Goal: Transaction & Acquisition: Purchase product/service

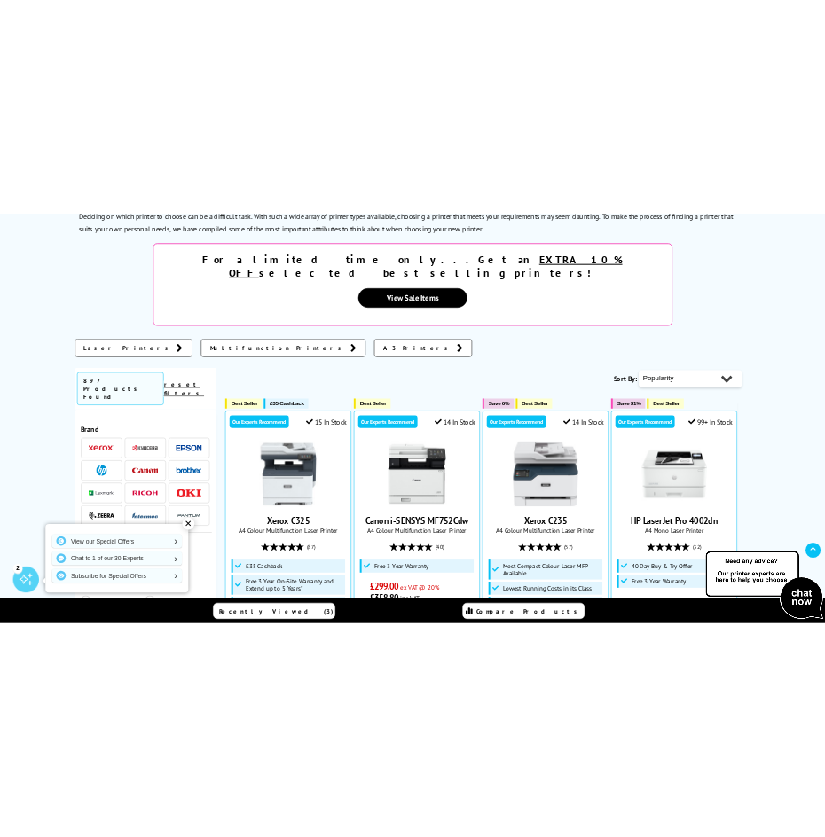
scroll to position [591, 0]
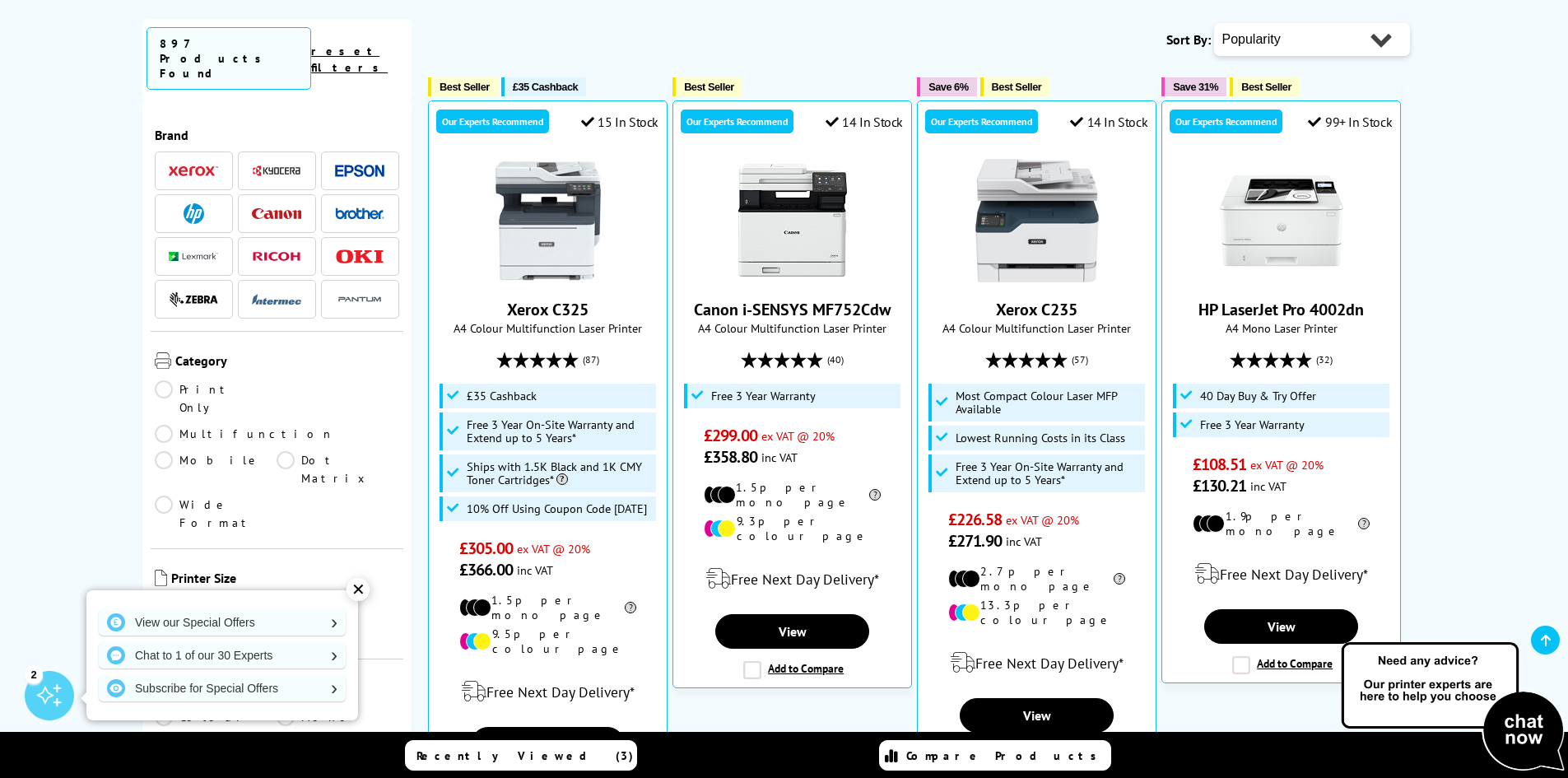
click at [364, 587] on div "✕" at bounding box center [357, 589] width 23 height 23
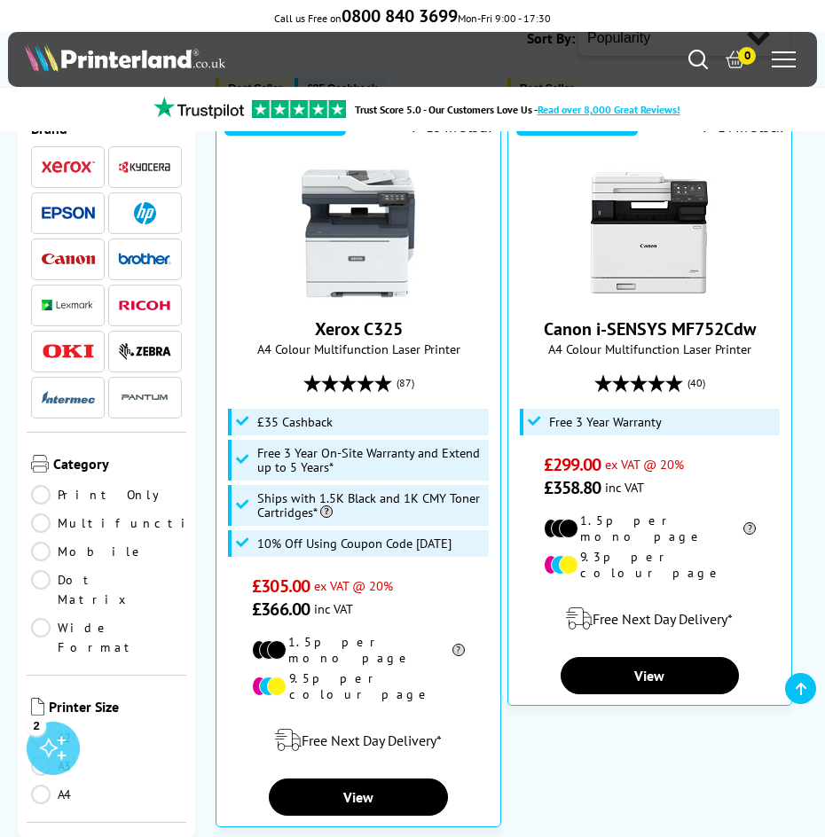
scroll to position [295, 0]
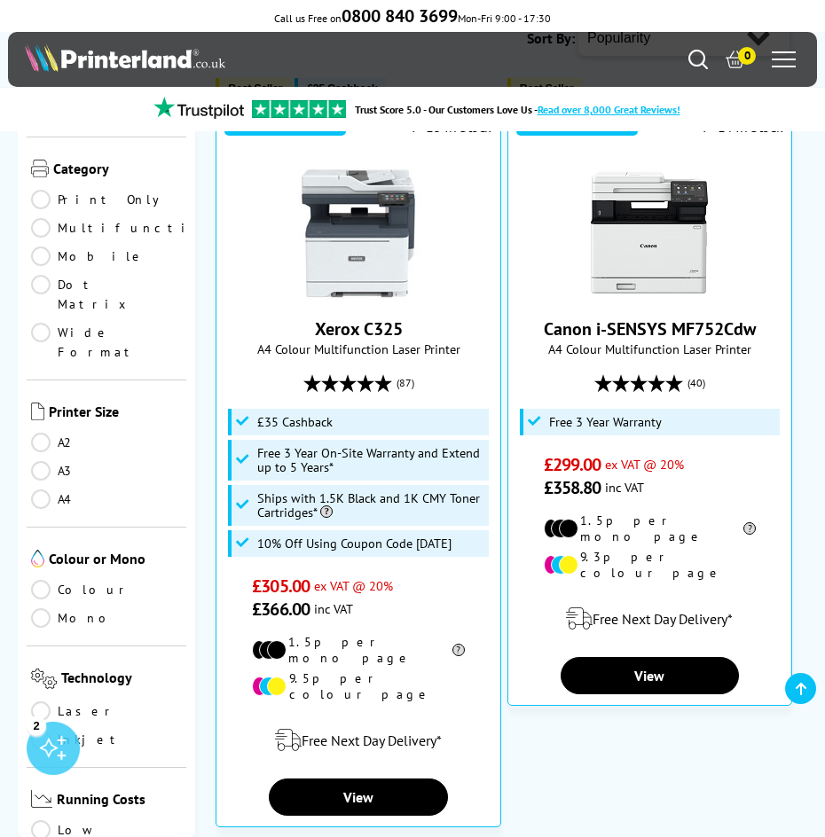
click at [43, 489] on link "A4" at bounding box center [106, 499] width 151 height 20
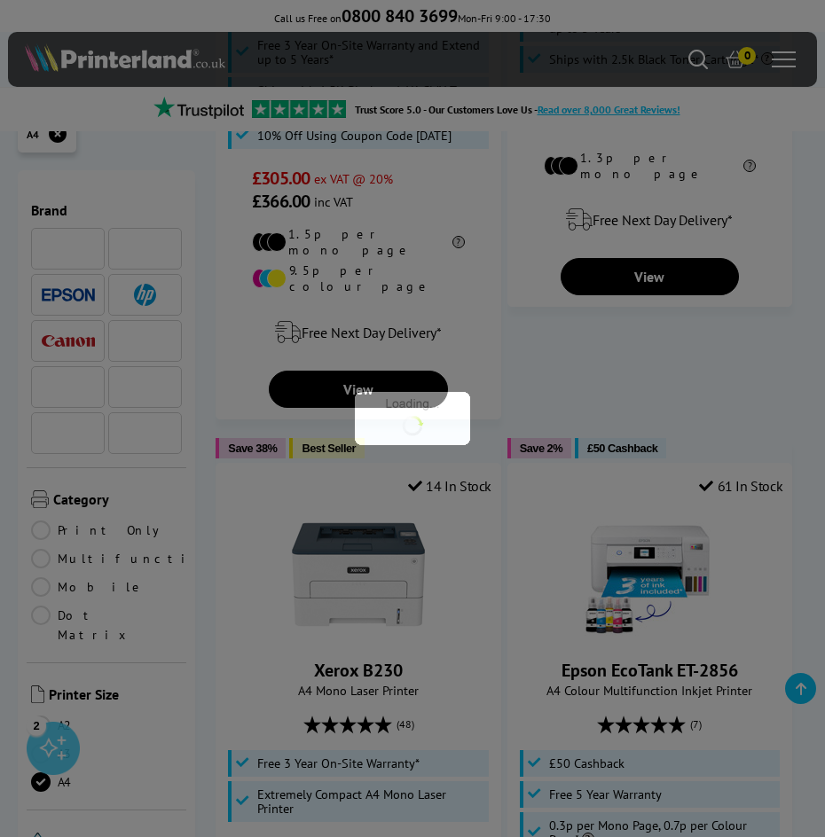
scroll to position [295, 0]
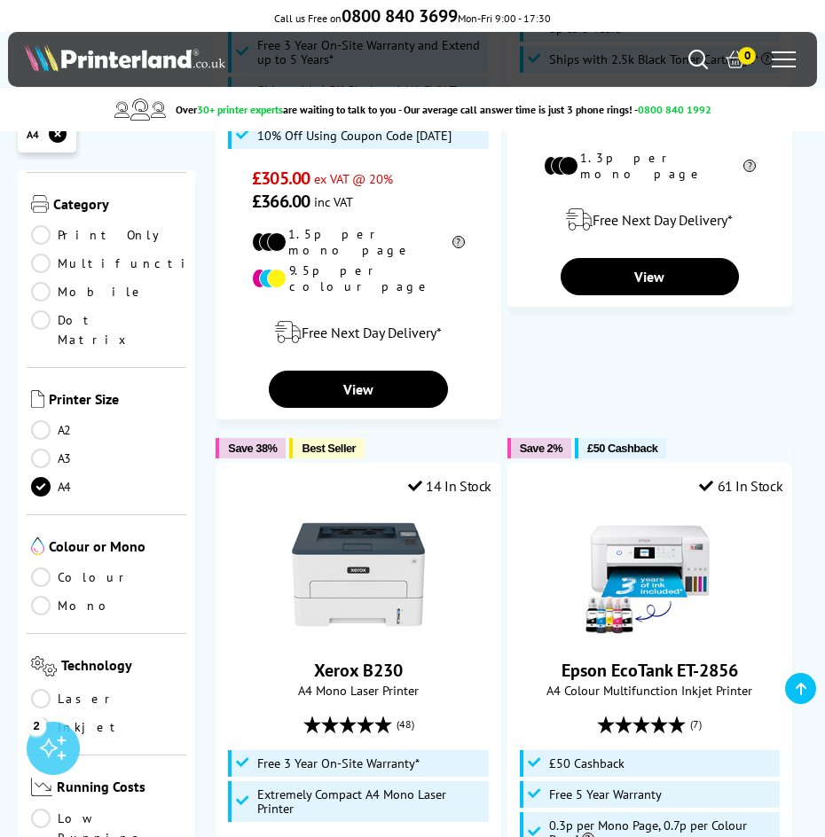
click at [45, 596] on link "Mono" at bounding box center [106, 606] width 151 height 20
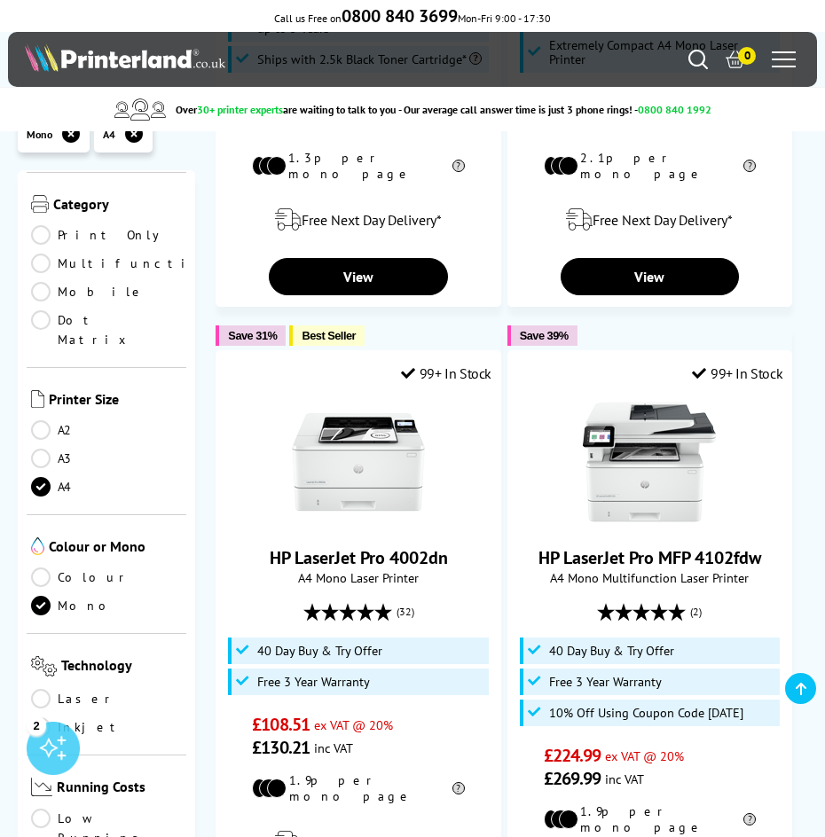
scroll to position [590, 0]
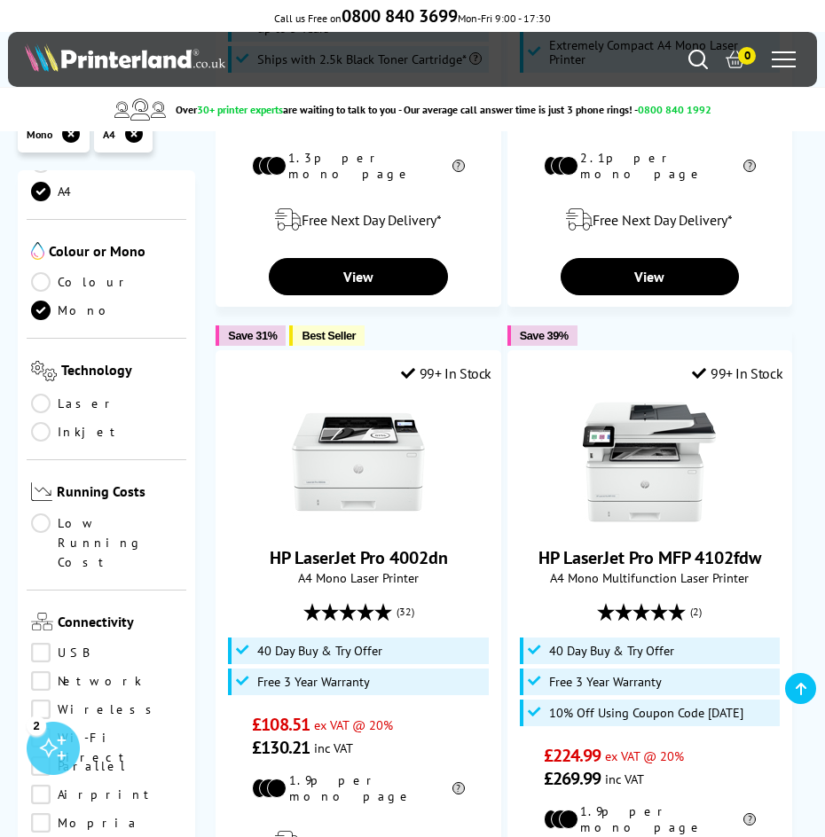
click at [46, 394] on link "Laser" at bounding box center [106, 404] width 151 height 20
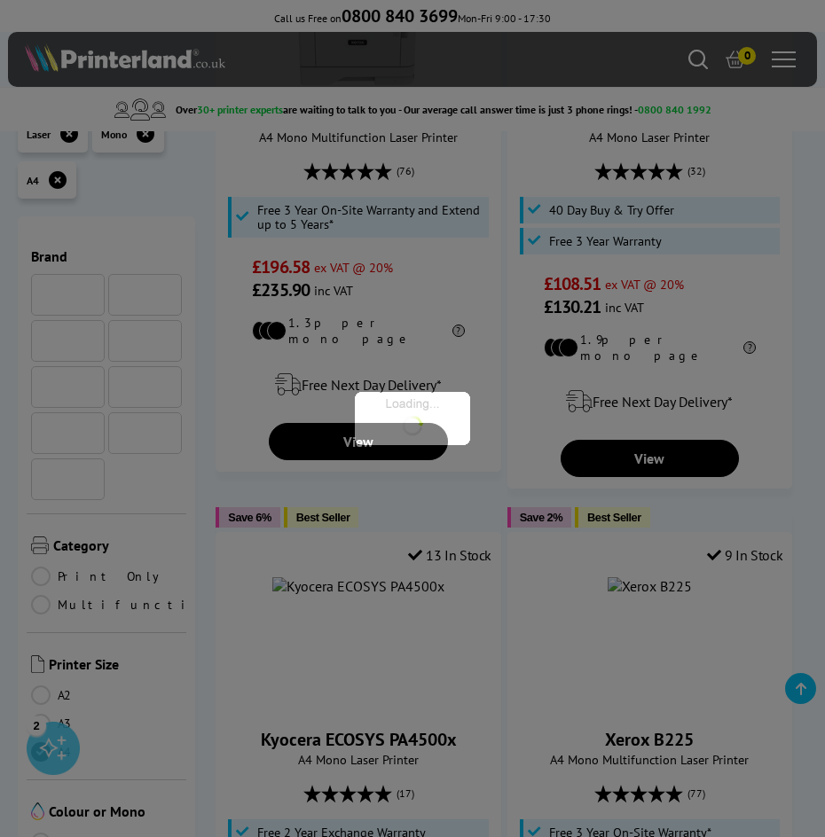
scroll to position [590, 0]
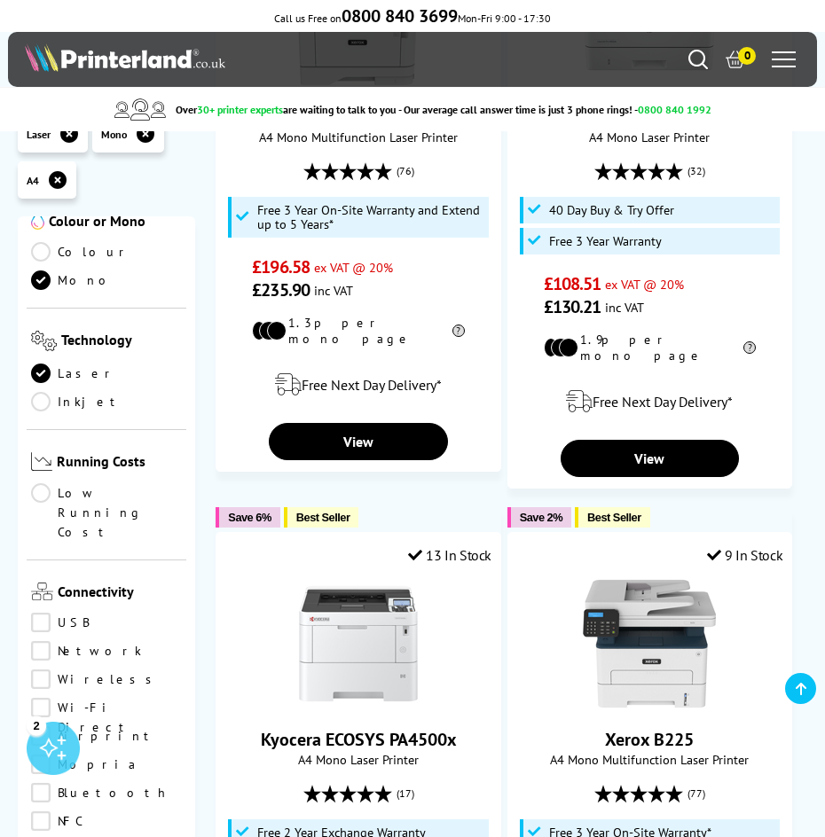
click at [39, 669] on link "Wireless" at bounding box center [106, 679] width 151 height 20
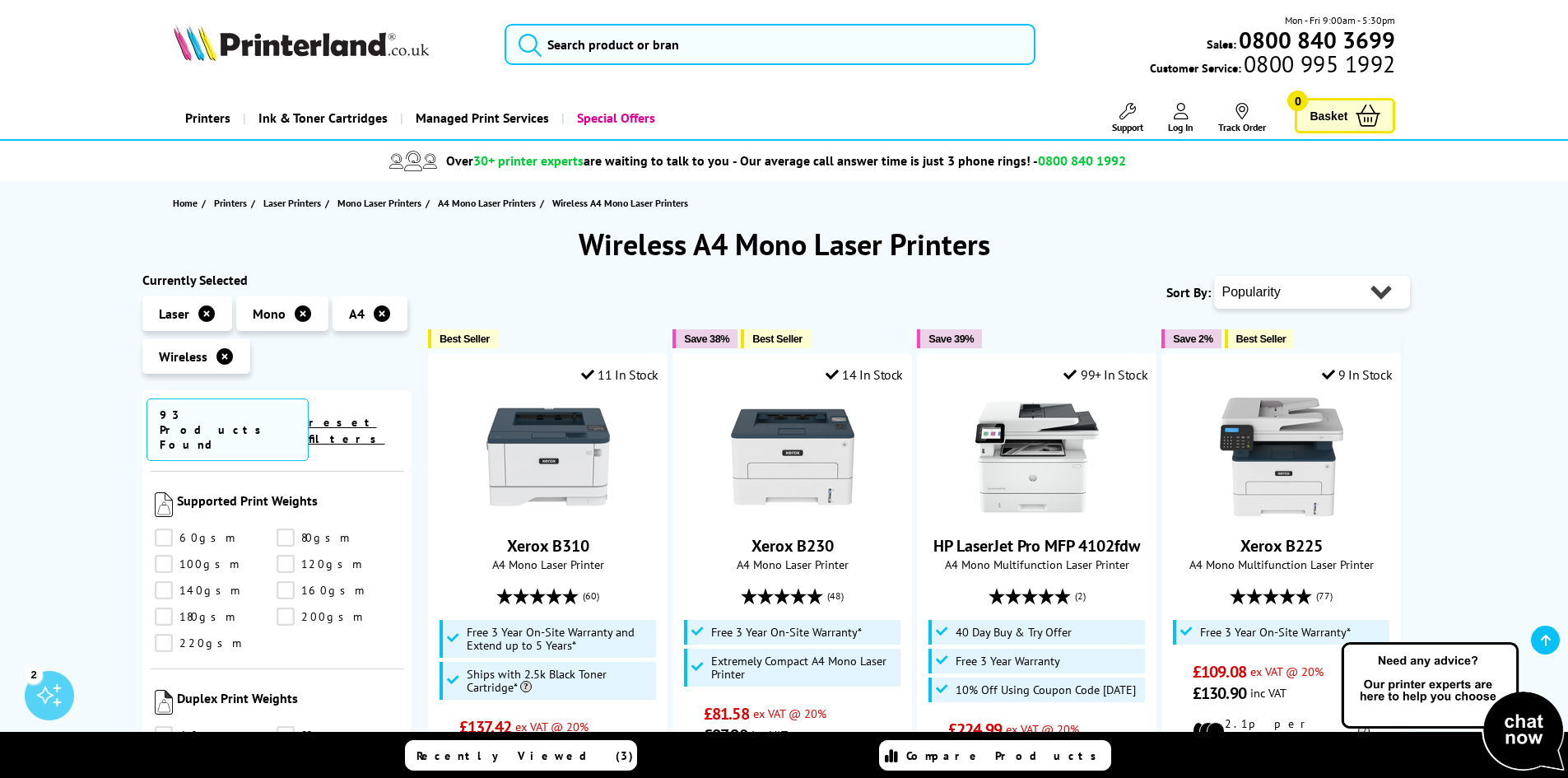
scroll to position [274, 0]
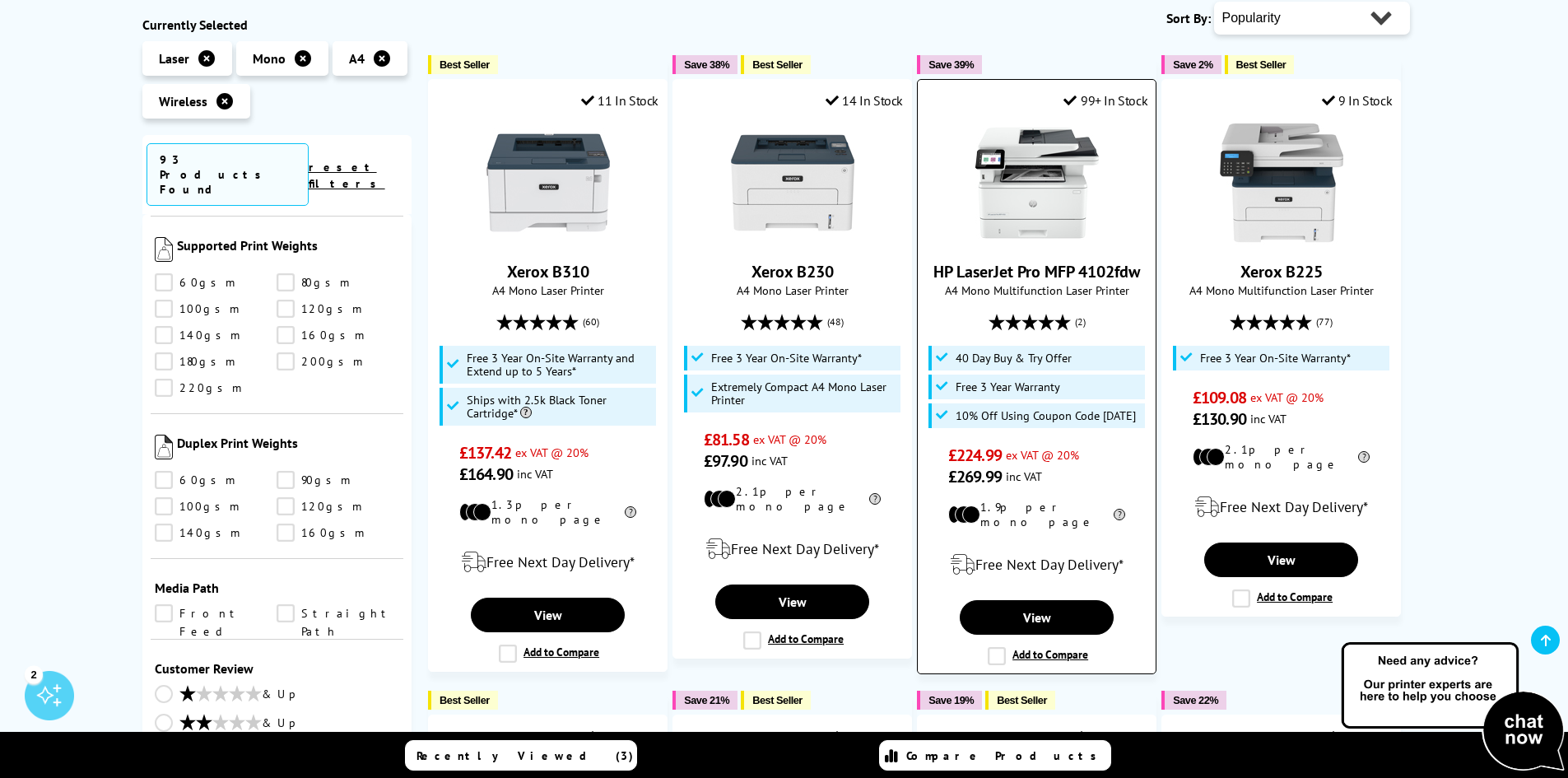
click at [1012, 277] on link "HP LaserJet Pro MFP 4102fdw" at bounding box center [1036, 271] width 207 height 21
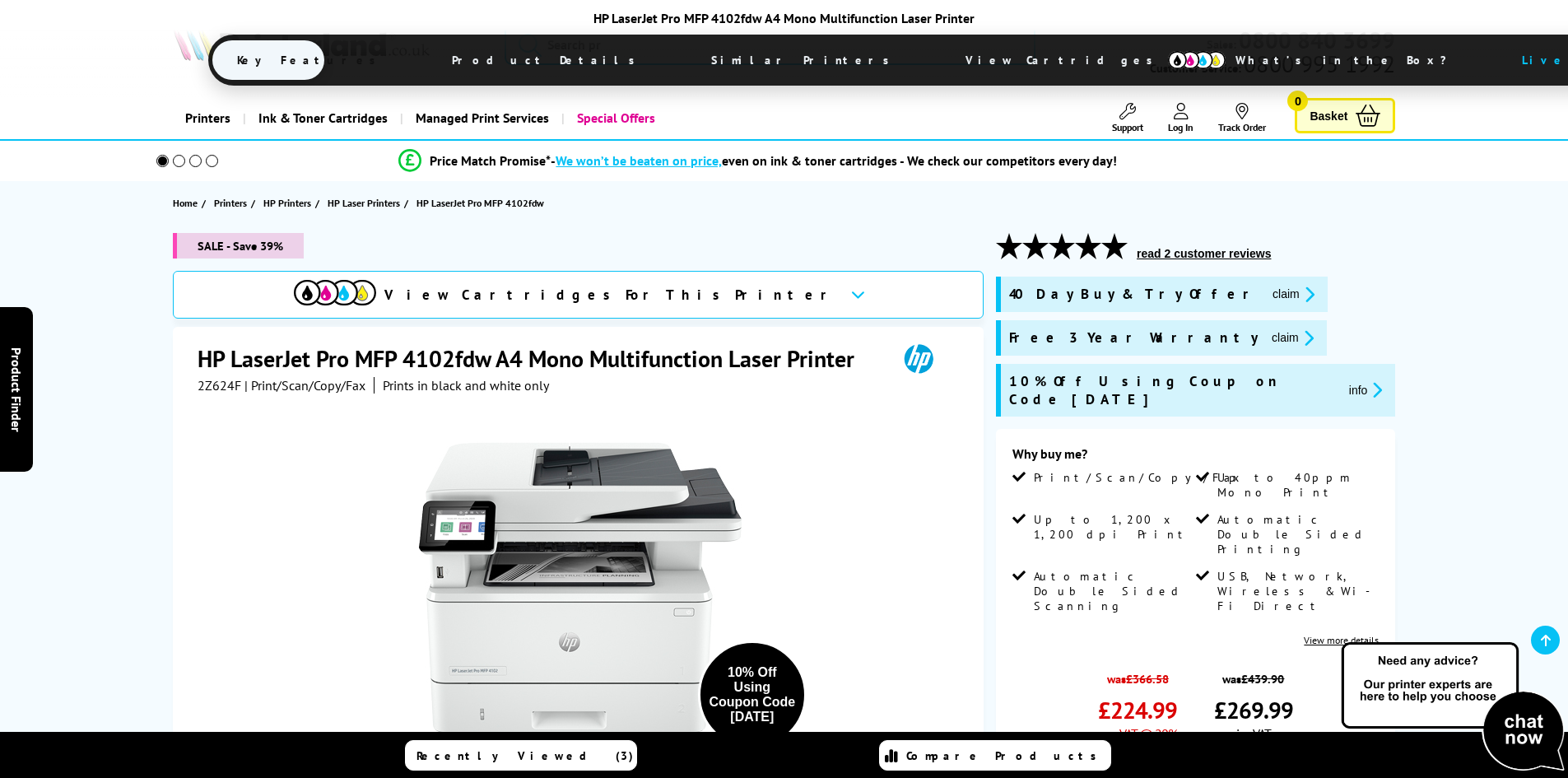
scroll to position [549, 0]
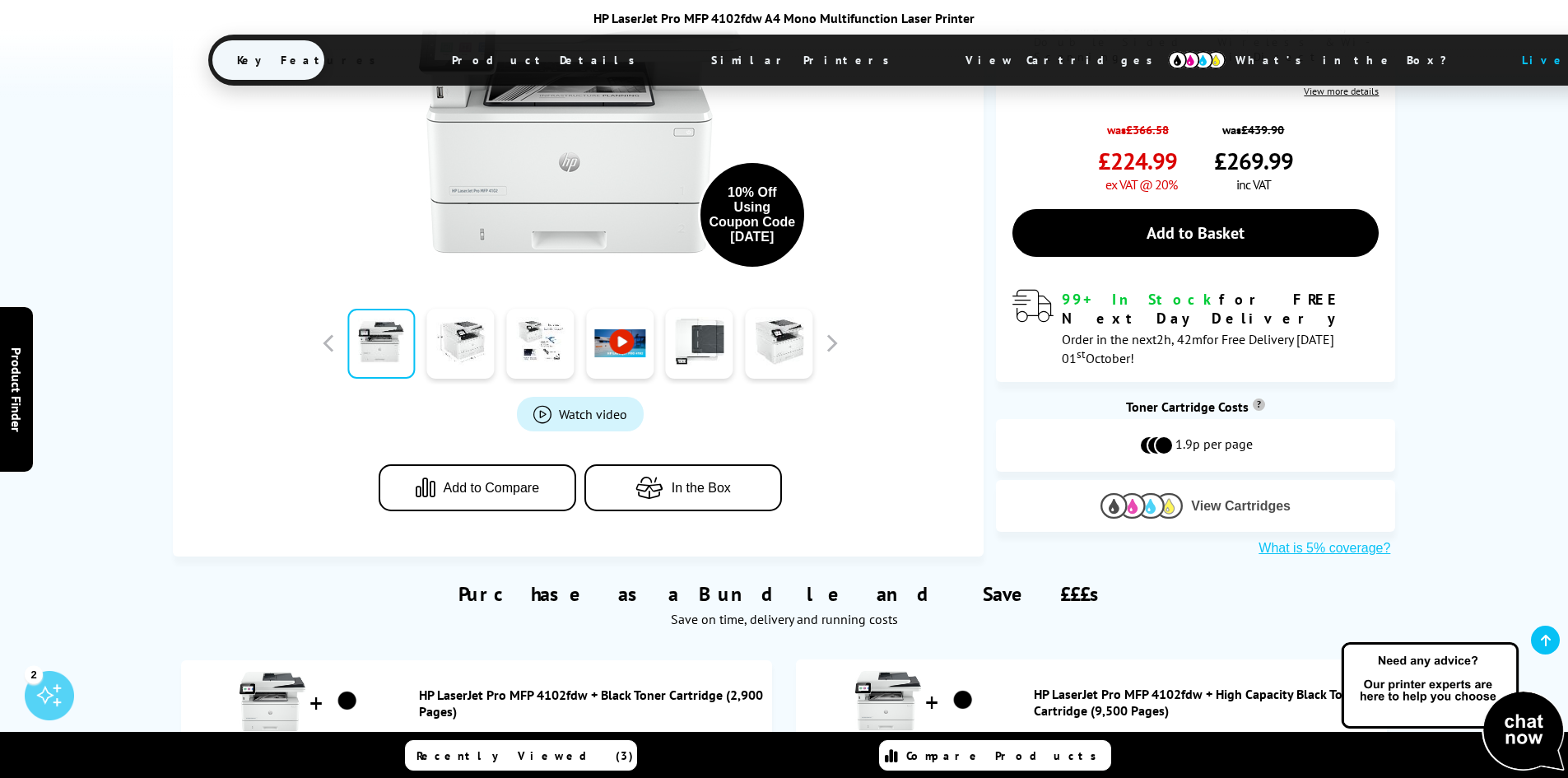
click at [1145, 493] on img at bounding box center [1141, 505] width 83 height 25
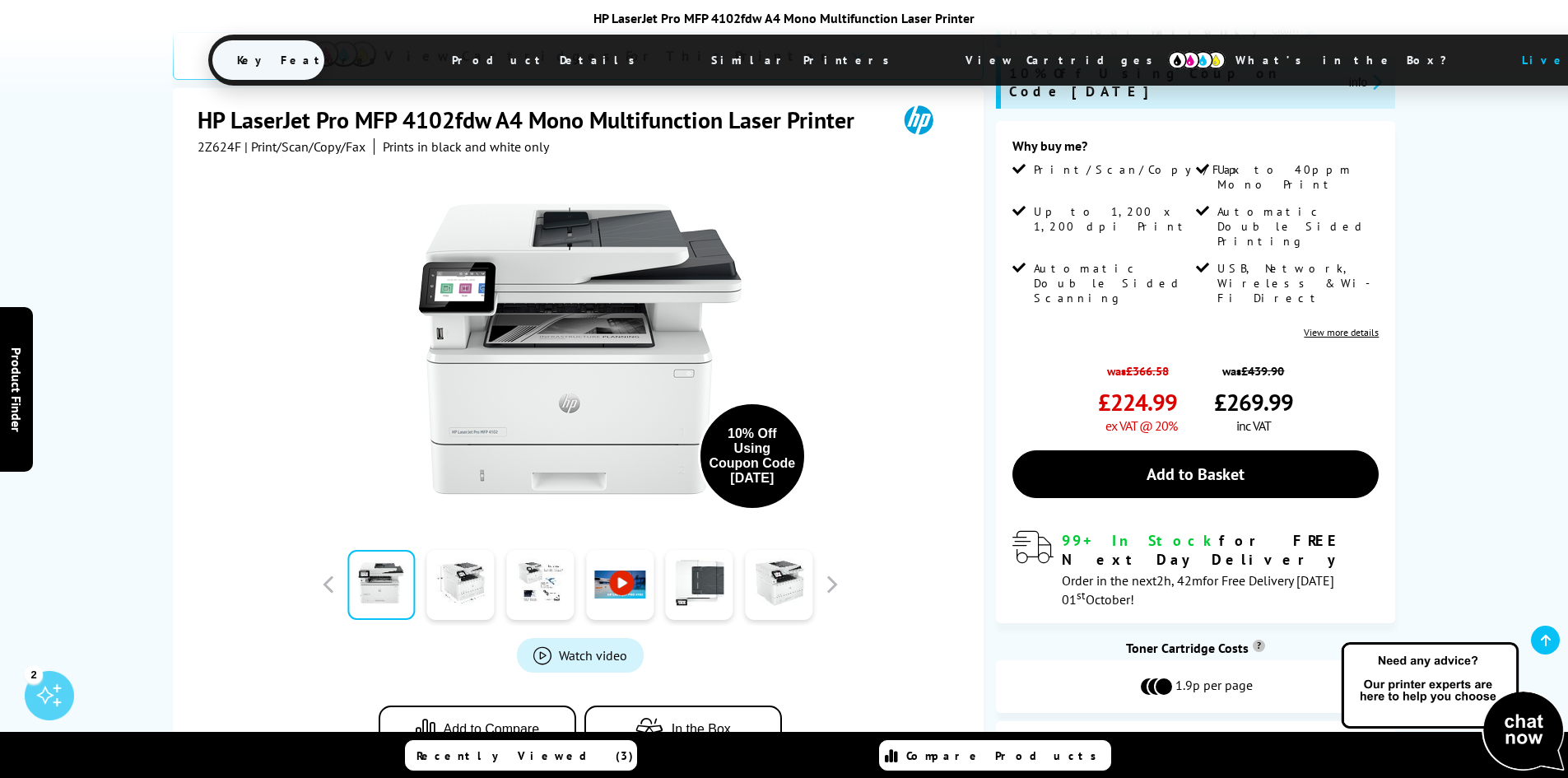
scroll to position [0, 0]
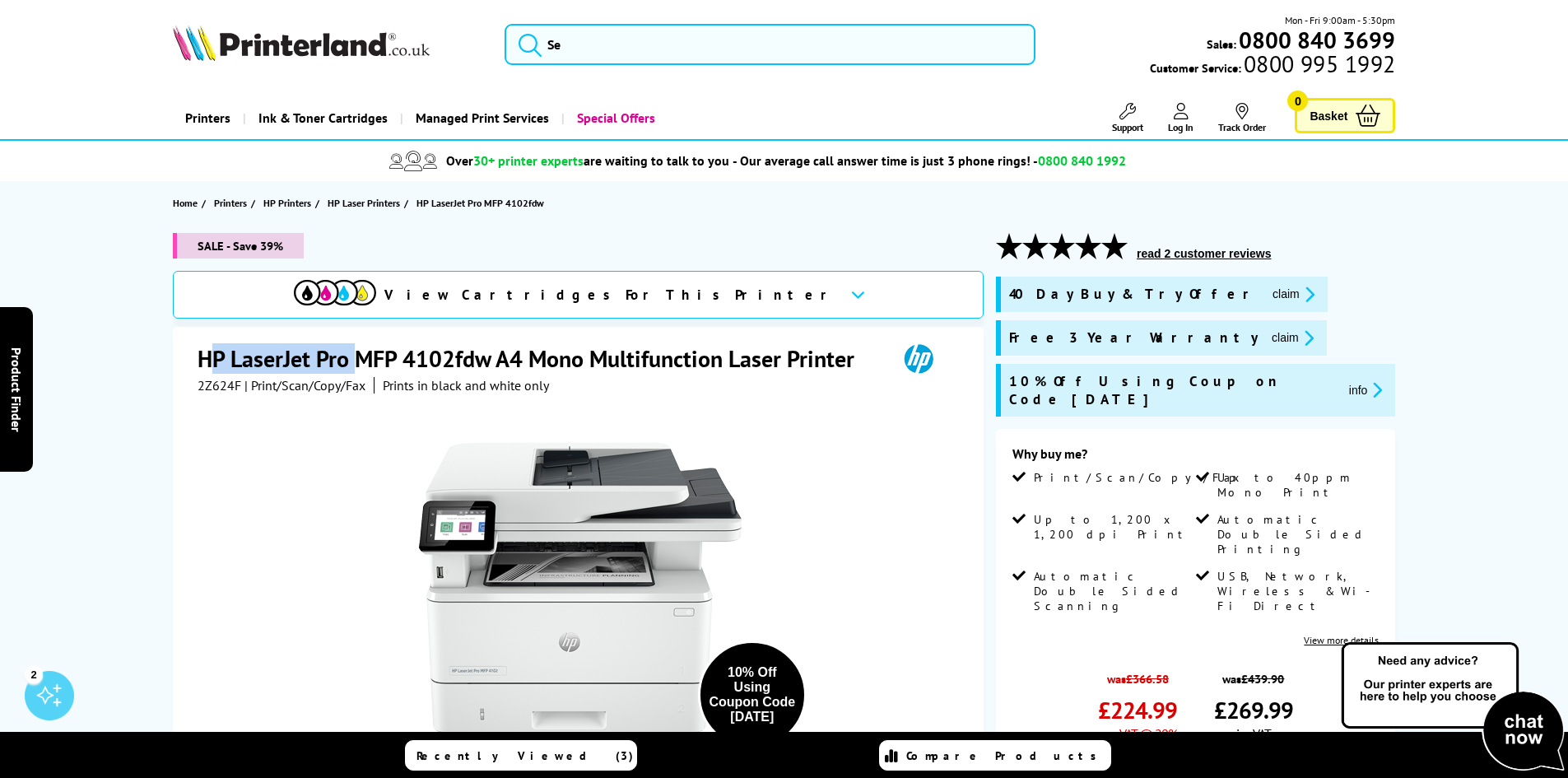
drag, startPoint x: 205, startPoint y: 358, endPoint x: 338, endPoint y: 363, distance: 133.1
click at [367, 365] on h1 "HP LaserJet Pro MFP 4102fdw A4 Mono Multifunction Laser Printer" at bounding box center [534, 358] width 673 height 31
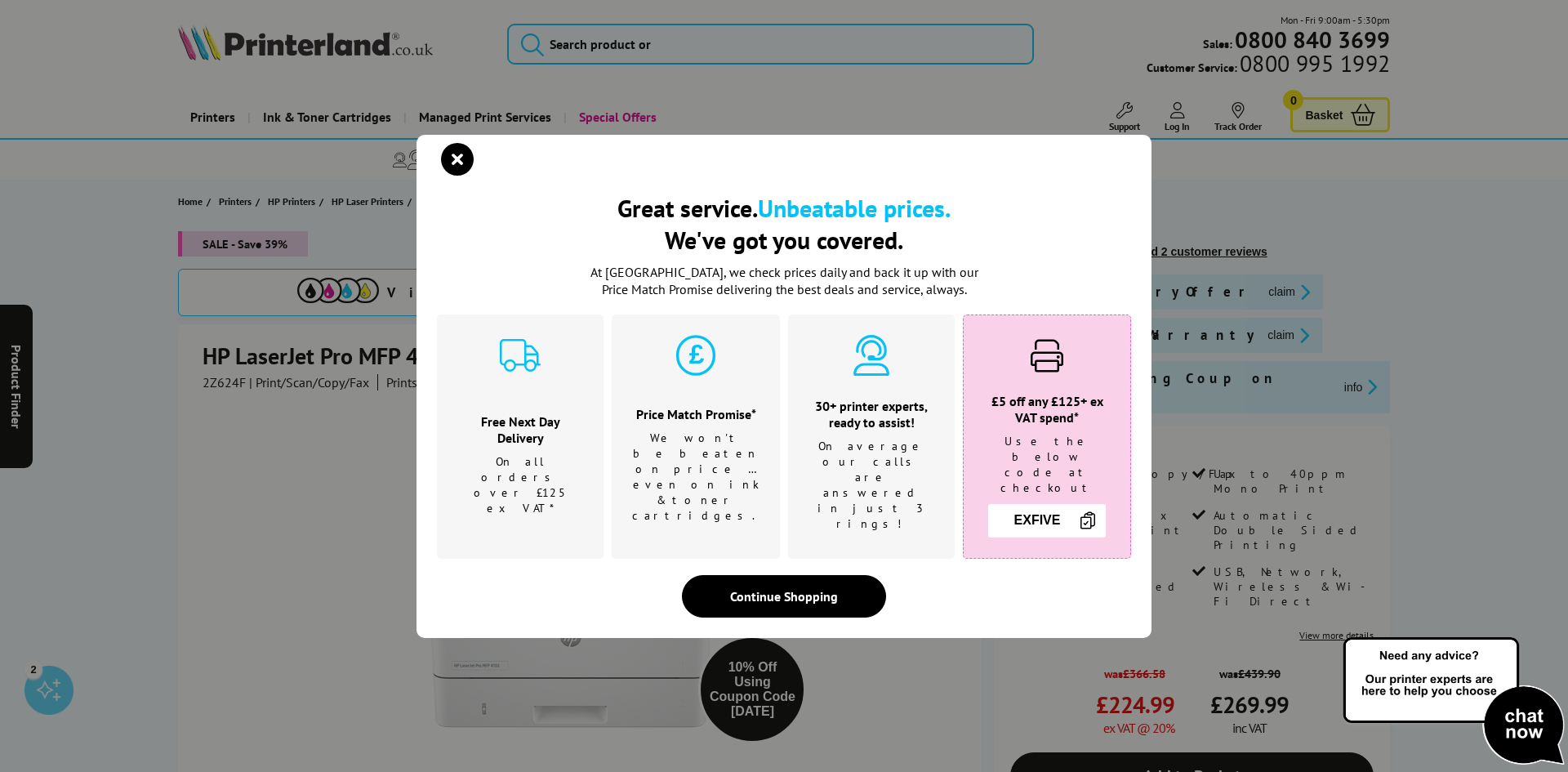
click at [214, 359] on div "Great service. Unbeatable prices. We've got you covered. Great service. Unbeata…" at bounding box center [784, 386] width 1568 height 772
click at [459, 176] on icon "close modal" at bounding box center [457, 158] width 32 height 32
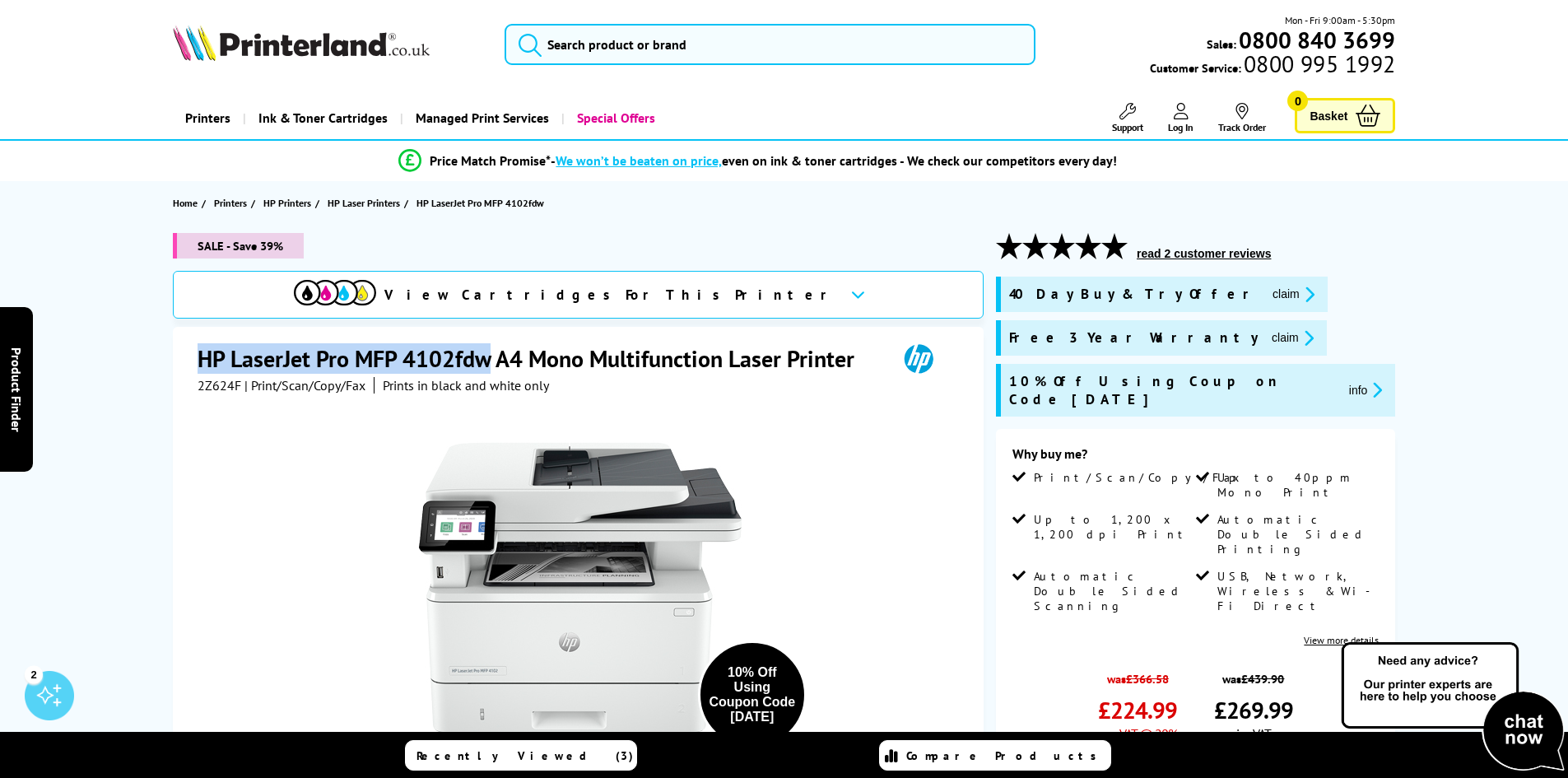
drag, startPoint x: 192, startPoint y: 355, endPoint x: 485, endPoint y: 357, distance: 293.0
click at [485, 357] on div "HP LaserJet Pro MFP 4102fdw A4 Mono Multifunction Laser Printer 2Z624F | Print/…" at bounding box center [577, 681] width 810 height 709
copy h1 "HP LaserJet Pro MFP 4102fdw"
click at [724, 314] on div "View Cartridges For This Printer" at bounding box center [577, 294] width 810 height 47
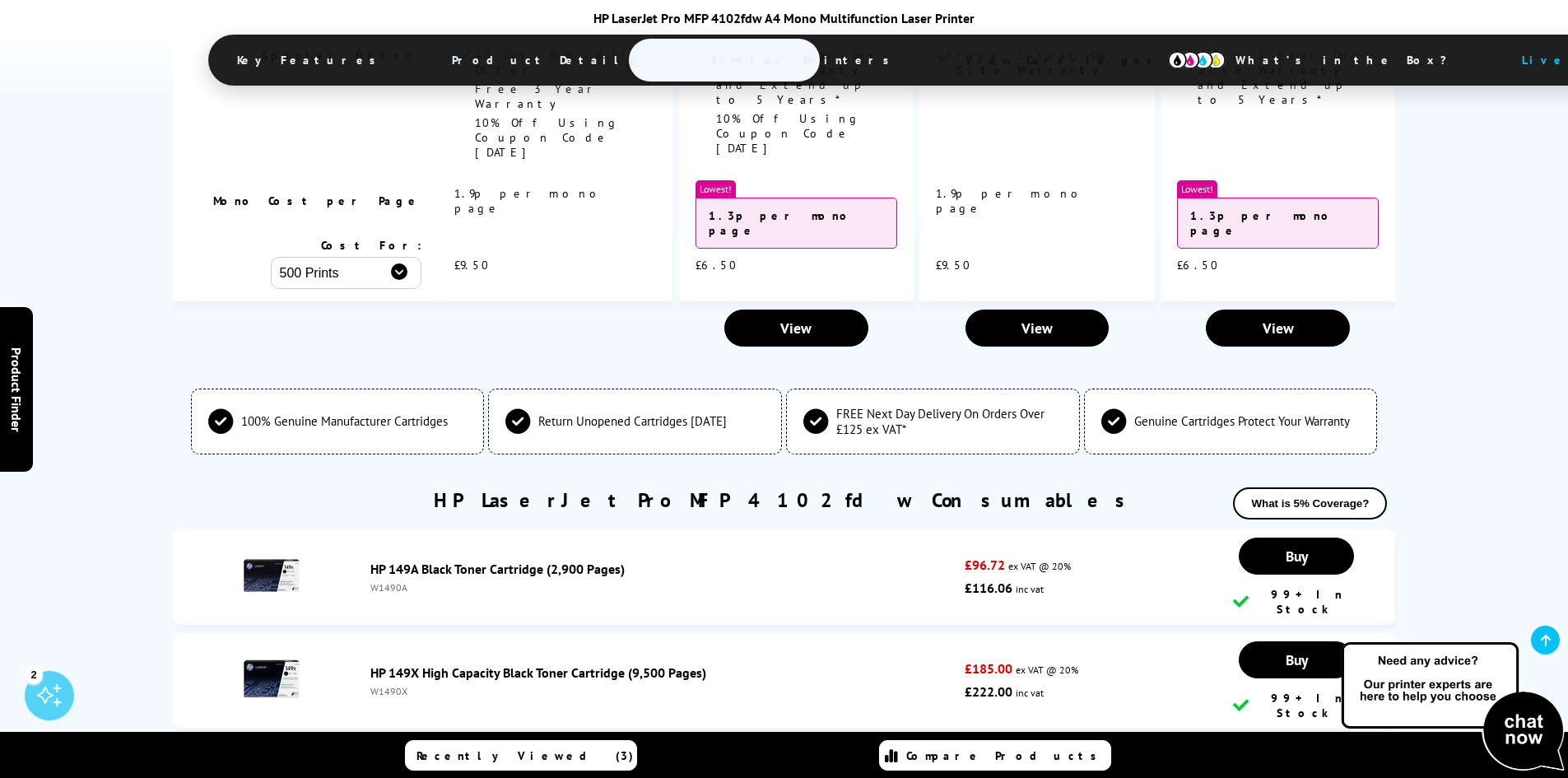
scroll to position [4495, 0]
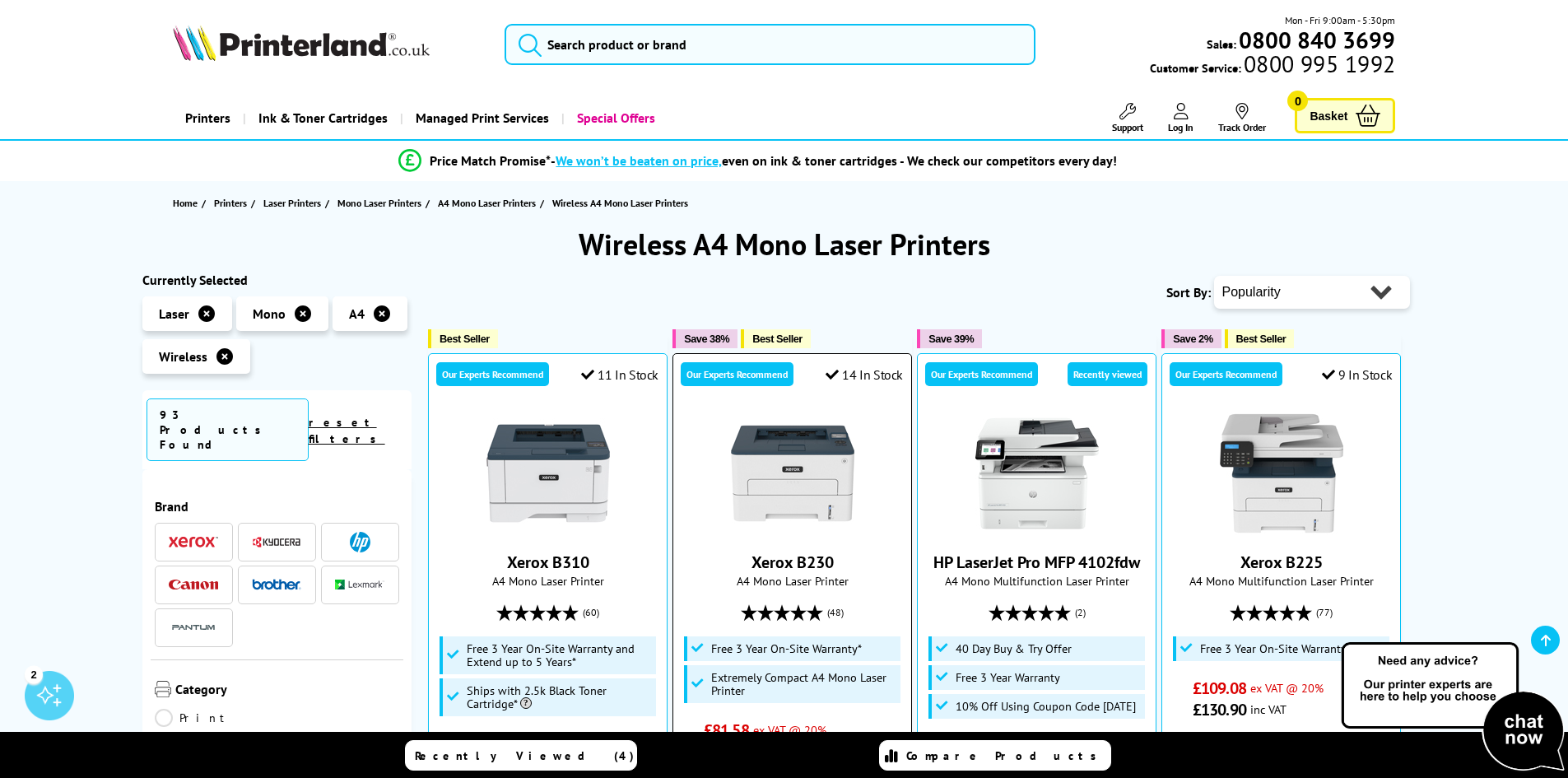
scroll to position [274, 0]
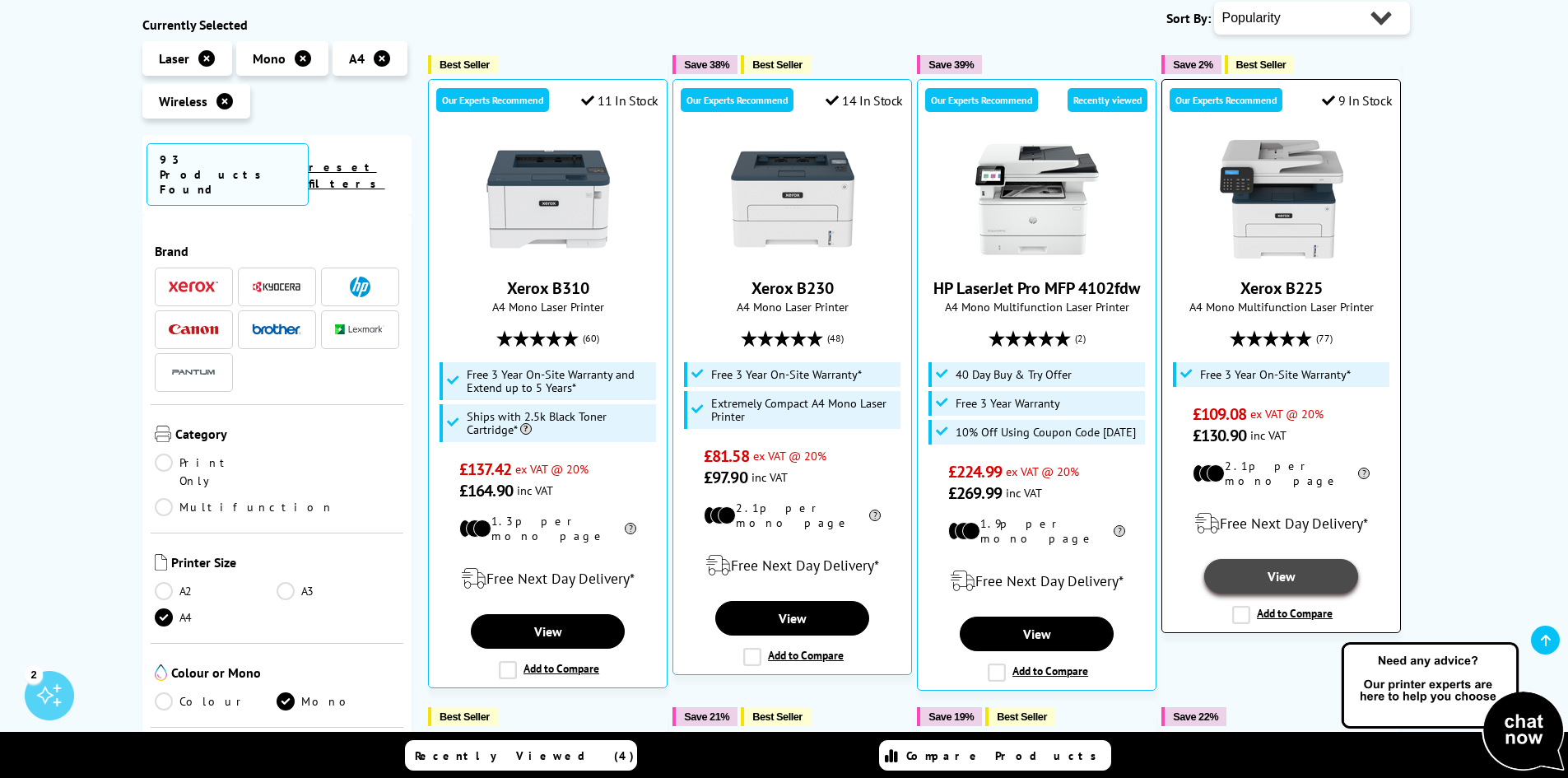
click at [1299, 559] on link "View" at bounding box center [1280, 576] width 153 height 34
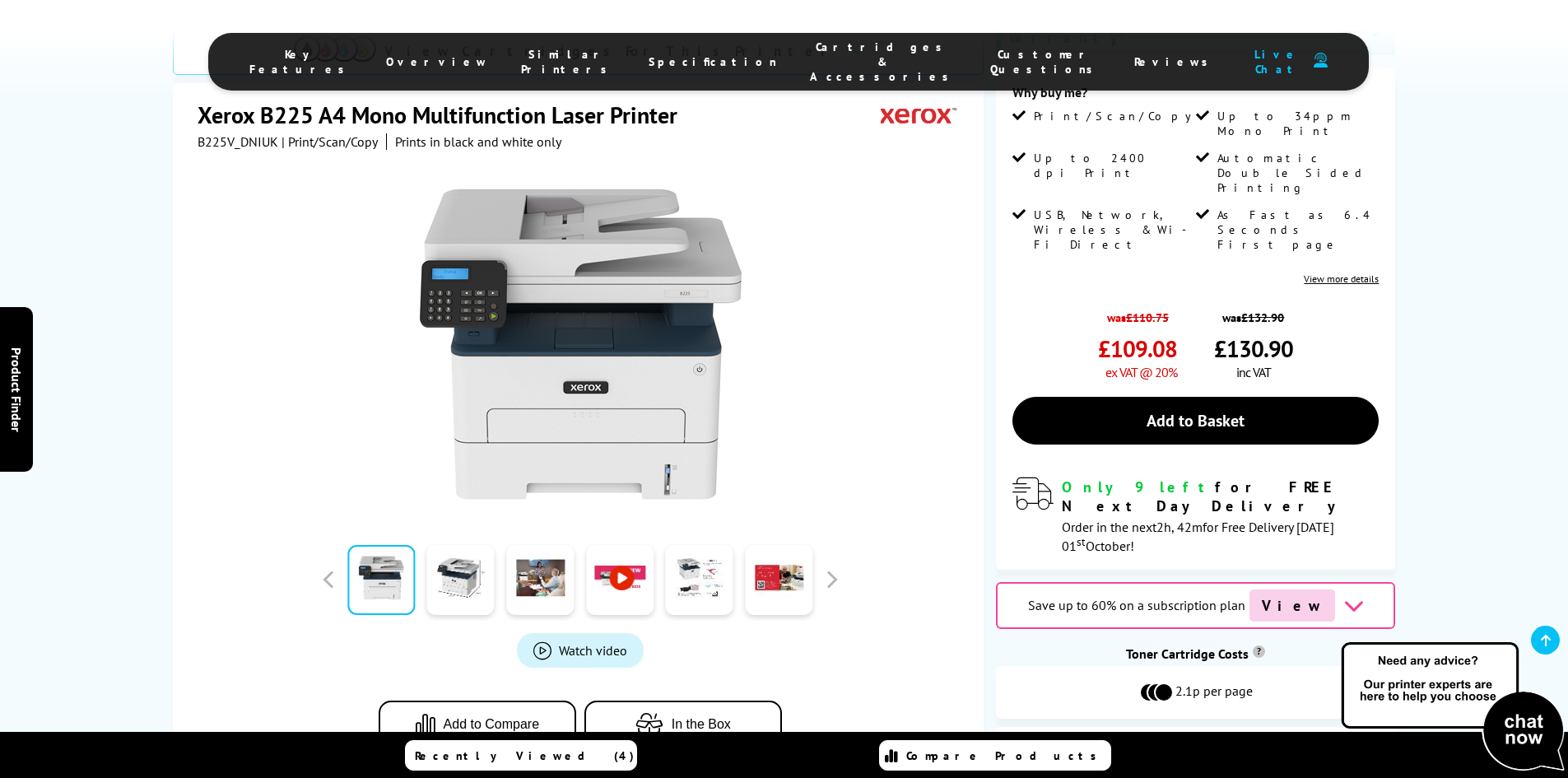
scroll to position [274, 0]
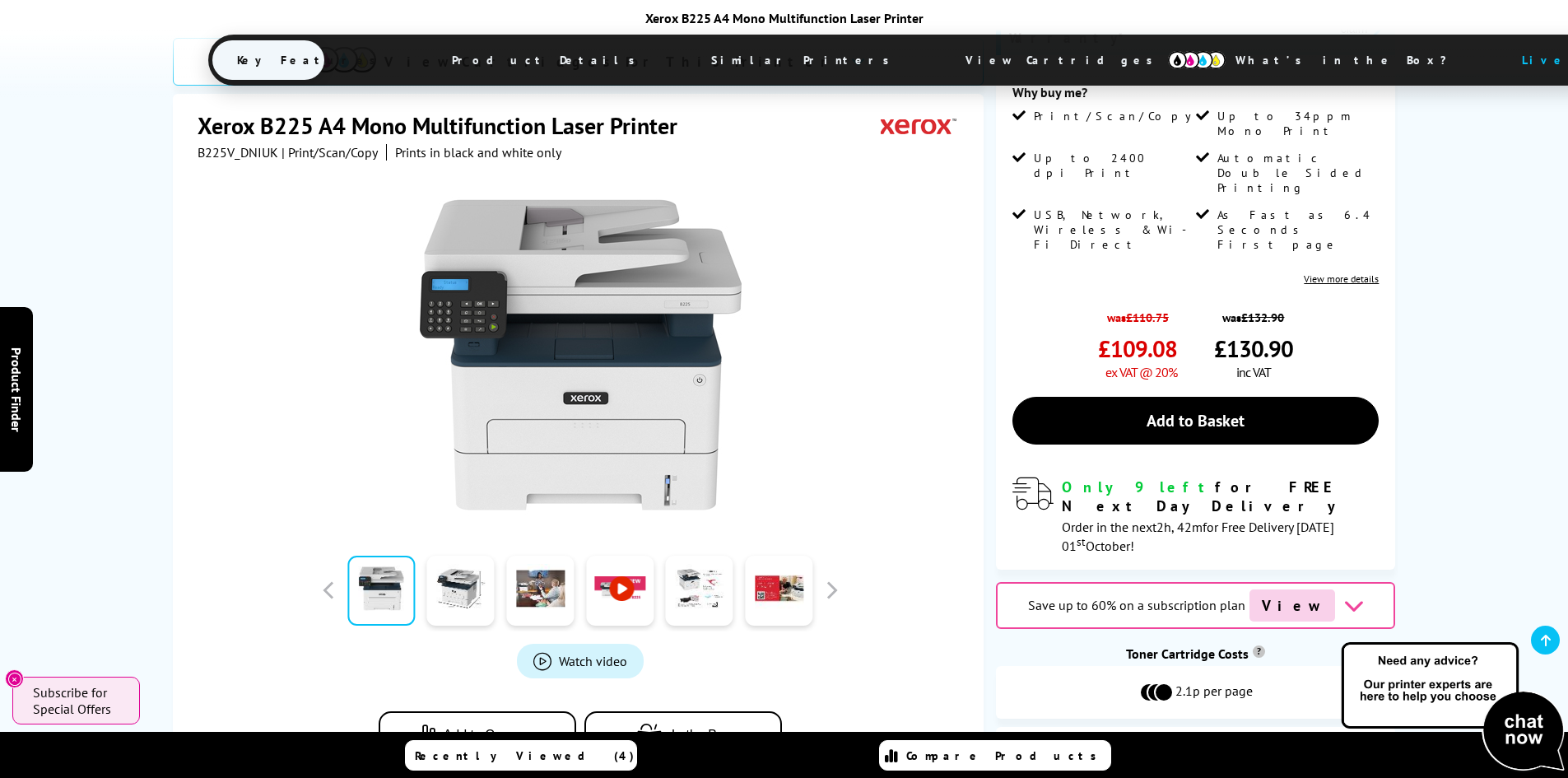
click at [1196, 739] on button "View Cartridges" at bounding box center [1195, 752] width 374 height 27
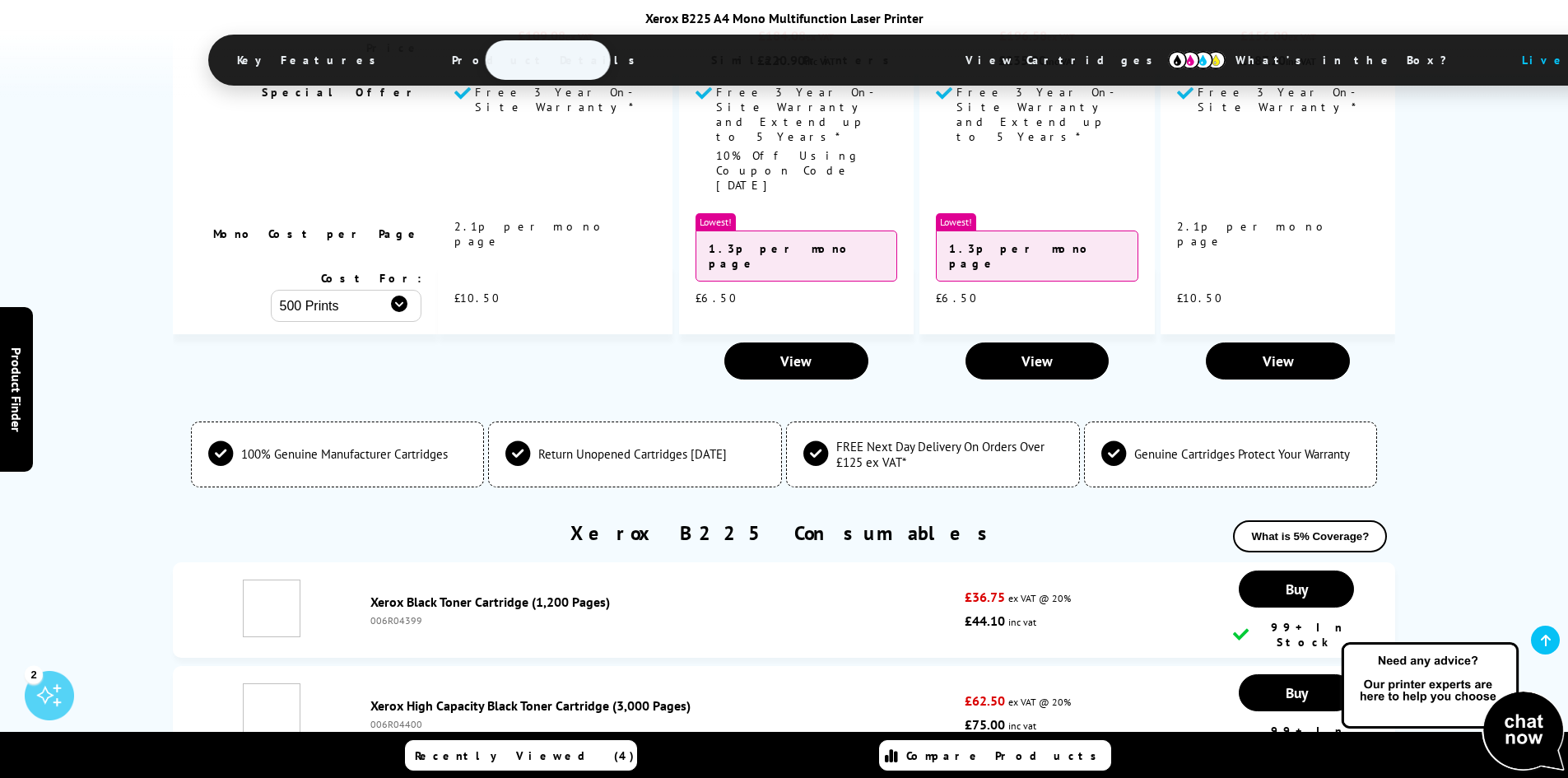
scroll to position [5127, 0]
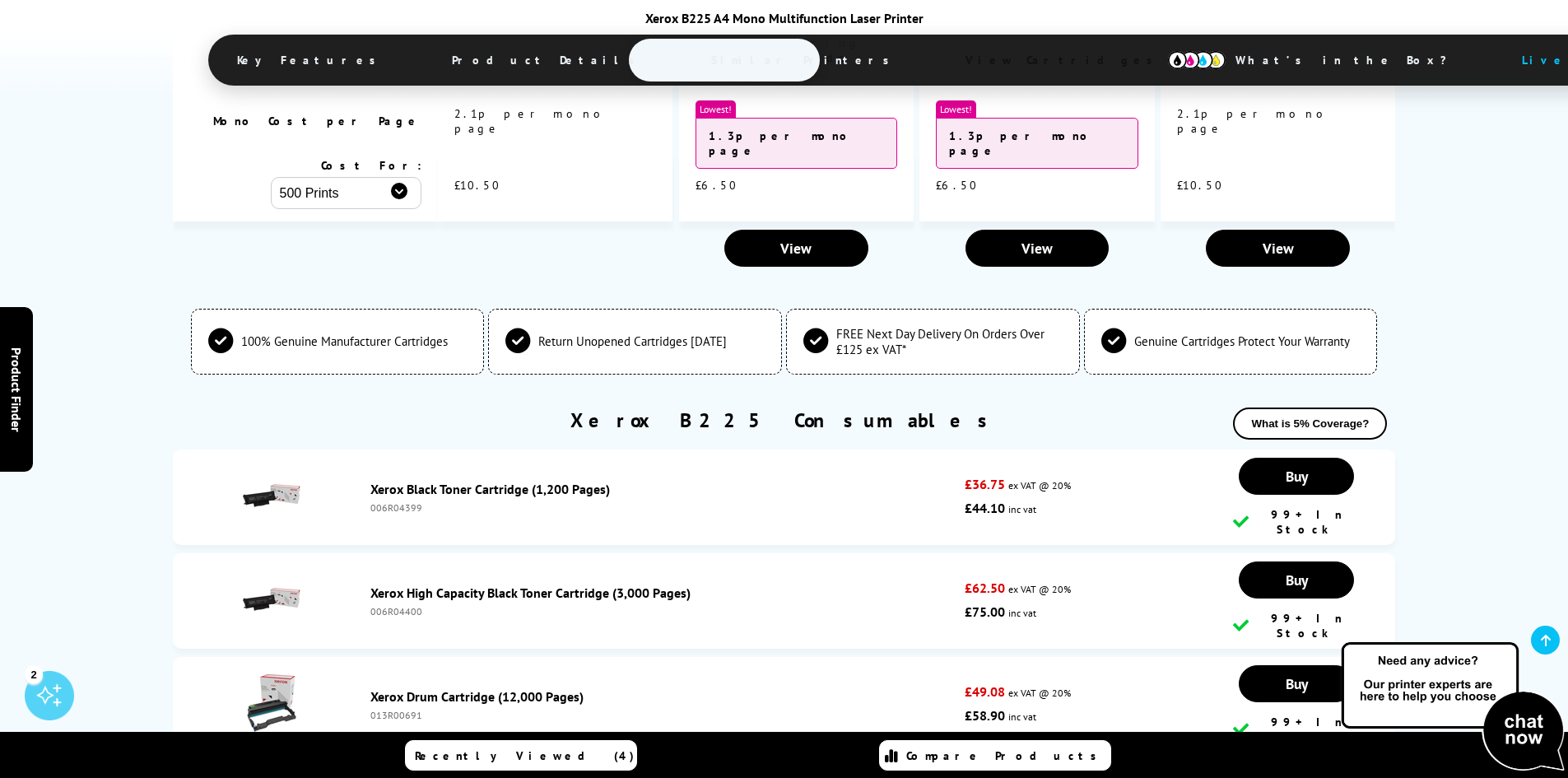
click at [434, 584] on link "Xerox High Capacity Black Toner Cartridge (3,000 Pages)" at bounding box center [530, 592] width 320 height 17
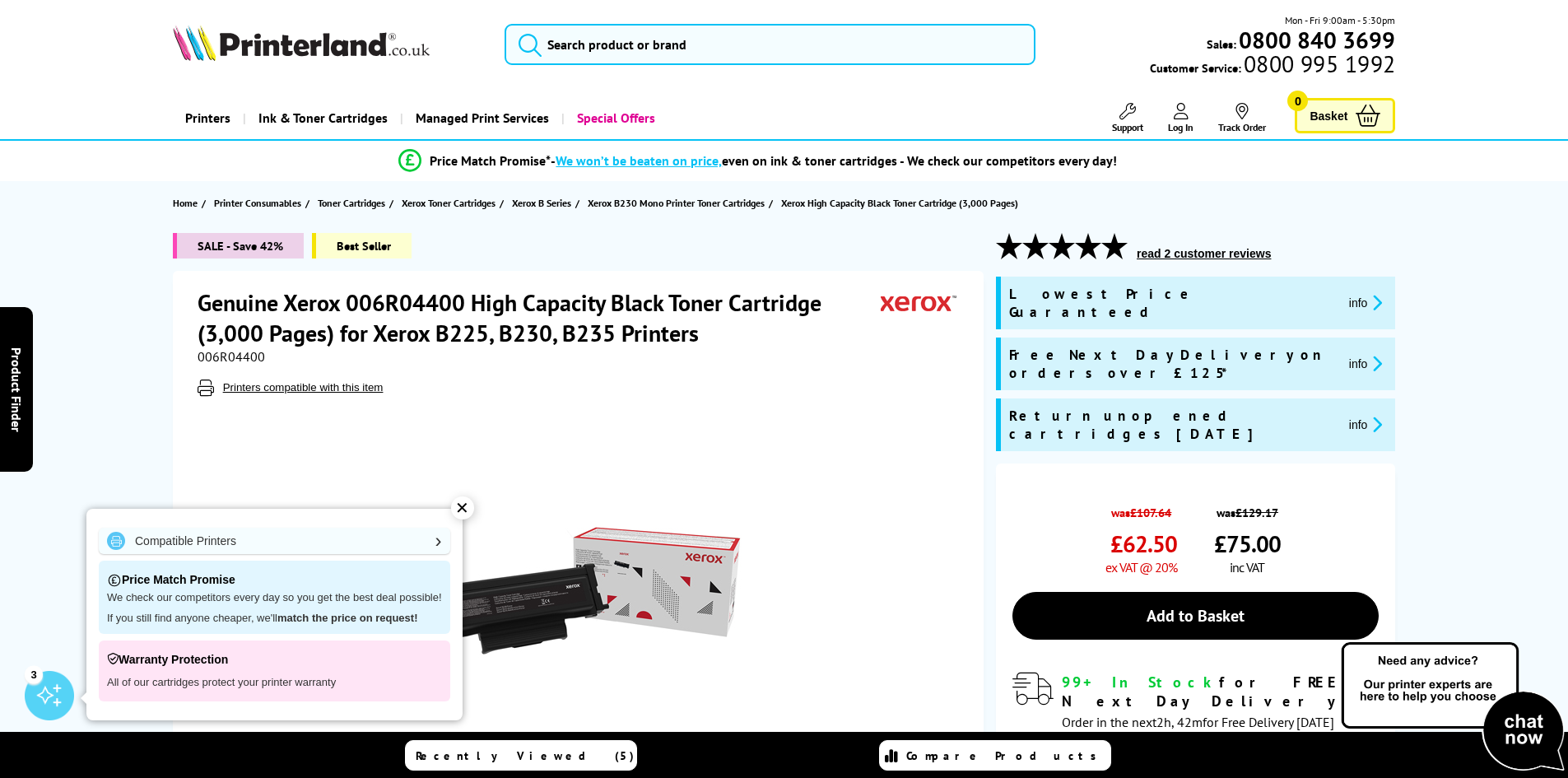
click at [410, 301] on h1 "Genuine Xerox 006R04400 High Capacity Black Toner Cartridge (3,000 Pages) for X…" at bounding box center [539, 318] width 683 height 61
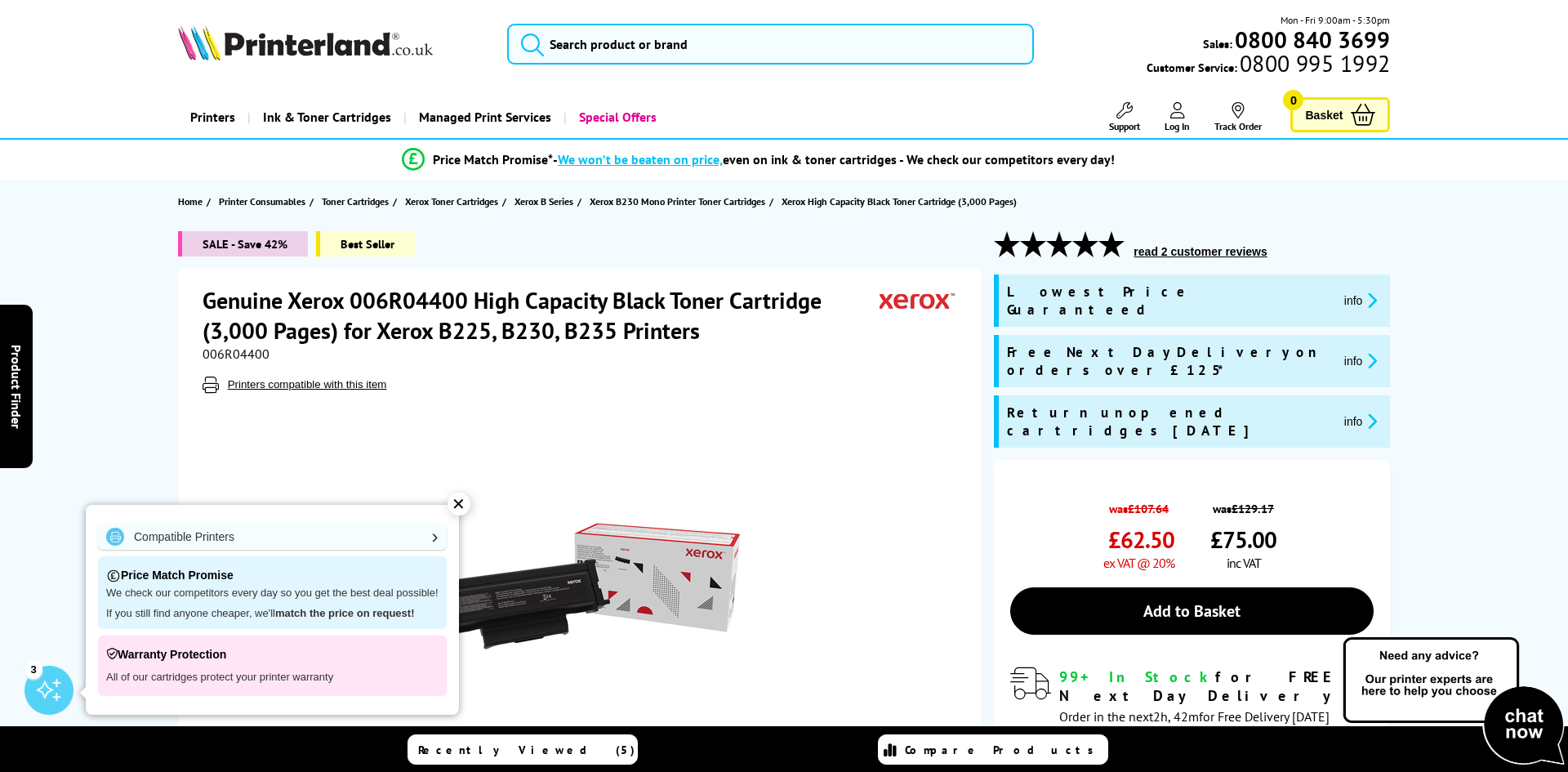
click at [0, 0] on div "Great service. Unbeatable prices. We've got you covered. Great service. Unbeata…" at bounding box center [0, 0] width 0 height 0
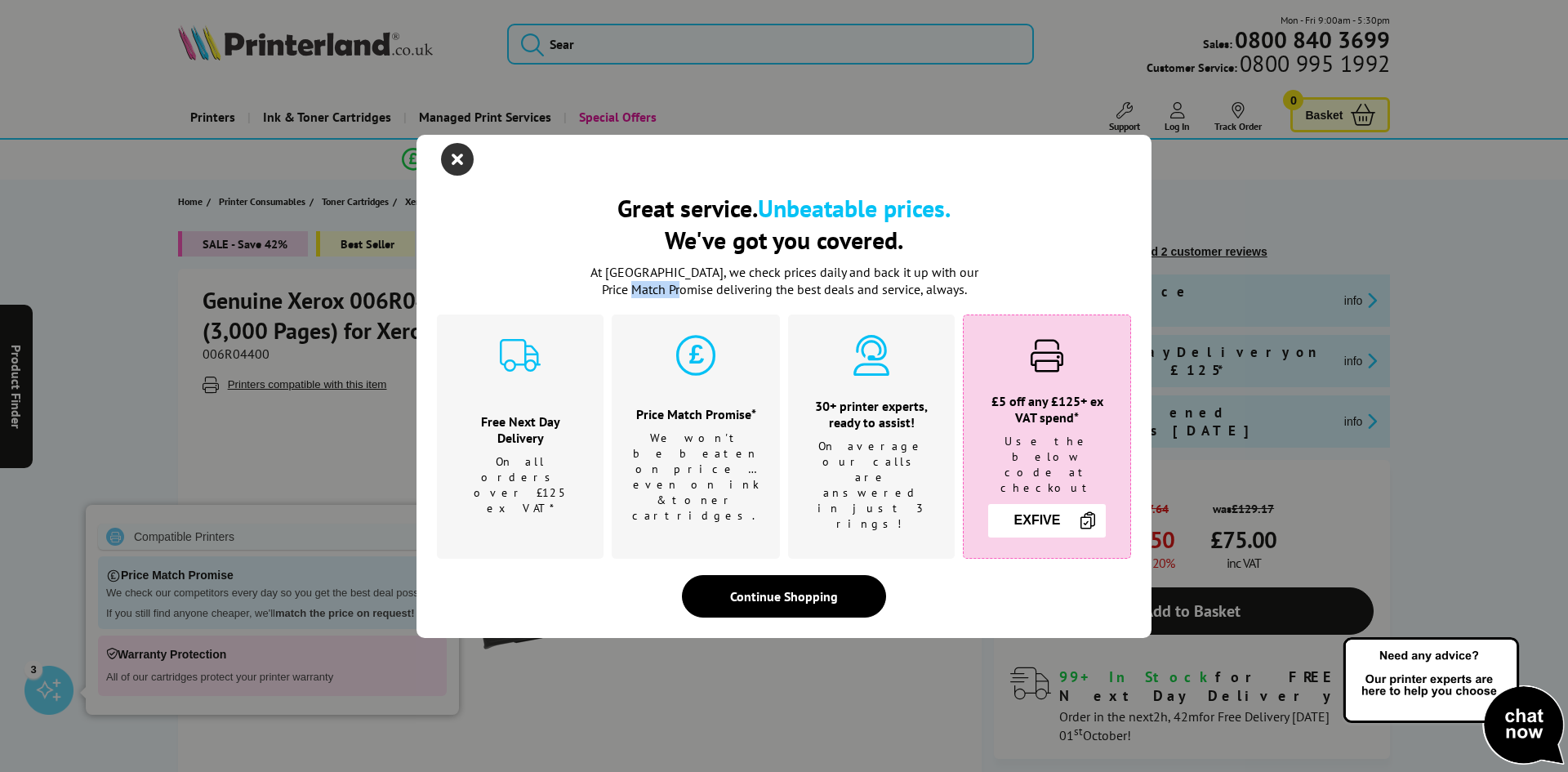
drag, startPoint x: 407, startPoint y: 298, endPoint x: 443, endPoint y: 185, distance: 118.6
click at [443, 176] on icon "close modal" at bounding box center [457, 158] width 32 height 32
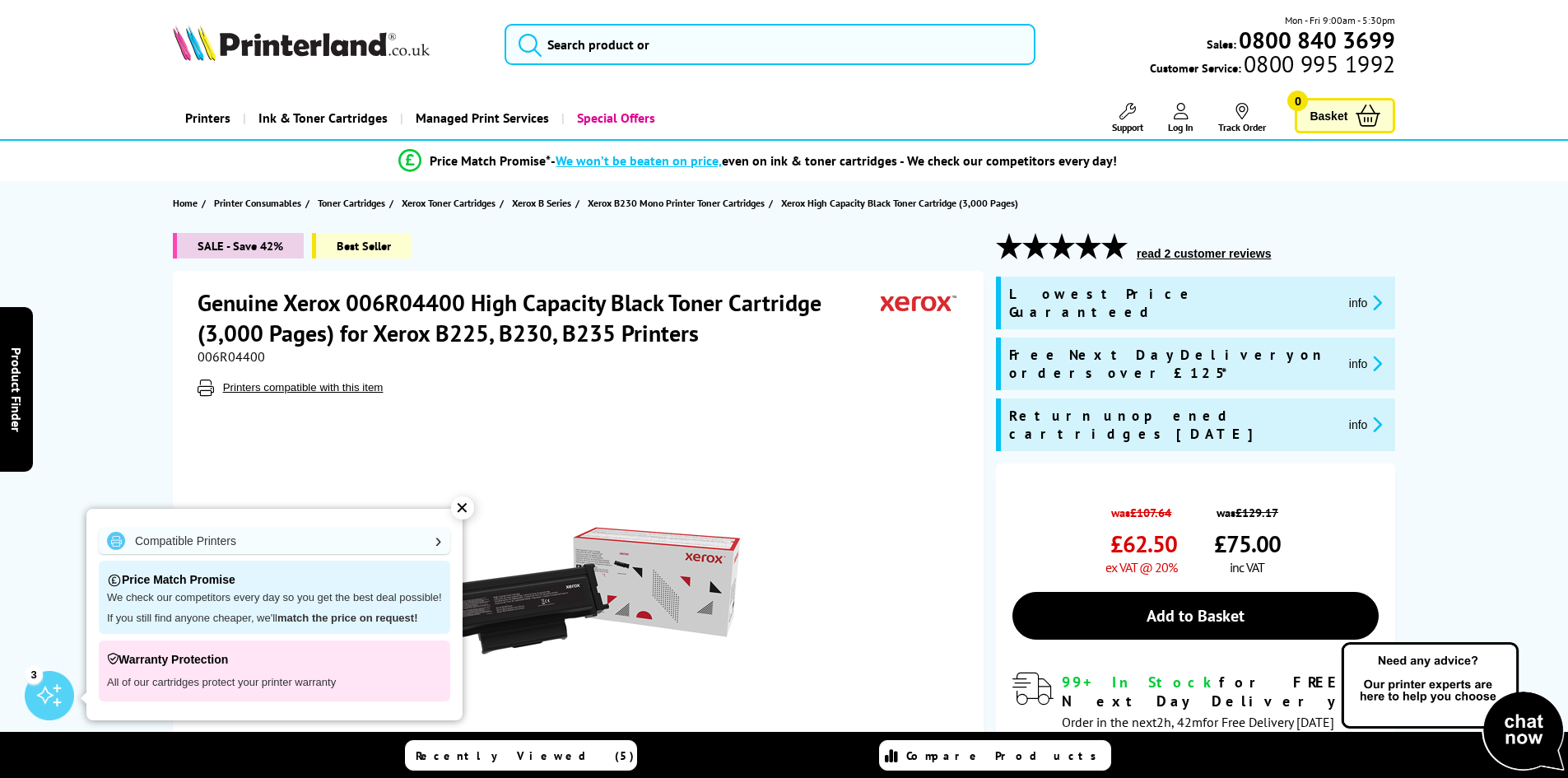
click at [421, 302] on h1 "Genuine Xerox 006R04400 High Capacity Black Toner Cartridge (3,000 Pages) for X…" at bounding box center [539, 318] width 683 height 61
copy h1 "006R04400"
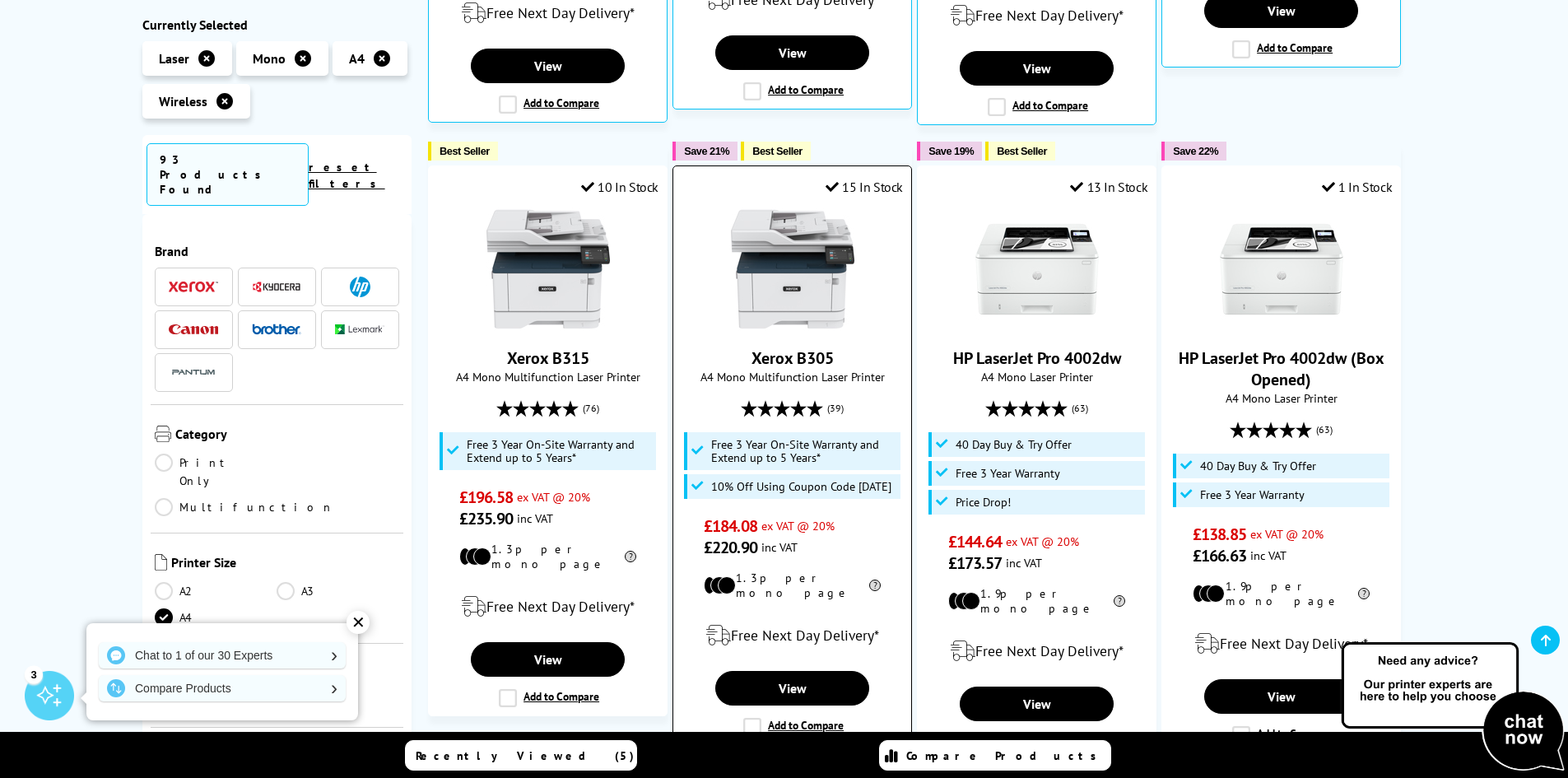
scroll to position [1114, 0]
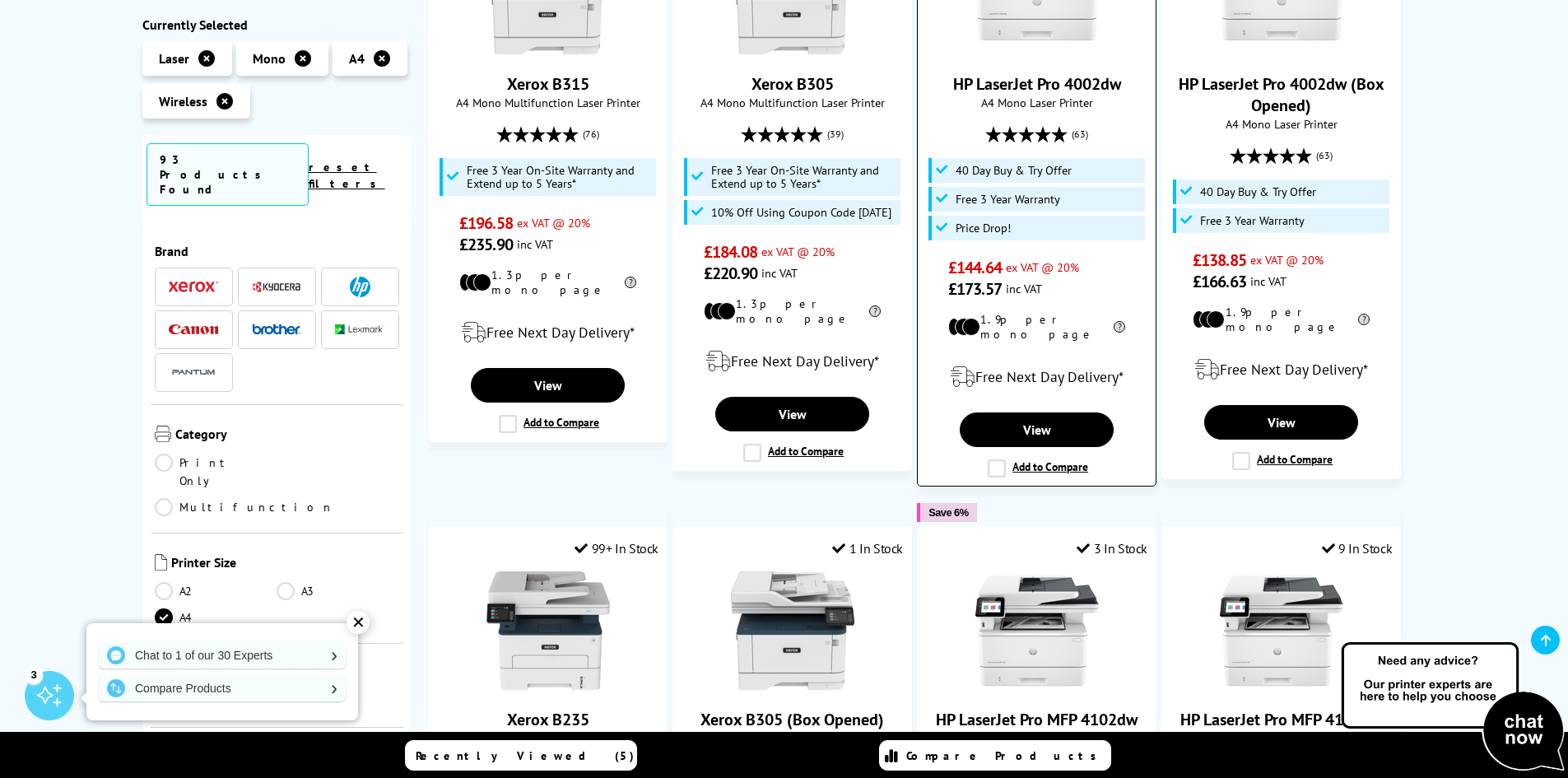
click at [1034, 95] on span "A4 Mono Laser Printer" at bounding box center [1036, 102] width 221 height 16
click at [1035, 76] on link "HP LaserJet Pro 4002dw" at bounding box center [1037, 84] width 168 height 21
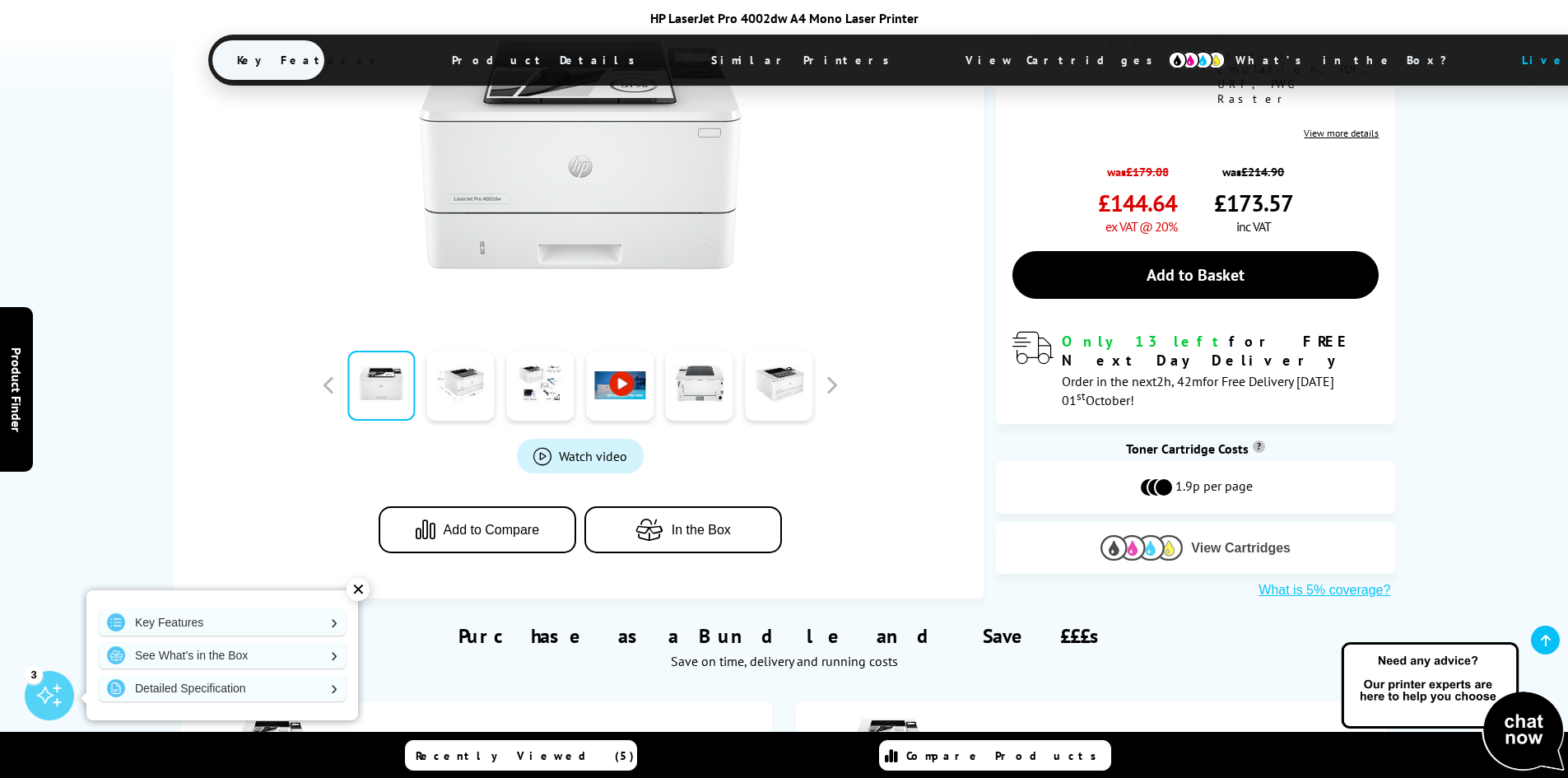
click at [1156, 535] on img at bounding box center [1141, 547] width 83 height 25
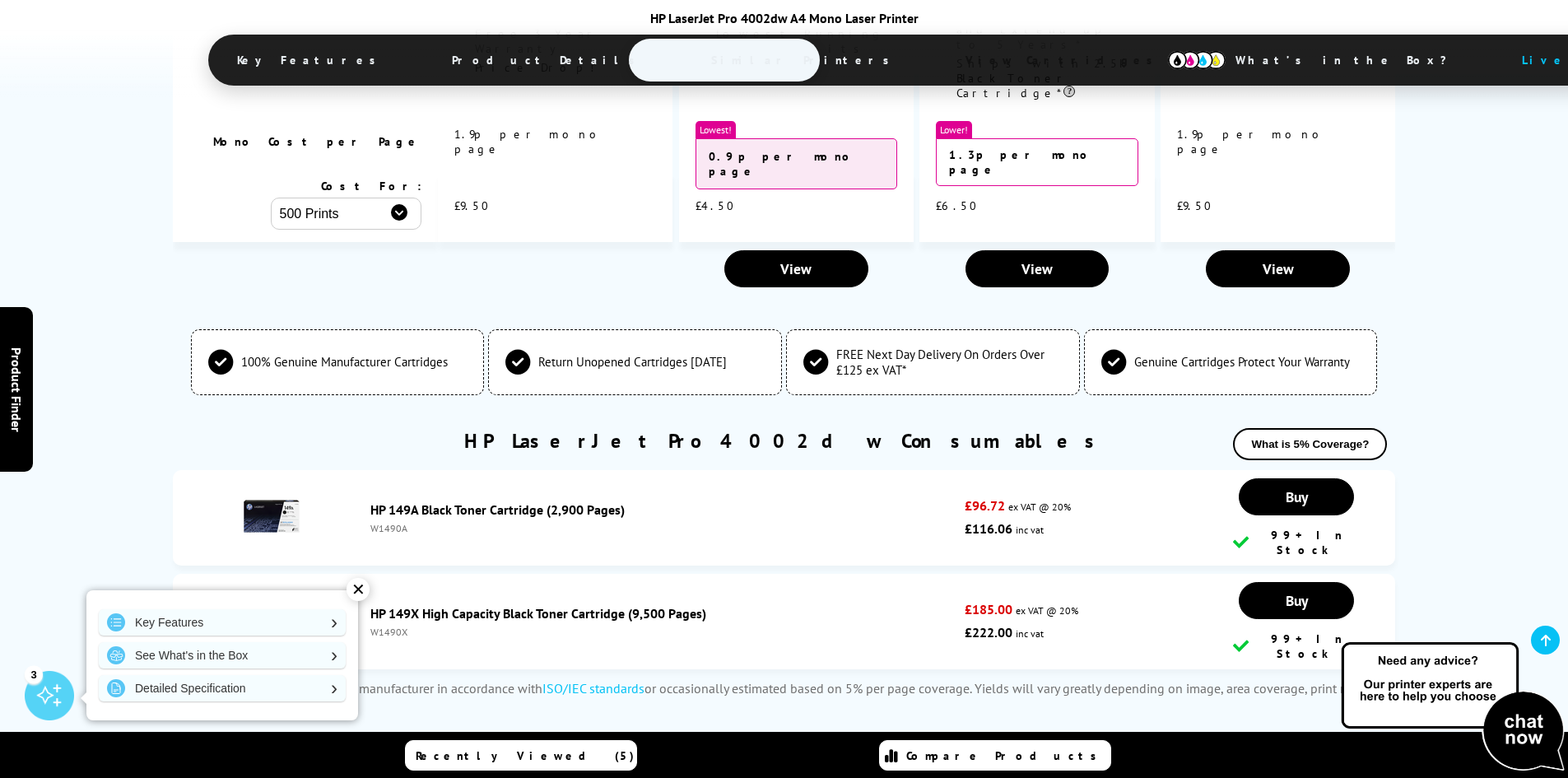
scroll to position [4070, 0]
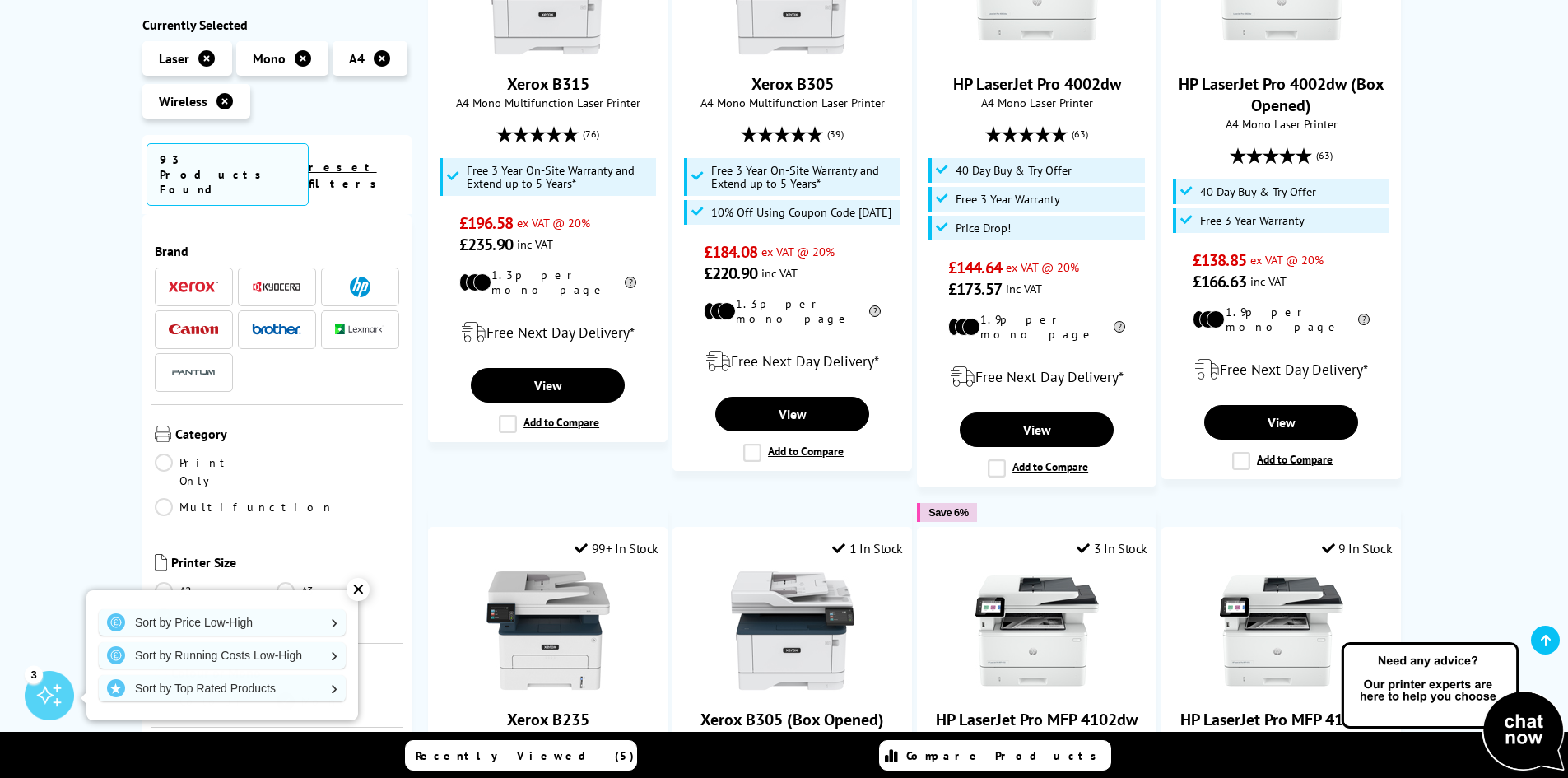
scroll to position [1388, 0]
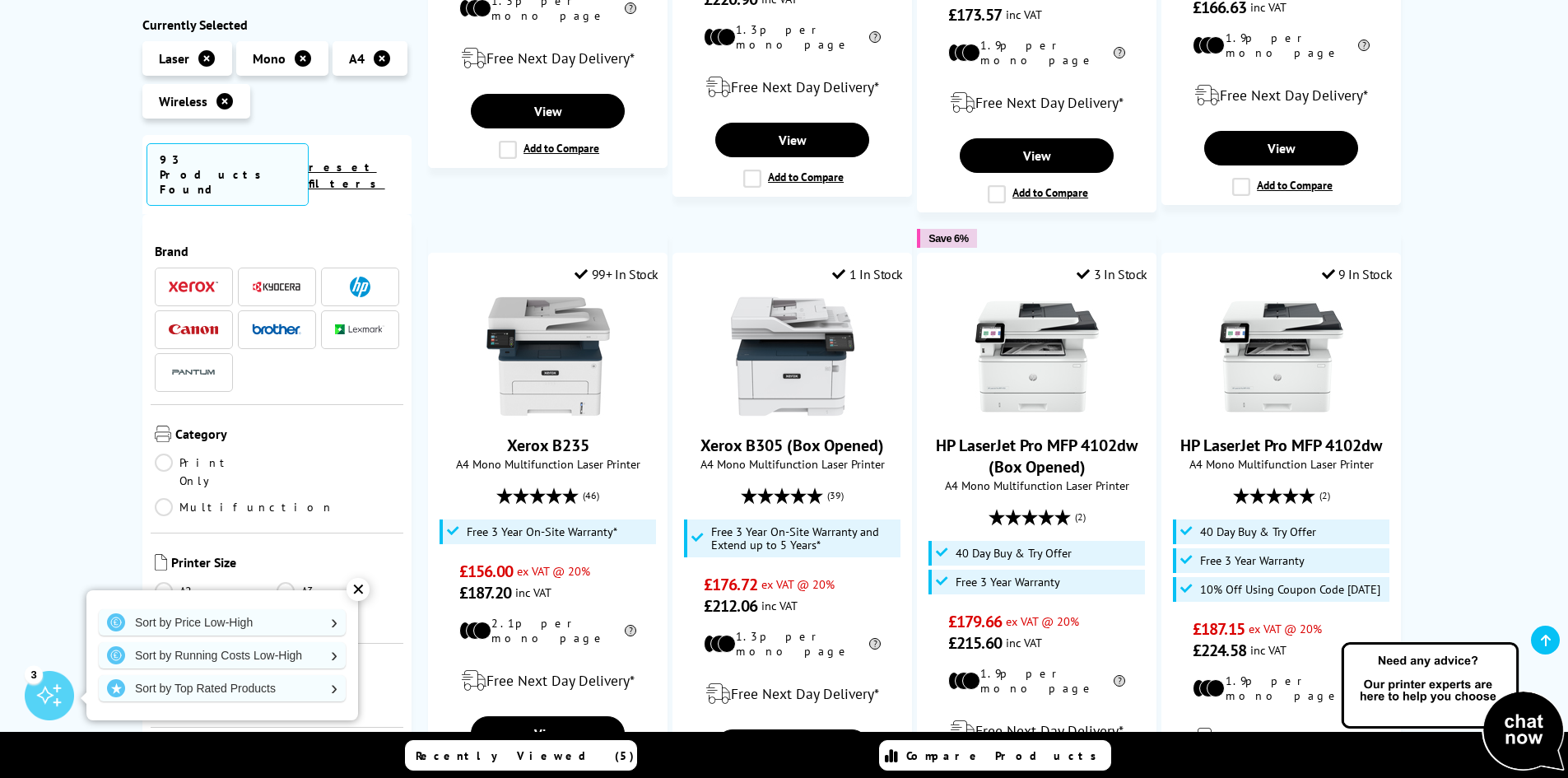
click at [342, 277] on span at bounding box center [359, 287] width 49 height 20
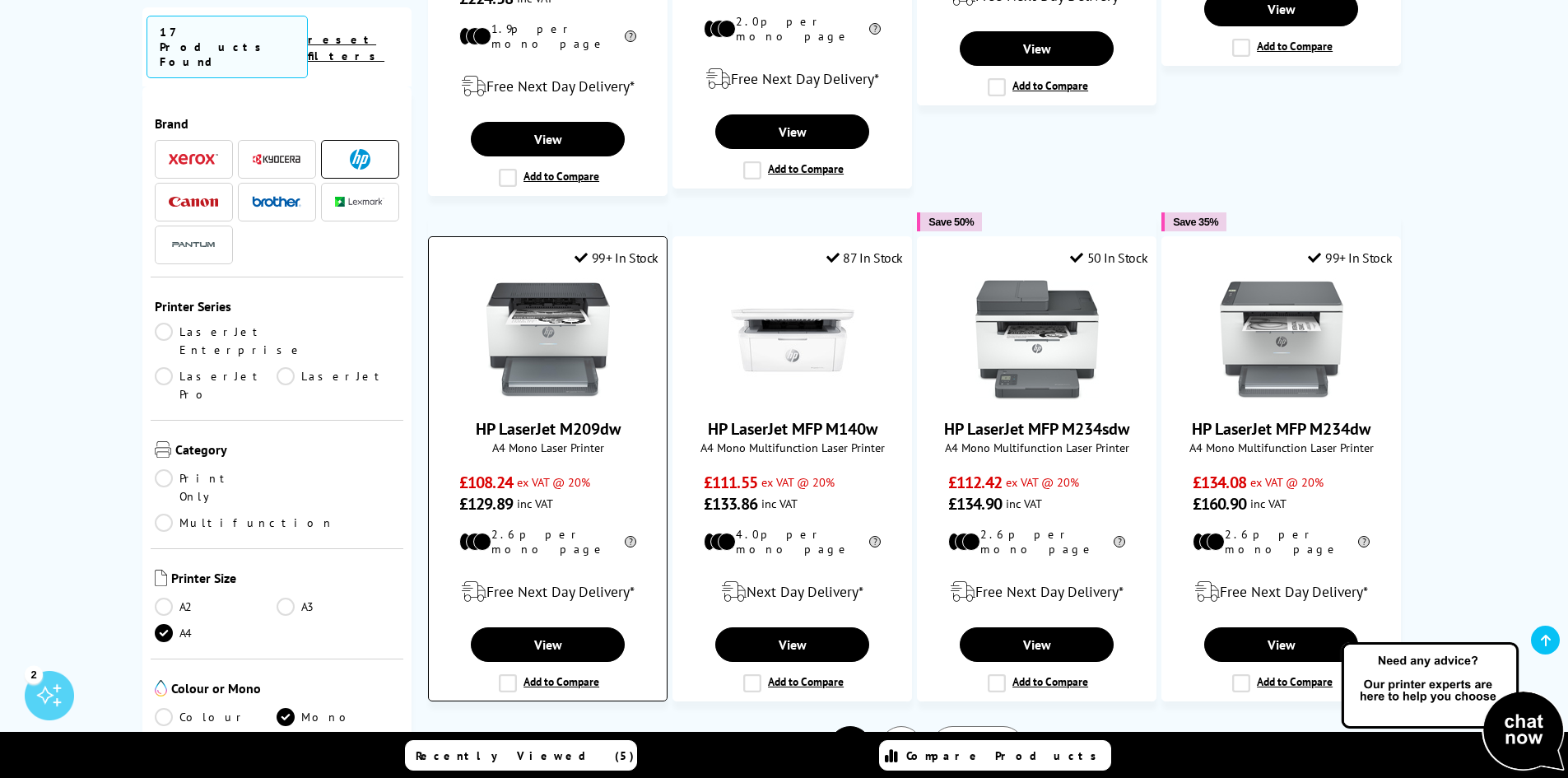
scroll to position [839, 0]
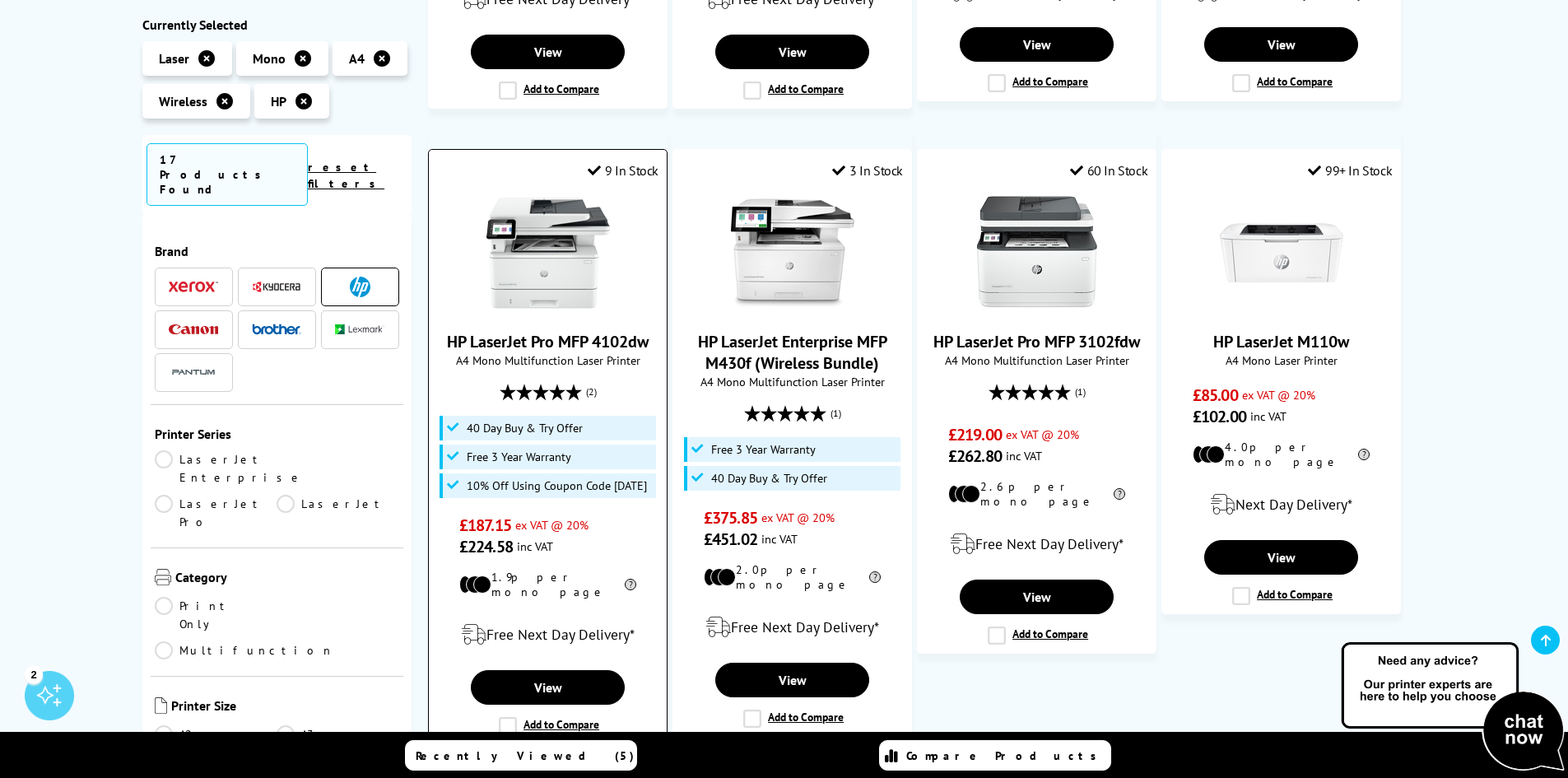
click at [573, 314] on div "HP LaserJet Pro MFP 4102dw A4 Mono Multifunction Laser Printer 10% Off Using Co…" at bounding box center [548, 374] width 221 height 367
click at [543, 670] on link "View" at bounding box center [547, 687] width 153 height 34
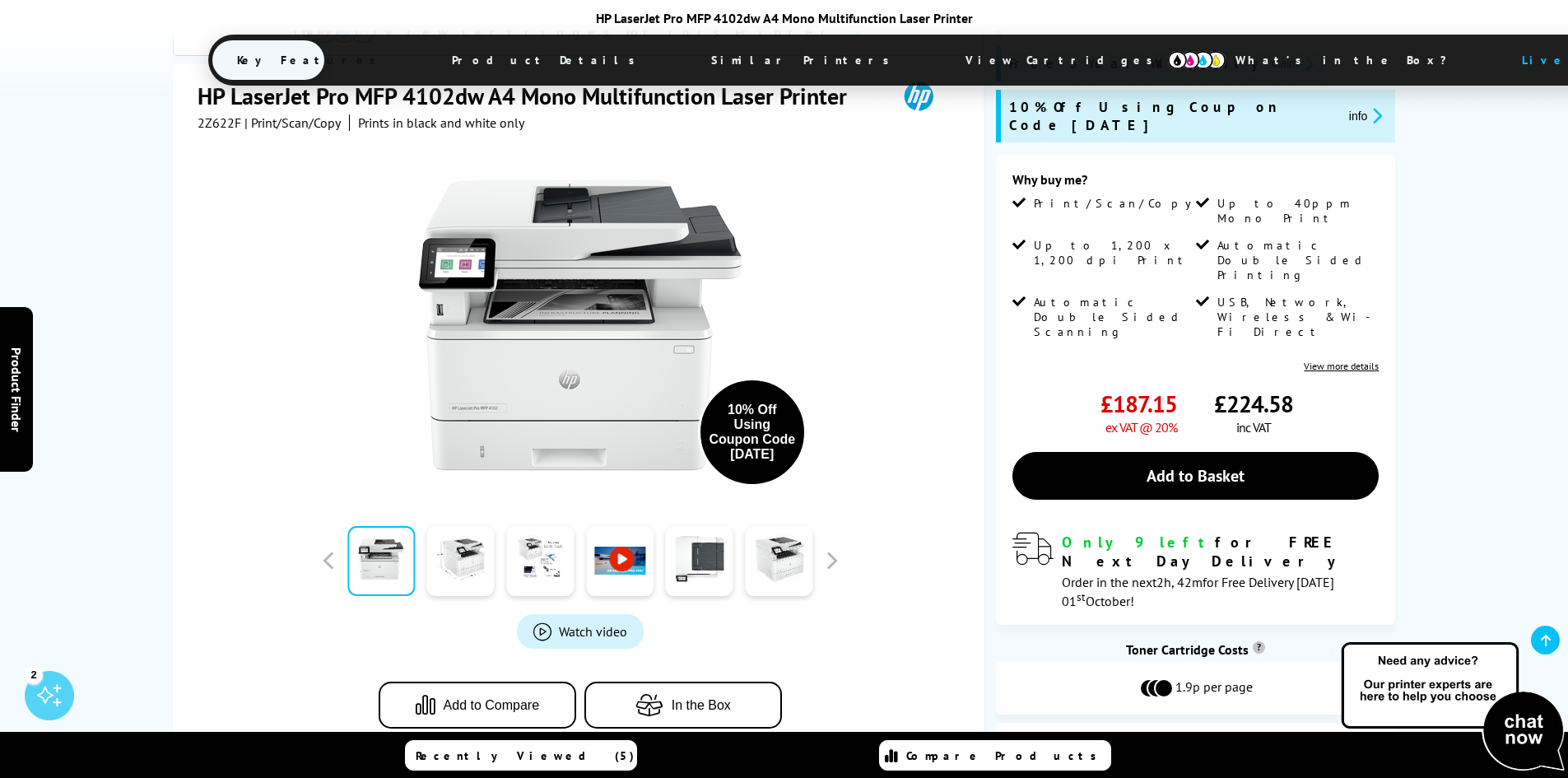
click at [1167, 736] on img at bounding box center [1141, 748] width 83 height 25
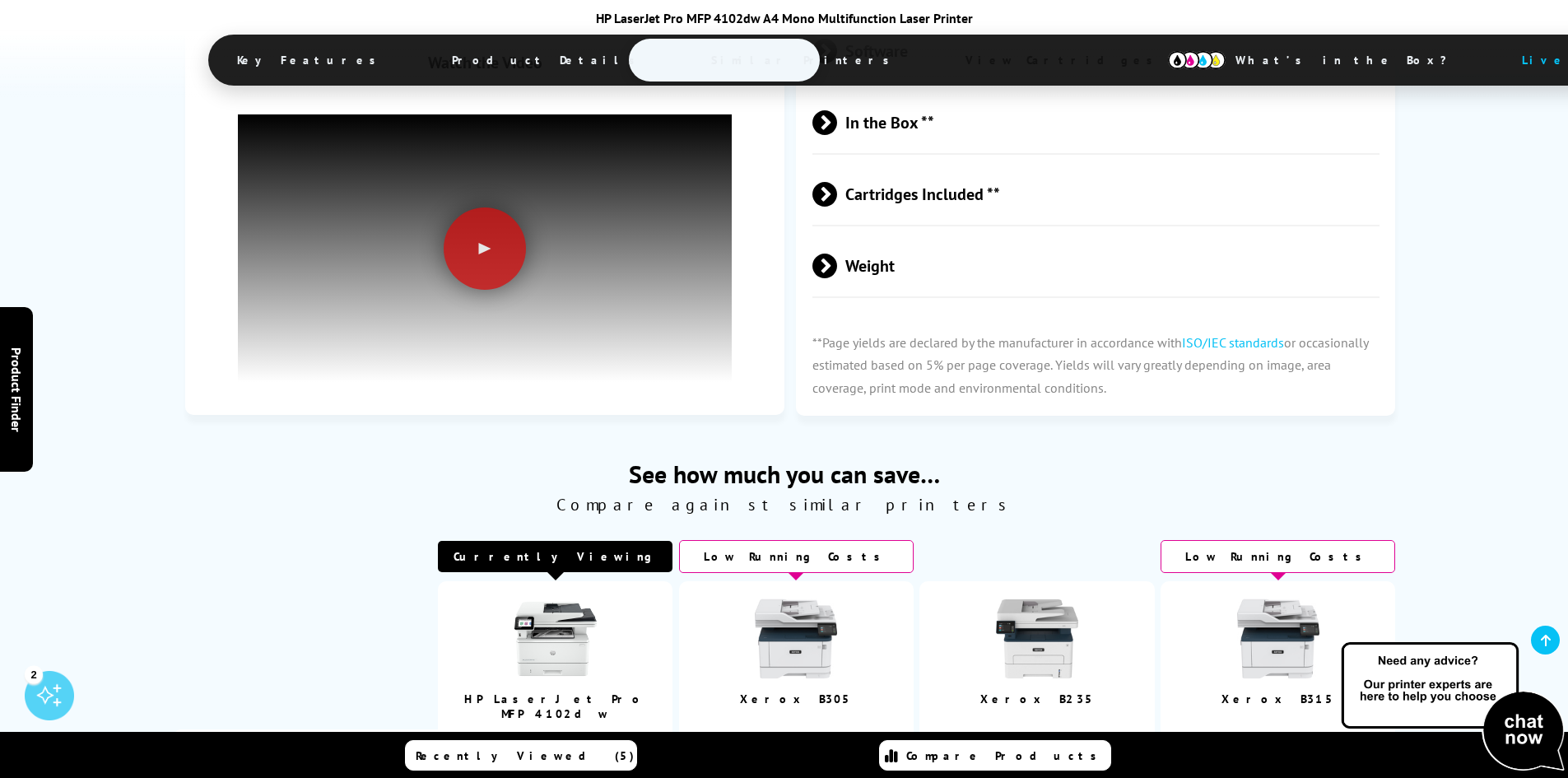
scroll to position [4314, 0]
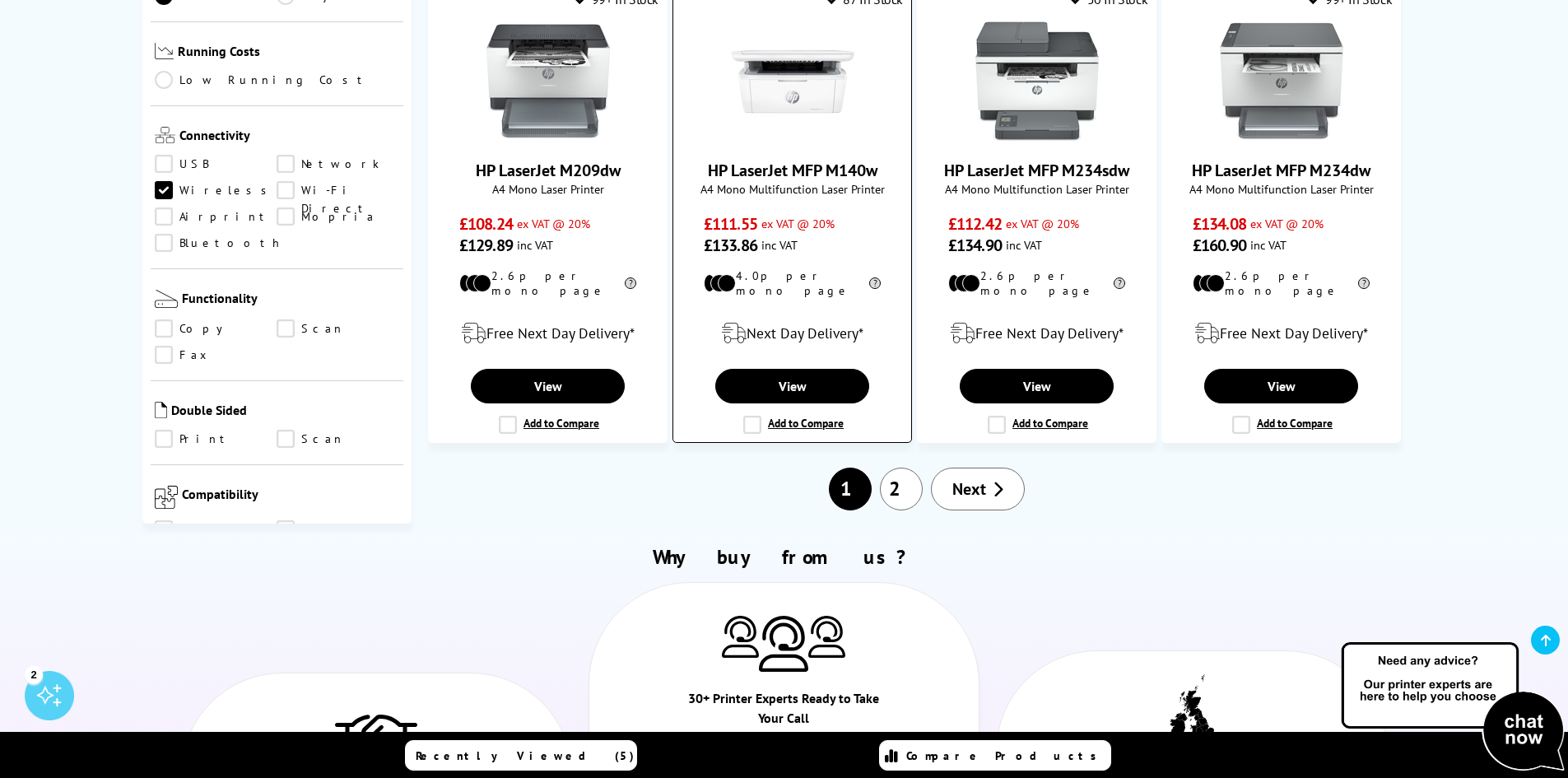
scroll to position [1937, 0]
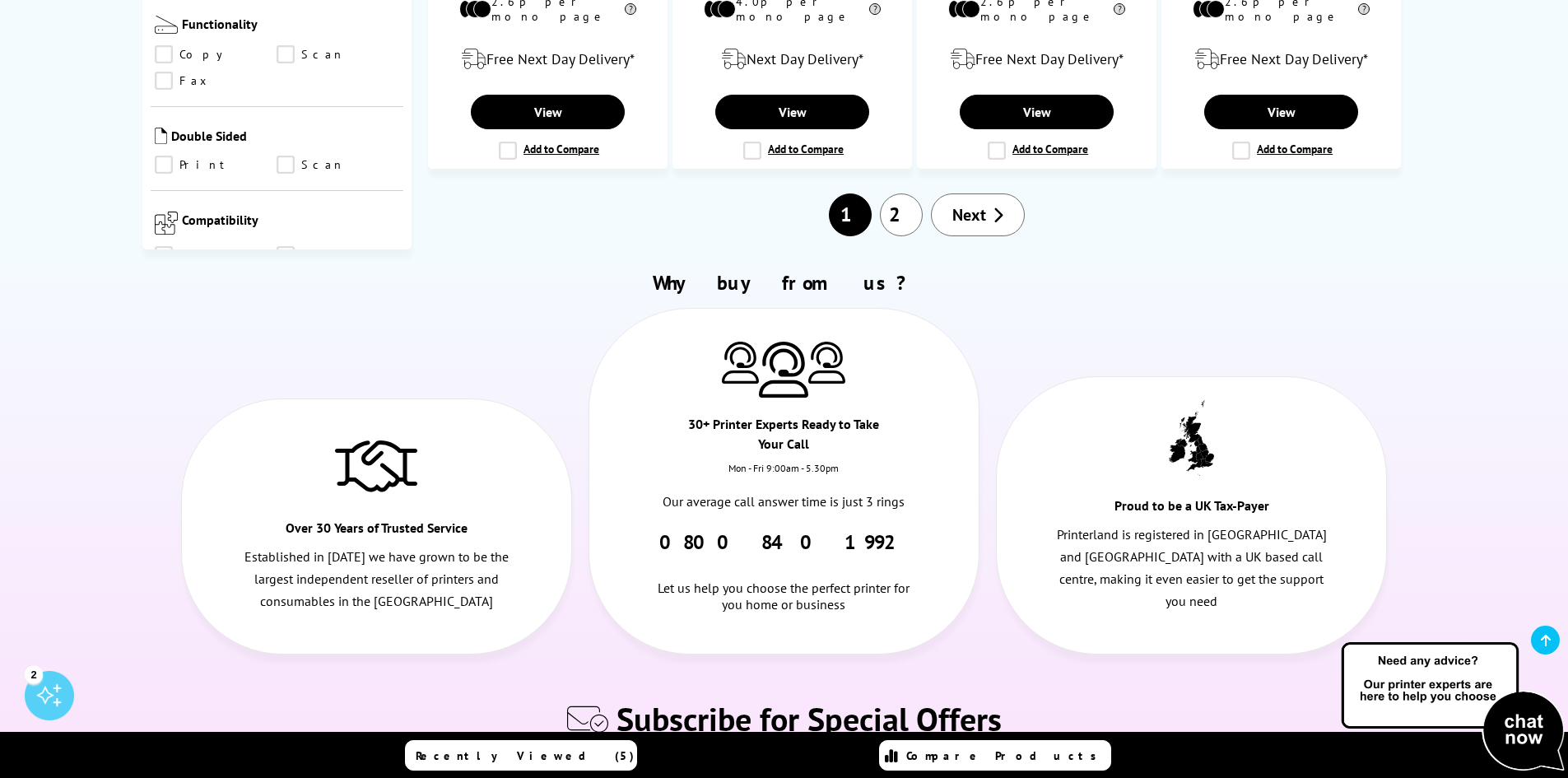
click at [901, 195] on link "2" at bounding box center [901, 214] width 43 height 43
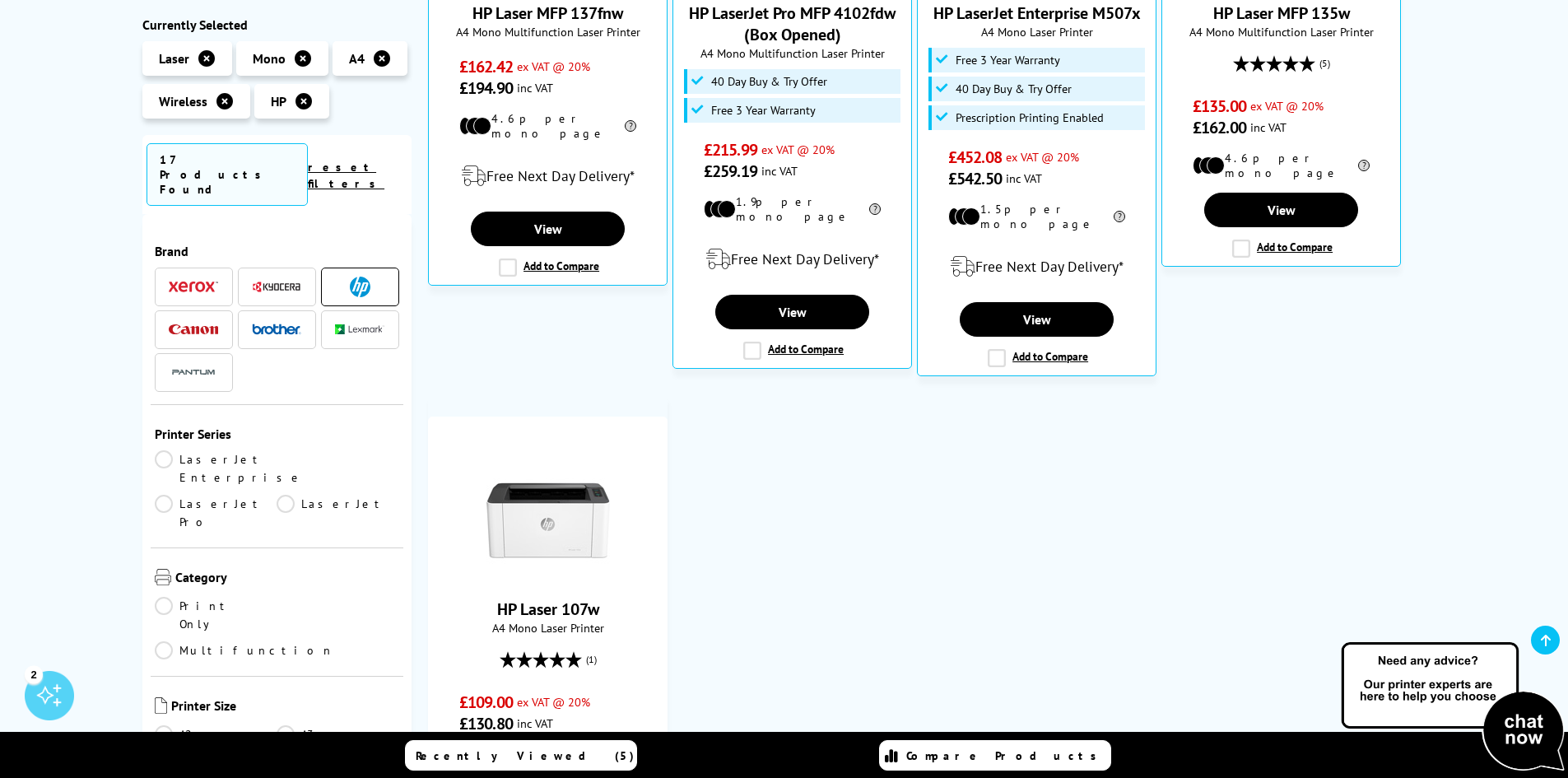
scroll to position [823, 0]
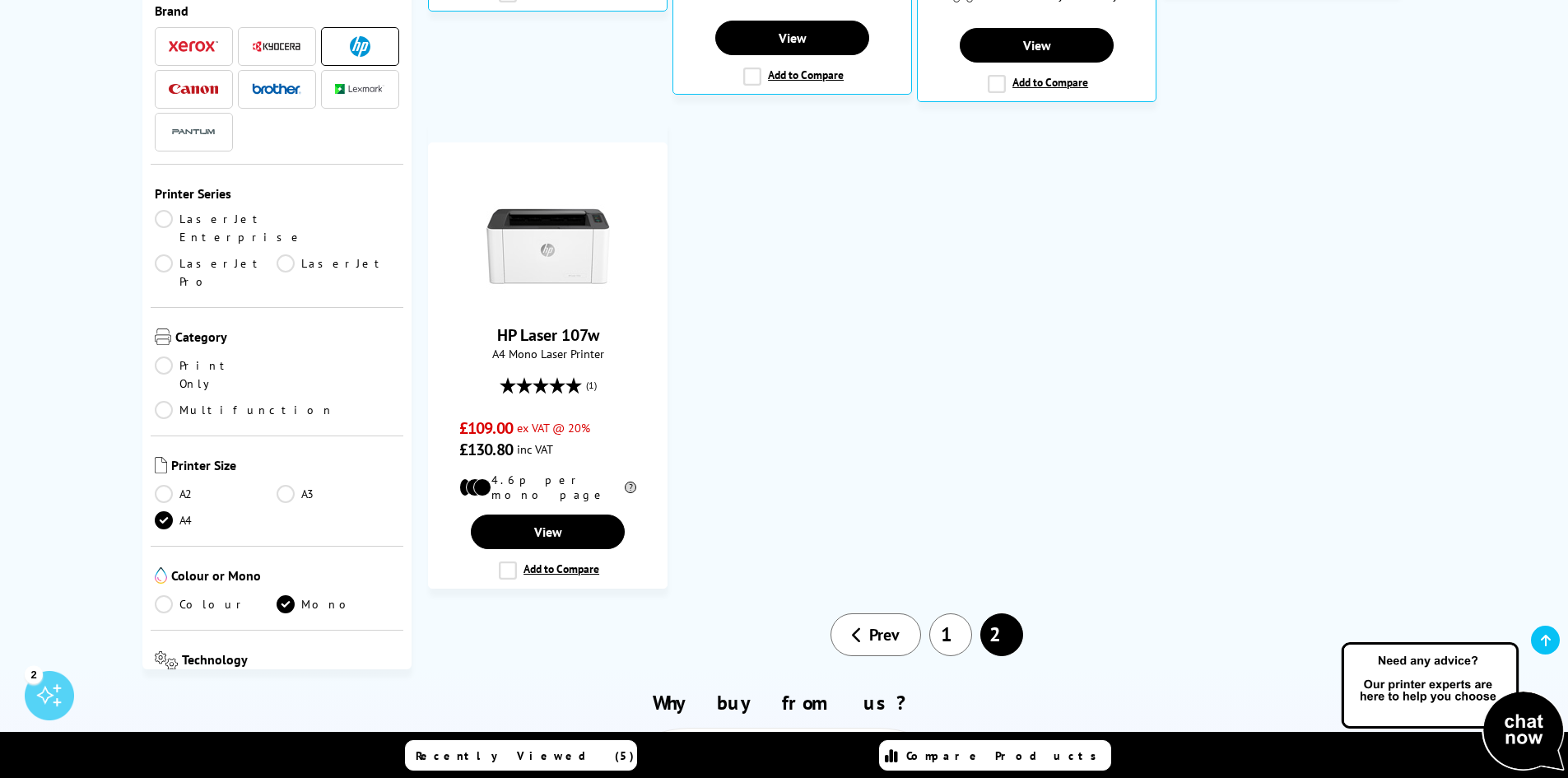
click at [947, 616] on link "1" at bounding box center [951, 635] width 43 height 43
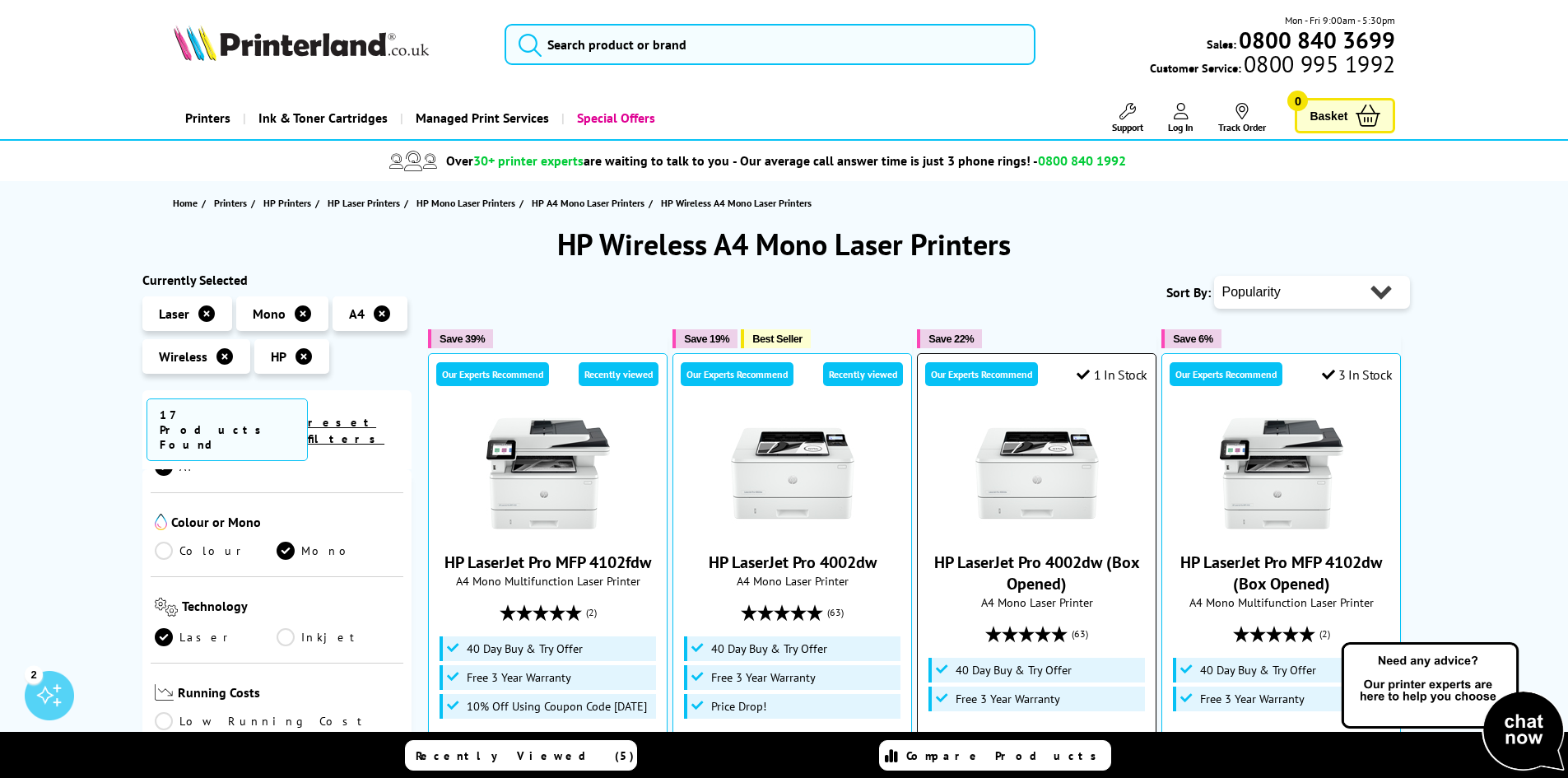
scroll to position [274, 0]
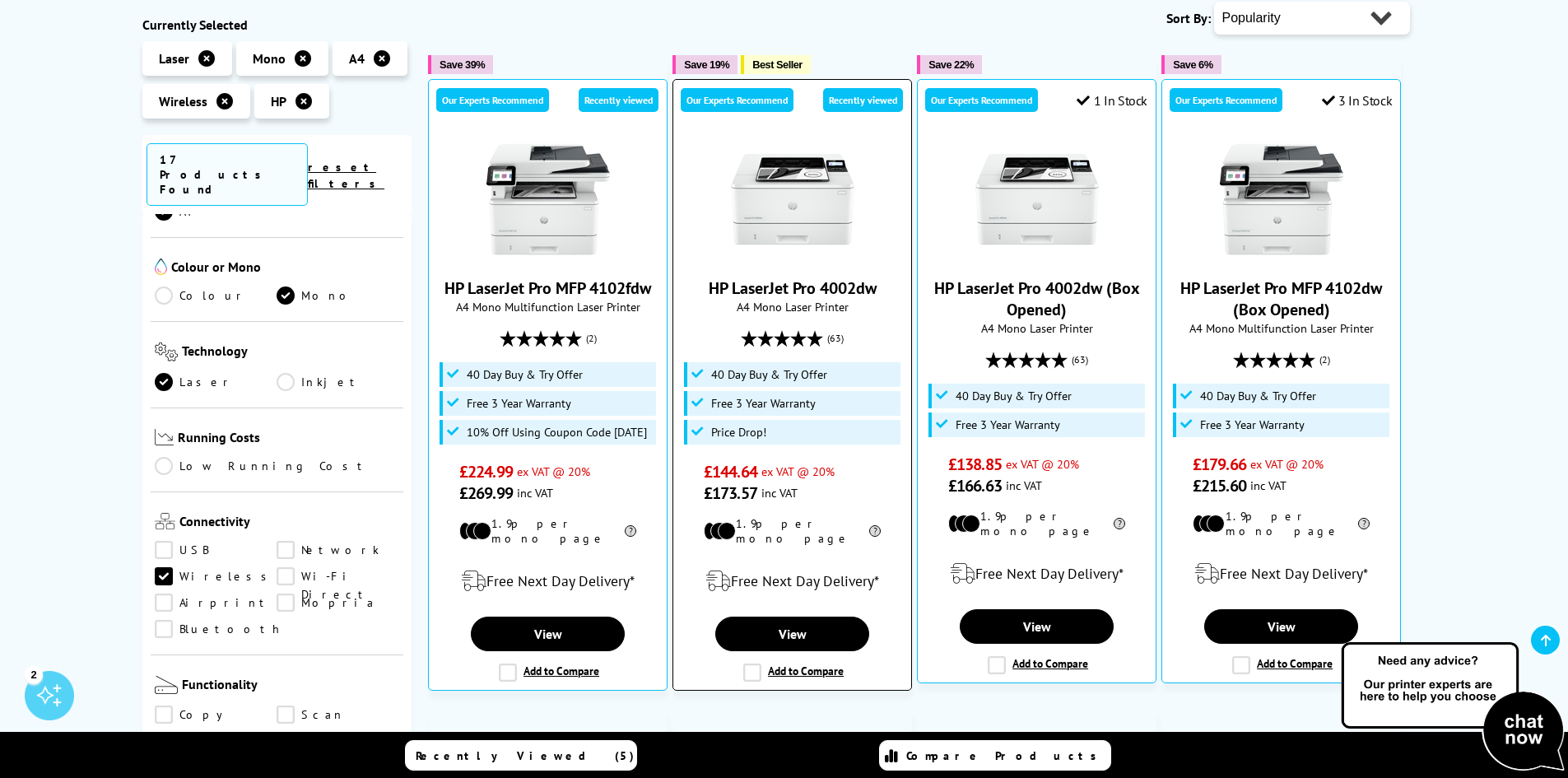
click at [772, 297] on link "HP LaserJet Pro 4002dw" at bounding box center [792, 288] width 168 height 21
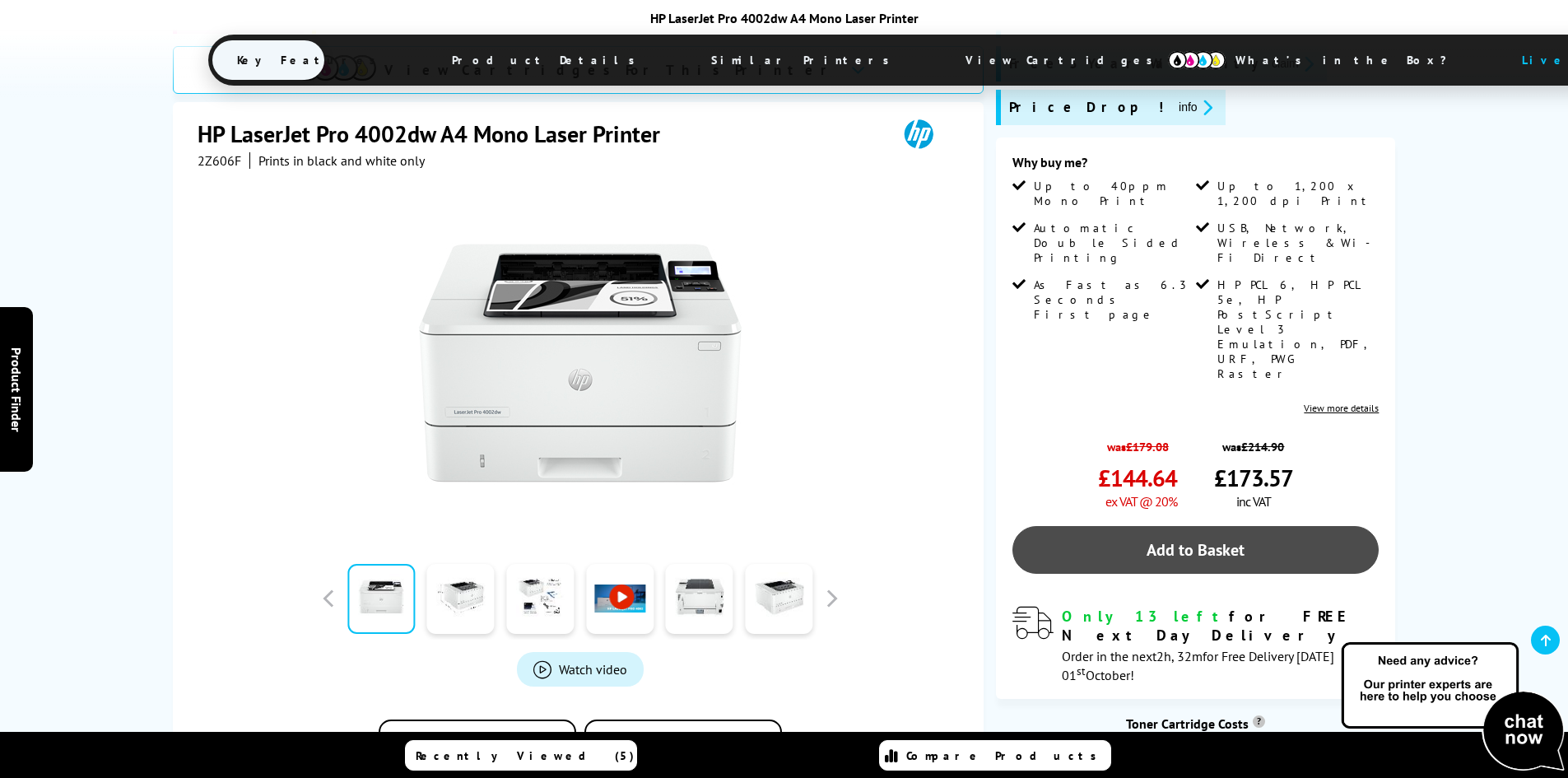
click at [1141, 526] on link "Add to Basket" at bounding box center [1196, 550] width 367 height 47
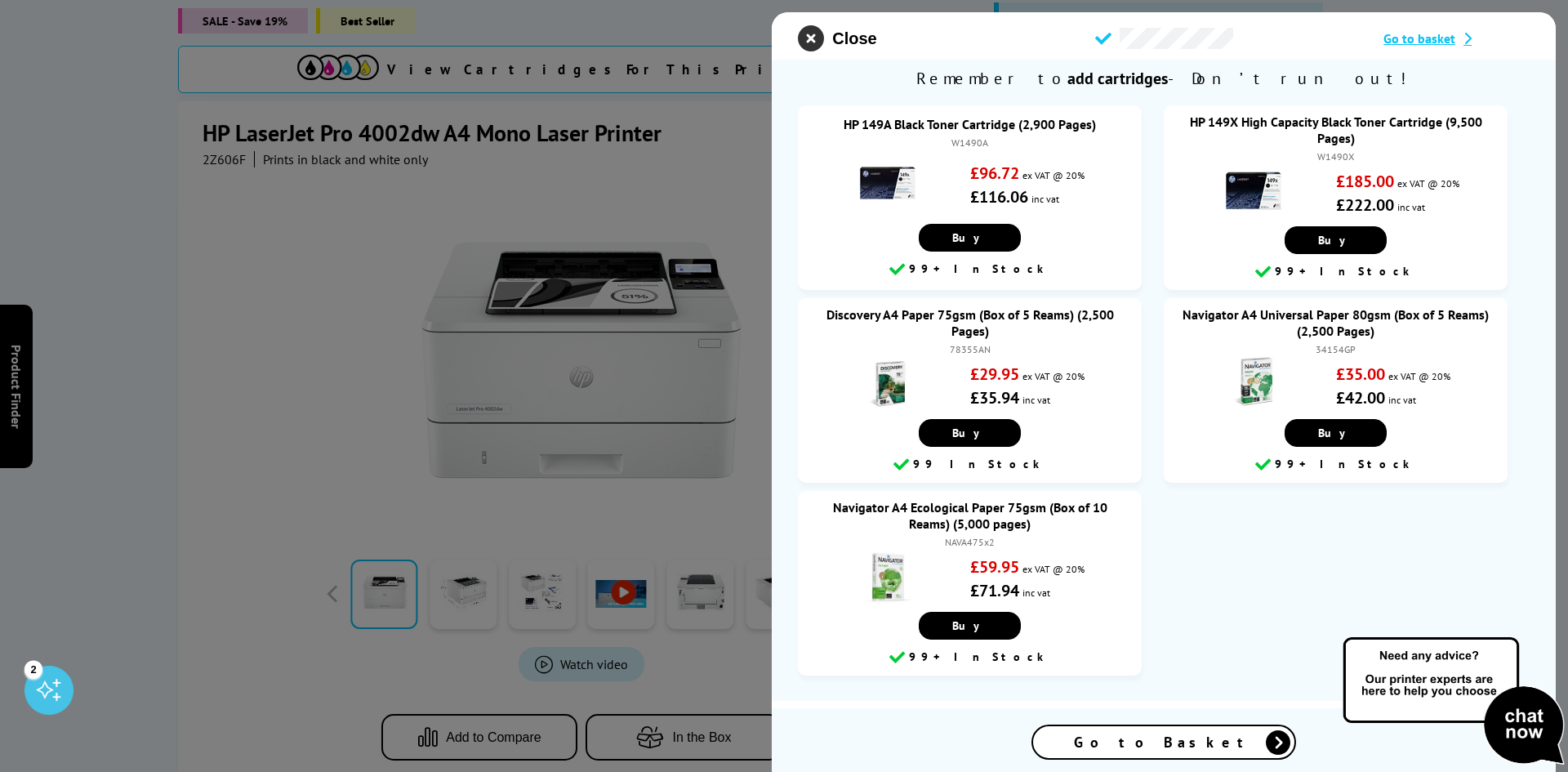
click at [813, 40] on icon "close modal" at bounding box center [811, 38] width 26 height 26
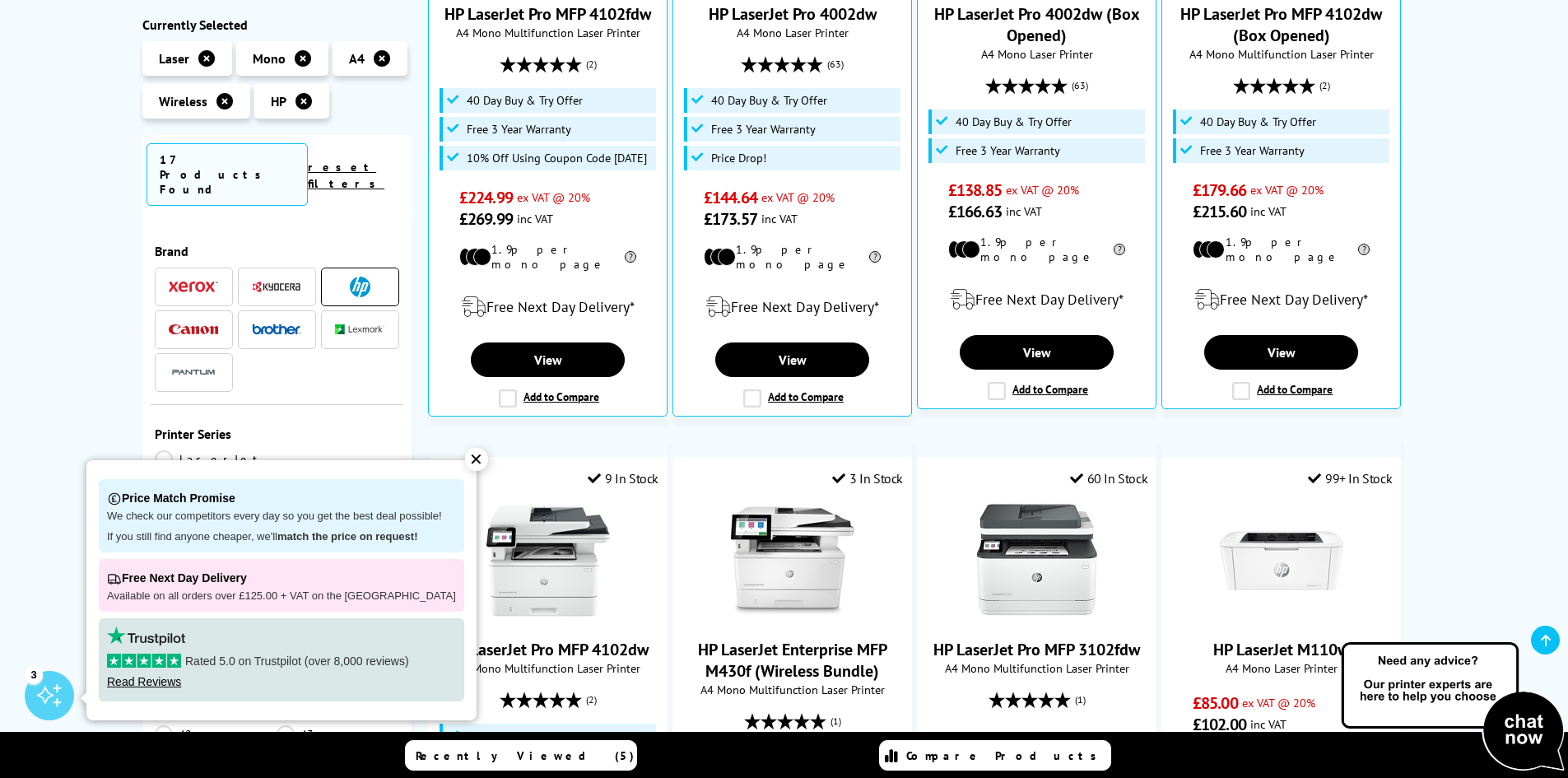
scroll to position [823, 0]
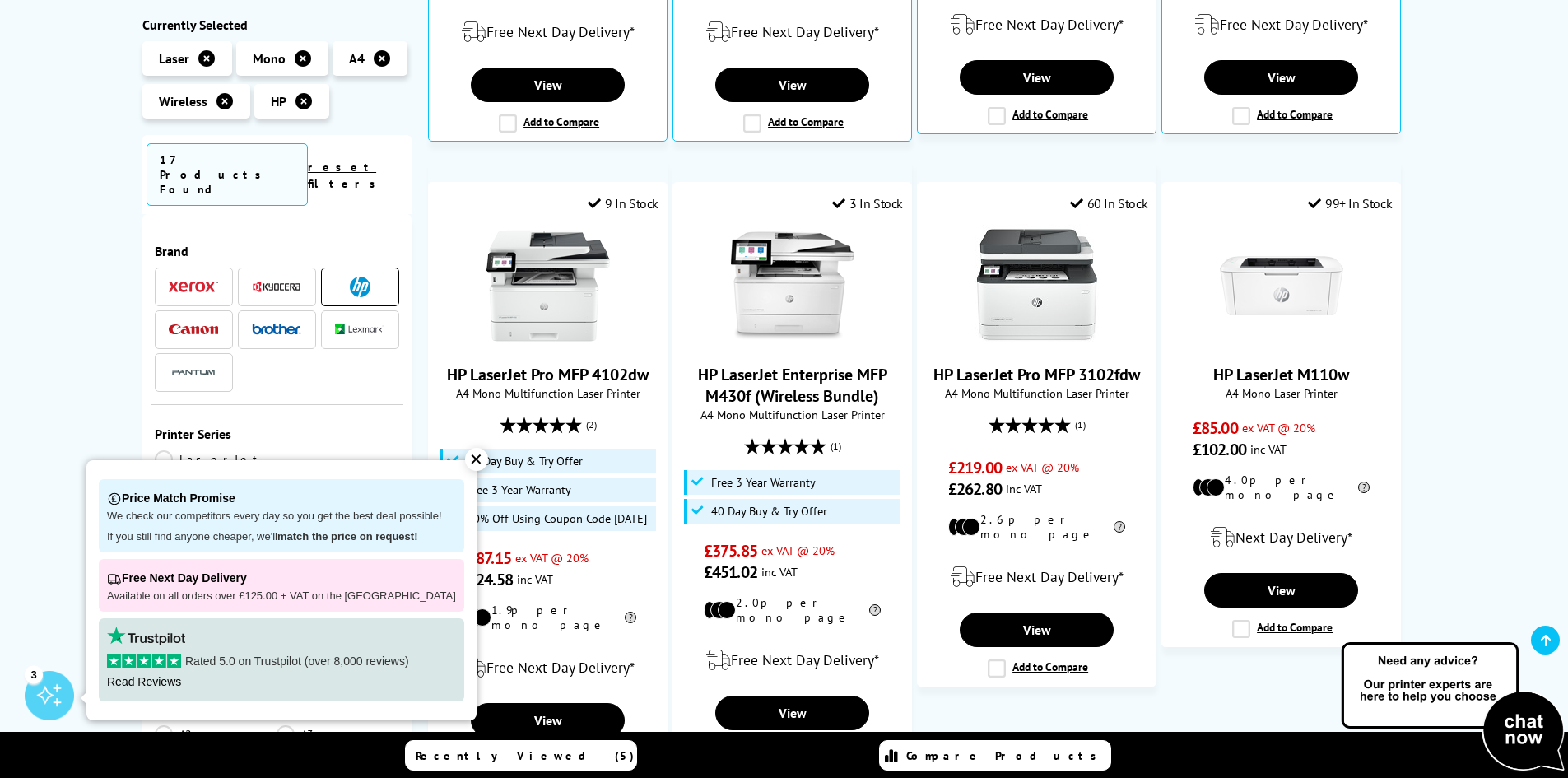
click at [465, 460] on div "✕" at bounding box center [476, 459] width 23 height 23
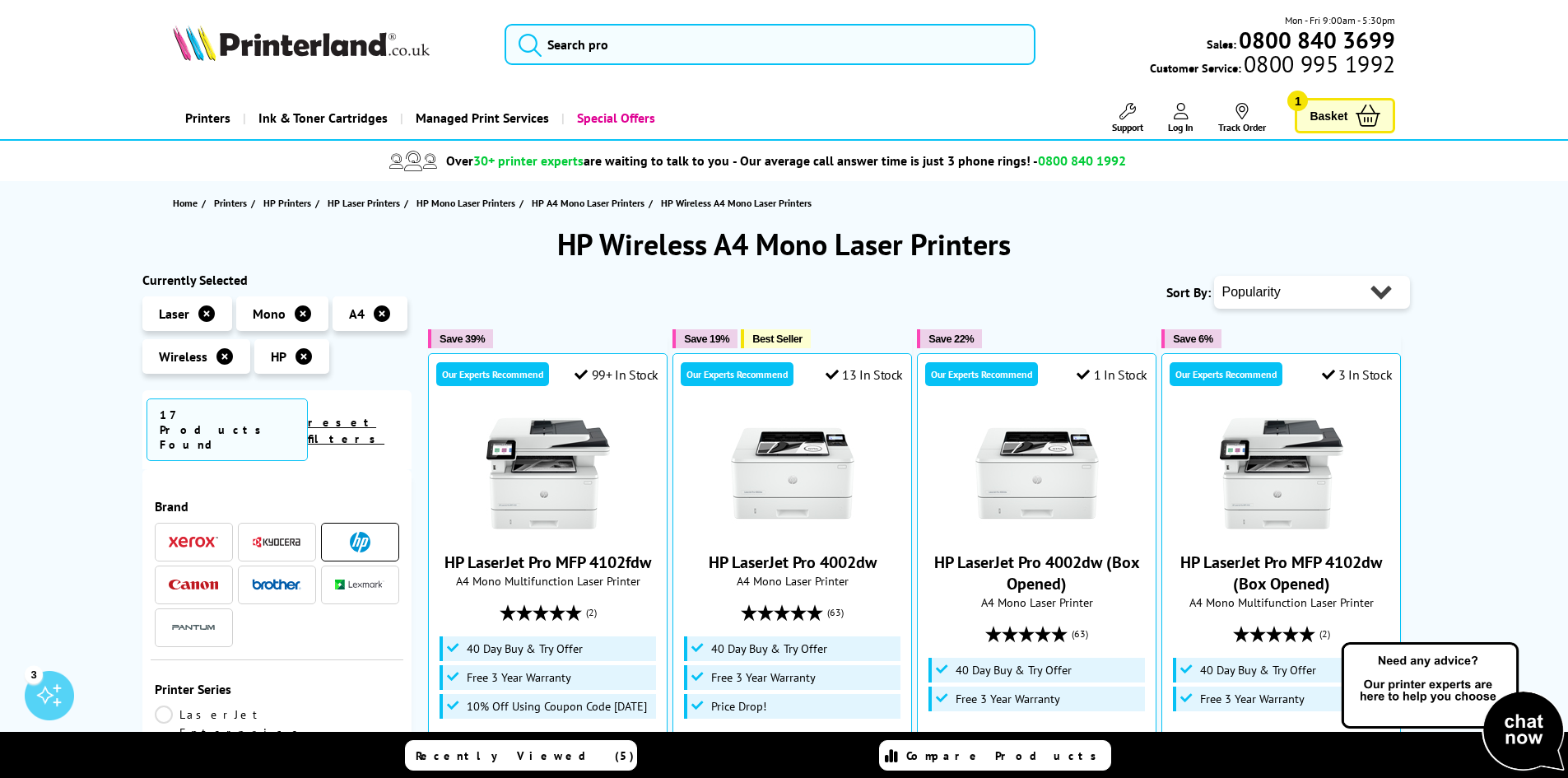
scroll to position [274, 0]
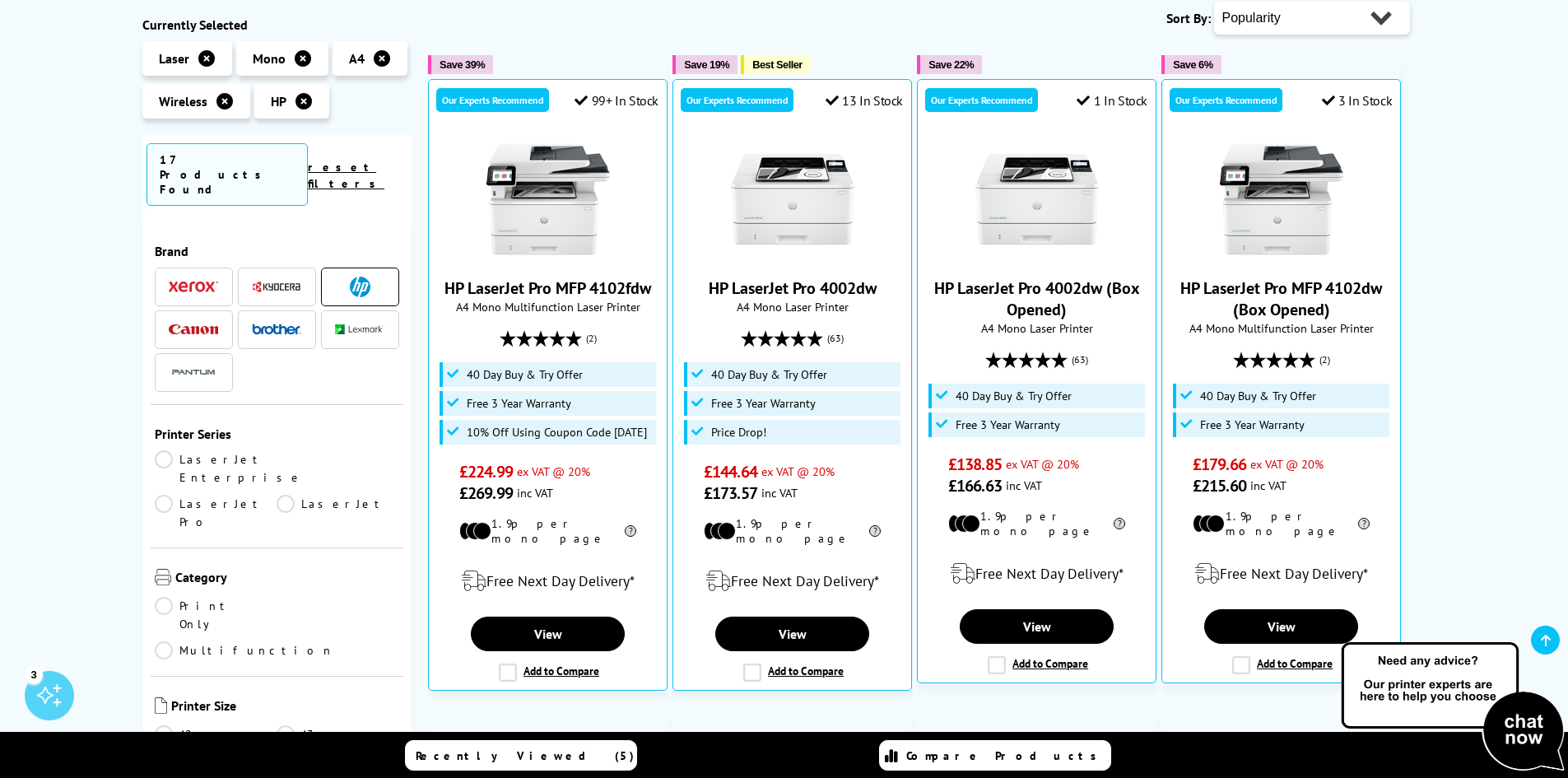
click at [1348, 24] on select "Popularity Rating Price - Low to High Price - High to Low Running Costs - Low t…" at bounding box center [1312, 18] width 196 height 32
click at [1214, 2] on select "Popularity Rating Price - Low to High Price - High to Low Running Costs - Low t…" at bounding box center [1312, 18] width 196 height 32
click at [1362, 32] on select "Popularity Rating Price - Low to High Price - High to Low Running Costs - Low t…" at bounding box center [1312, 18] width 196 height 32
select select "Price Ascending"
click at [1214, 2] on select "Popularity Rating Price - Low to High Price - High to Low Running Costs - Low t…" at bounding box center [1312, 18] width 196 height 32
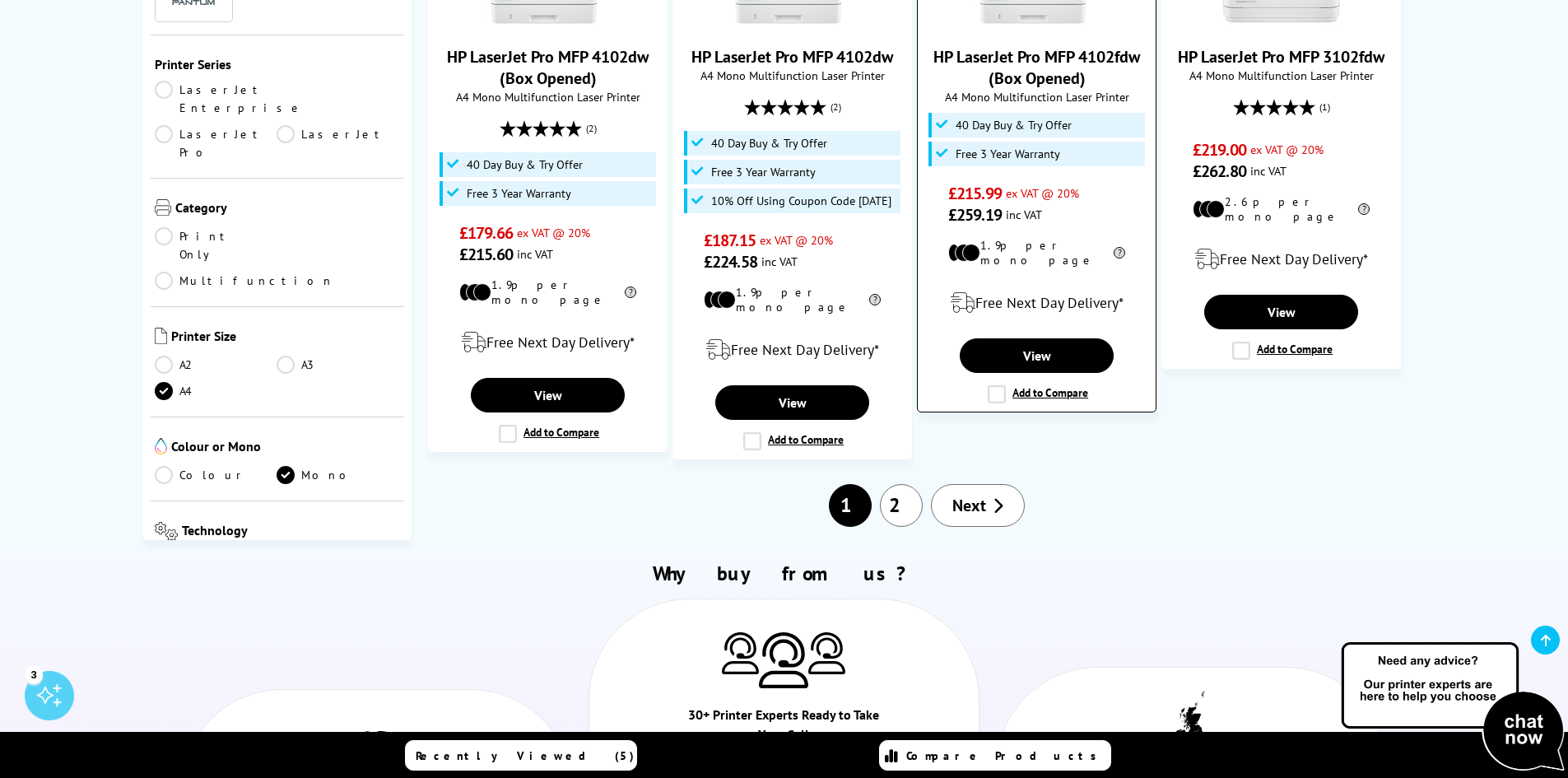
scroll to position [1920, 0]
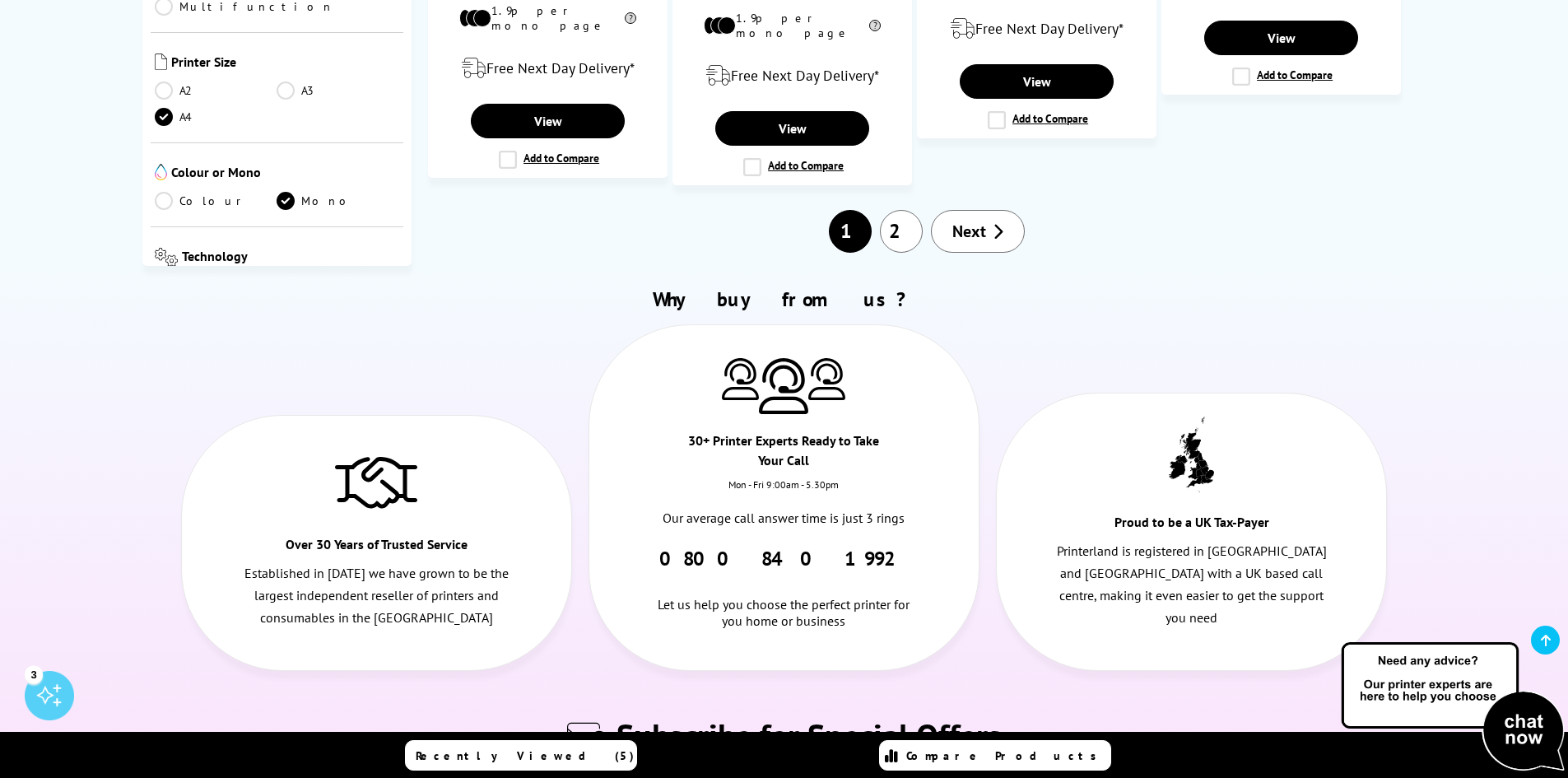
click at [914, 210] on link "2" at bounding box center [901, 231] width 43 height 43
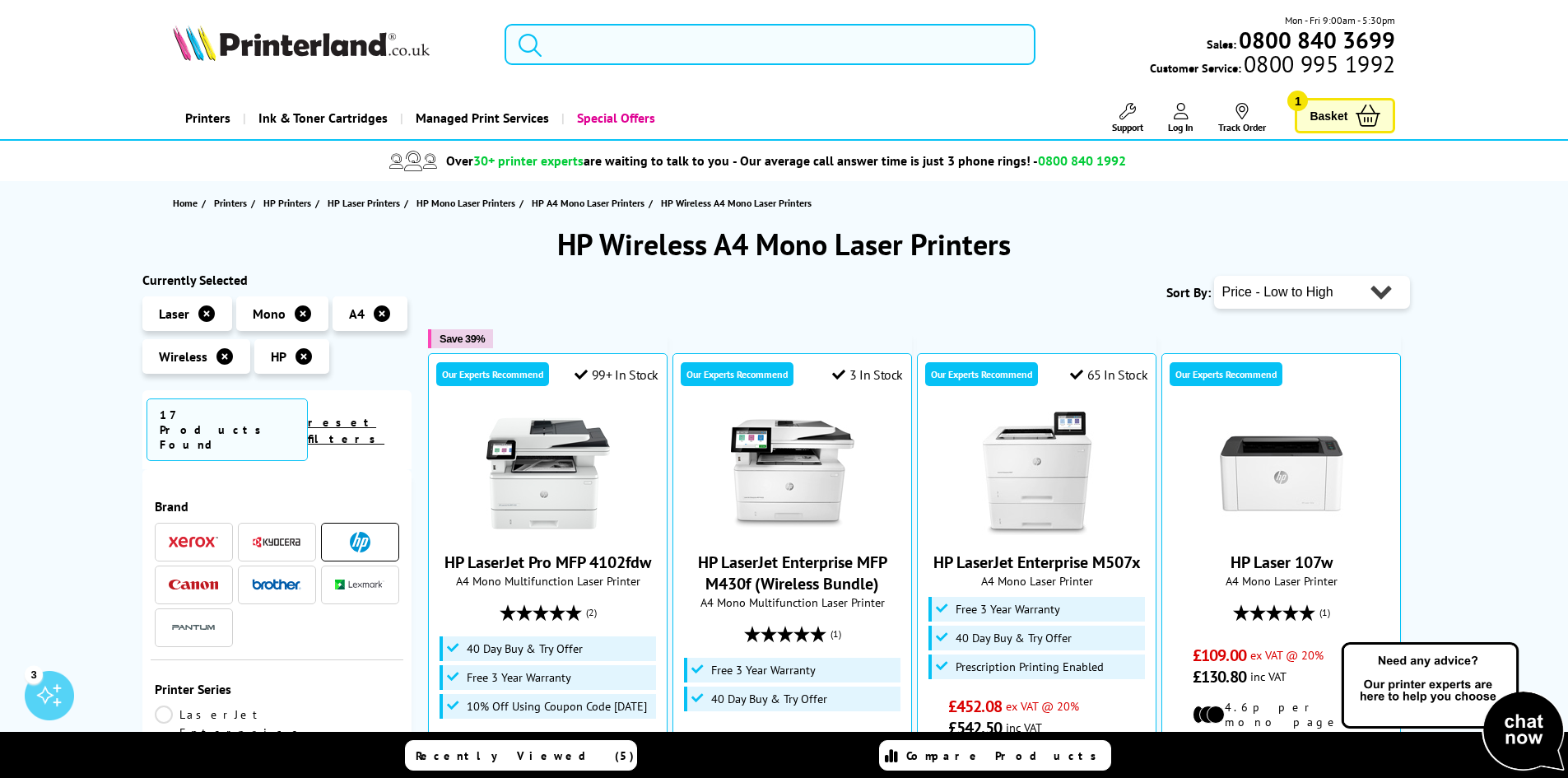
scroll to position [1097, 0]
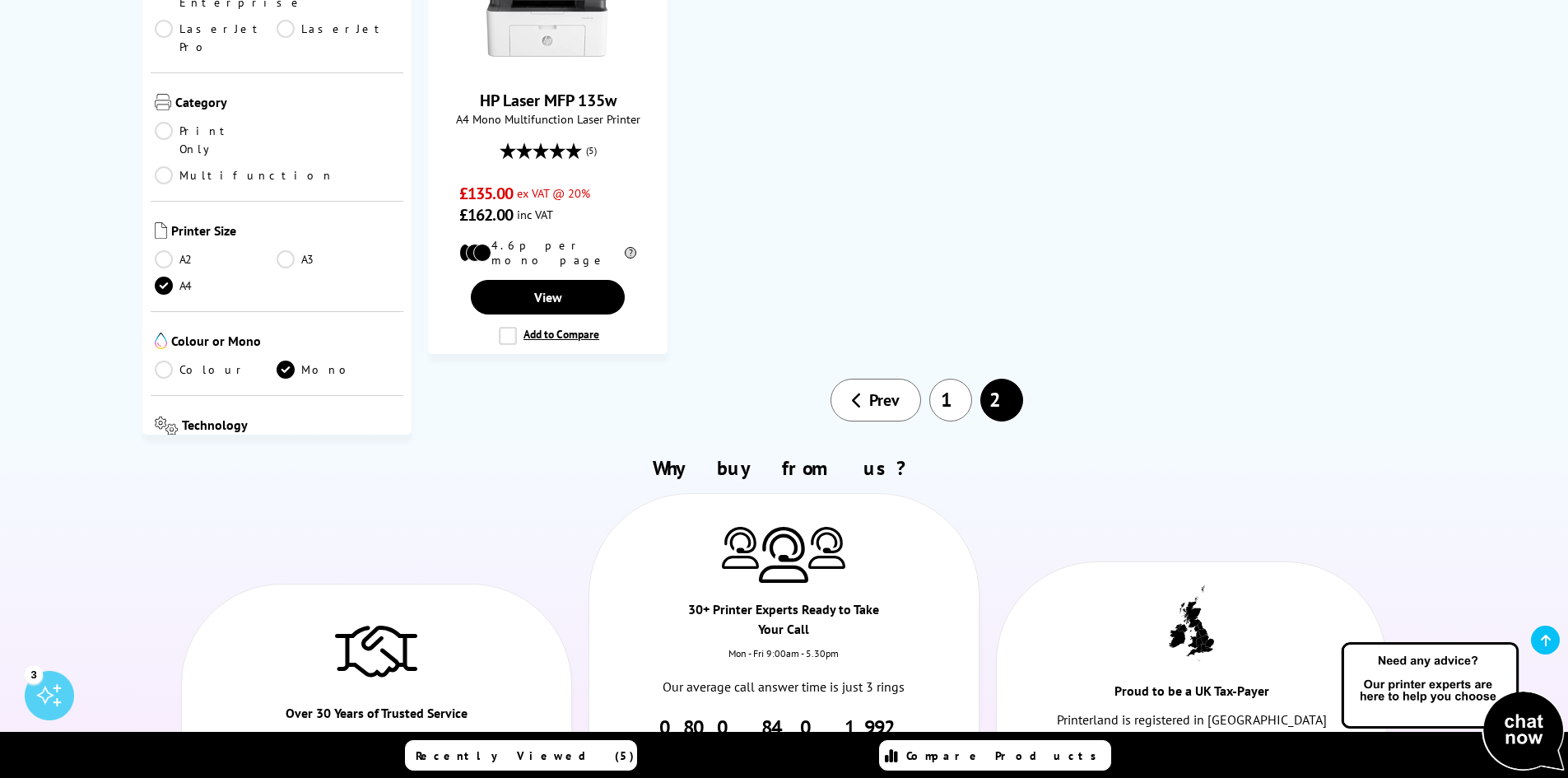
click at [952, 379] on link "1" at bounding box center [951, 400] width 43 height 43
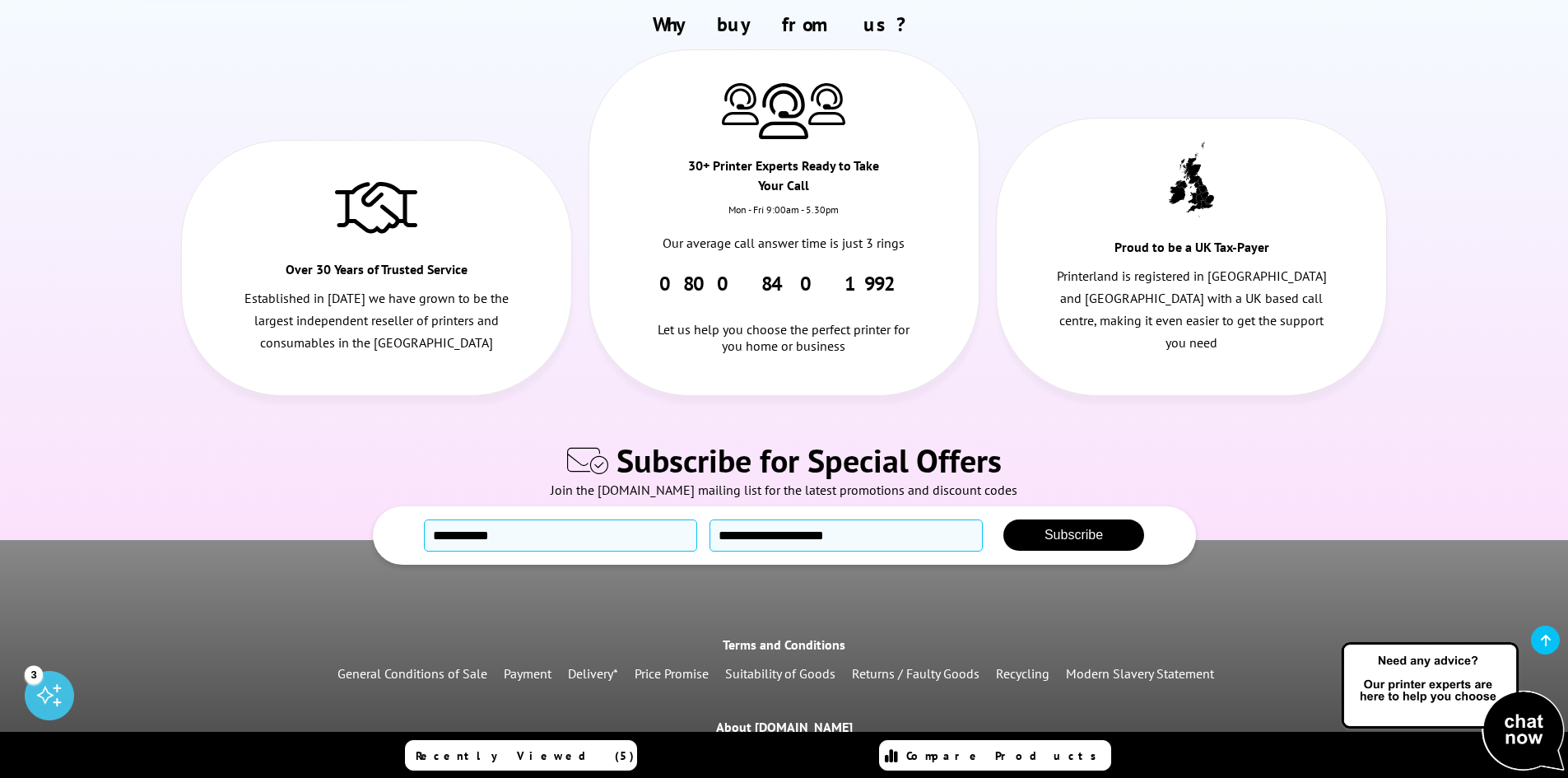
scroll to position [1920, 0]
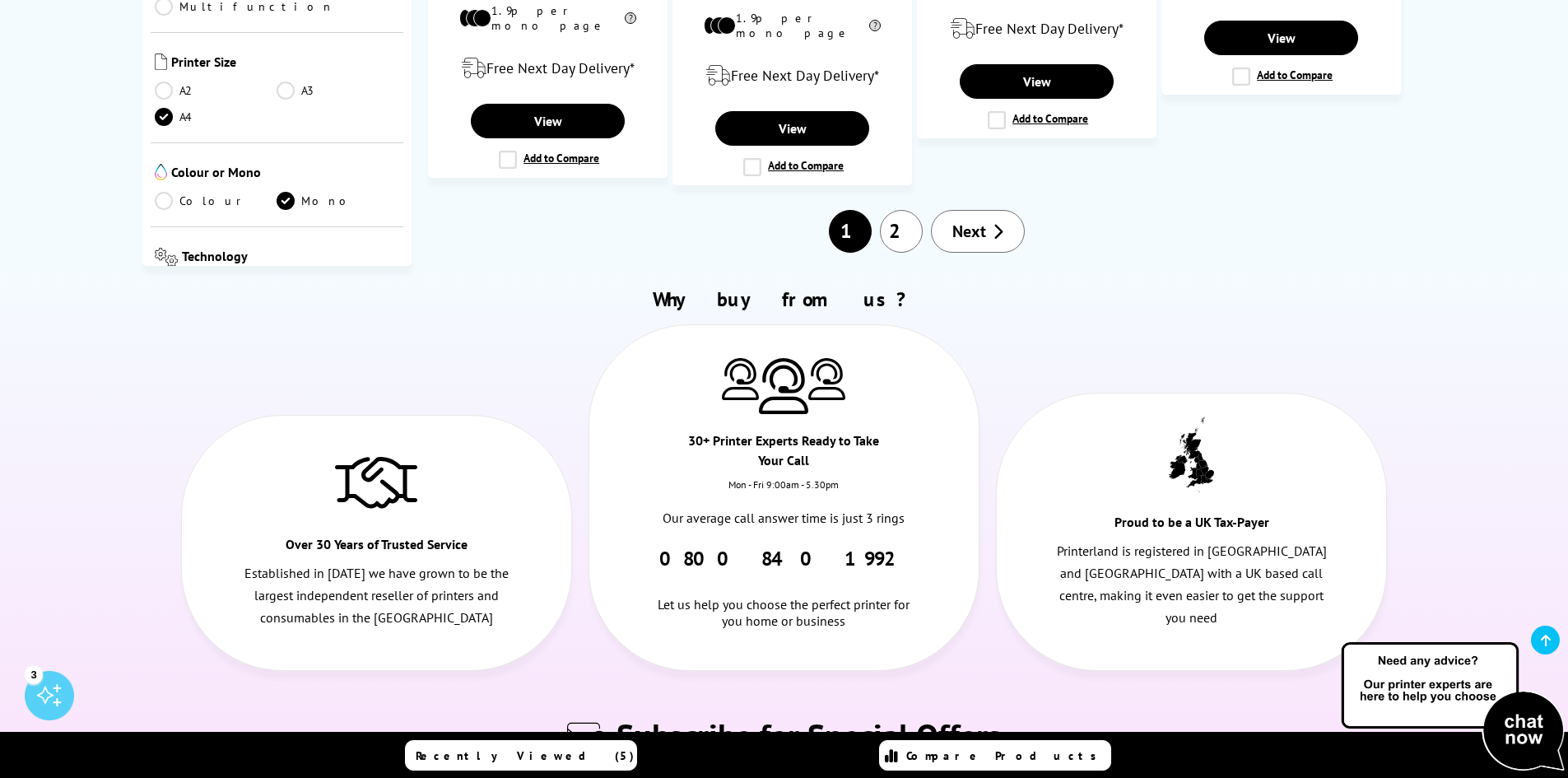
click at [905, 214] on link "2" at bounding box center [901, 231] width 43 height 43
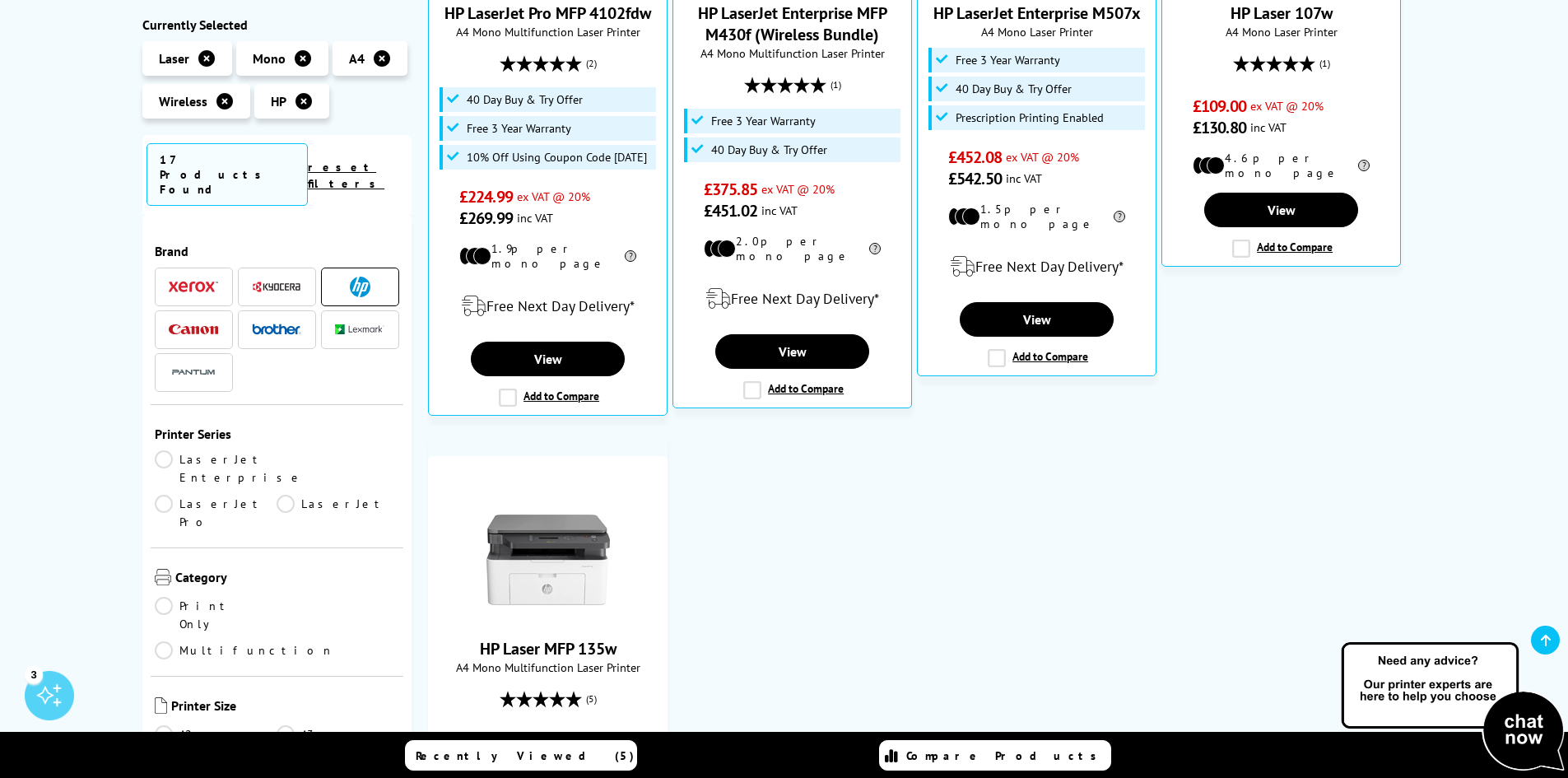
scroll to position [823, 0]
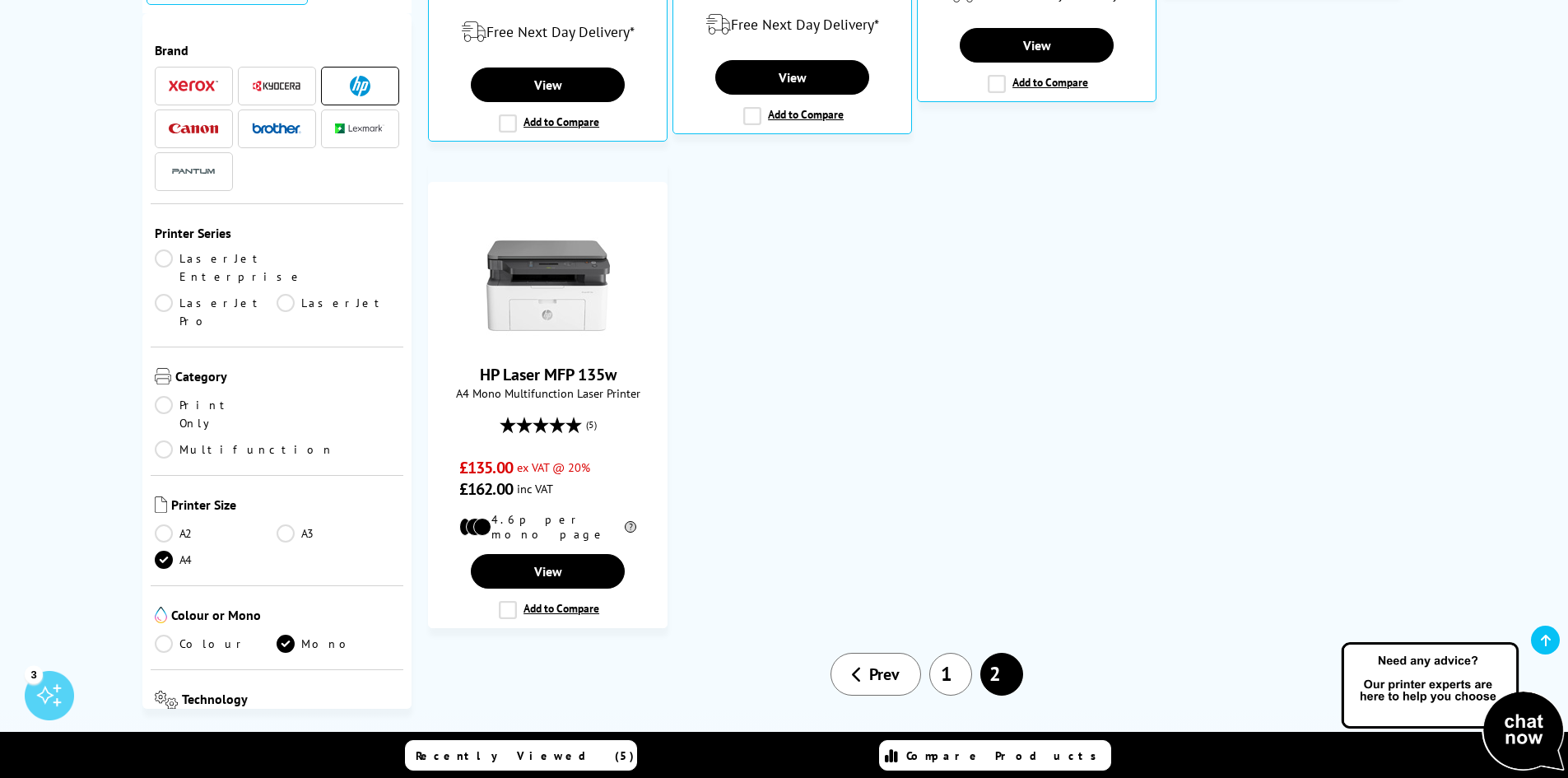
click at [945, 653] on link "1" at bounding box center [951, 674] width 43 height 43
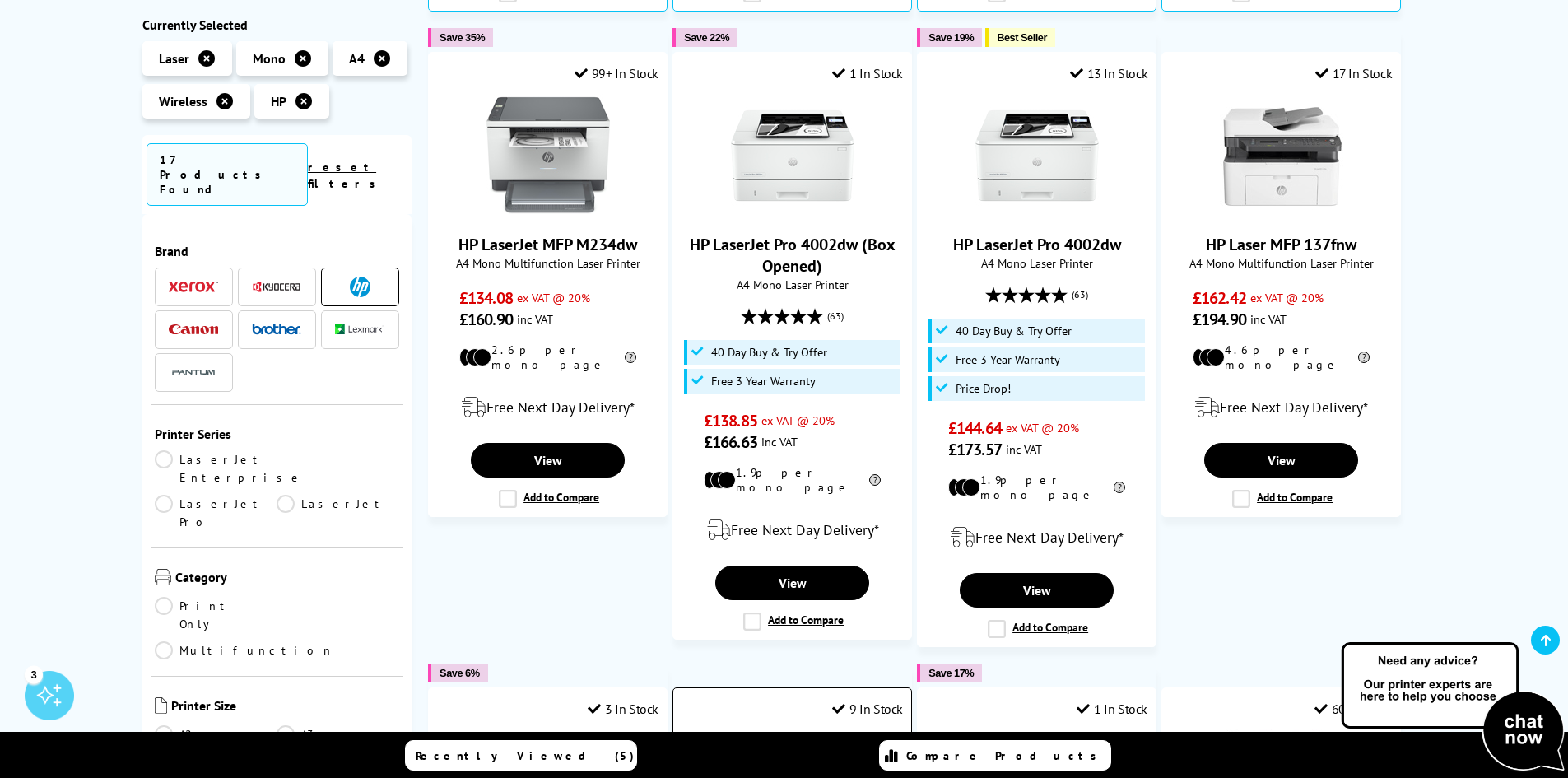
scroll to position [1097, 0]
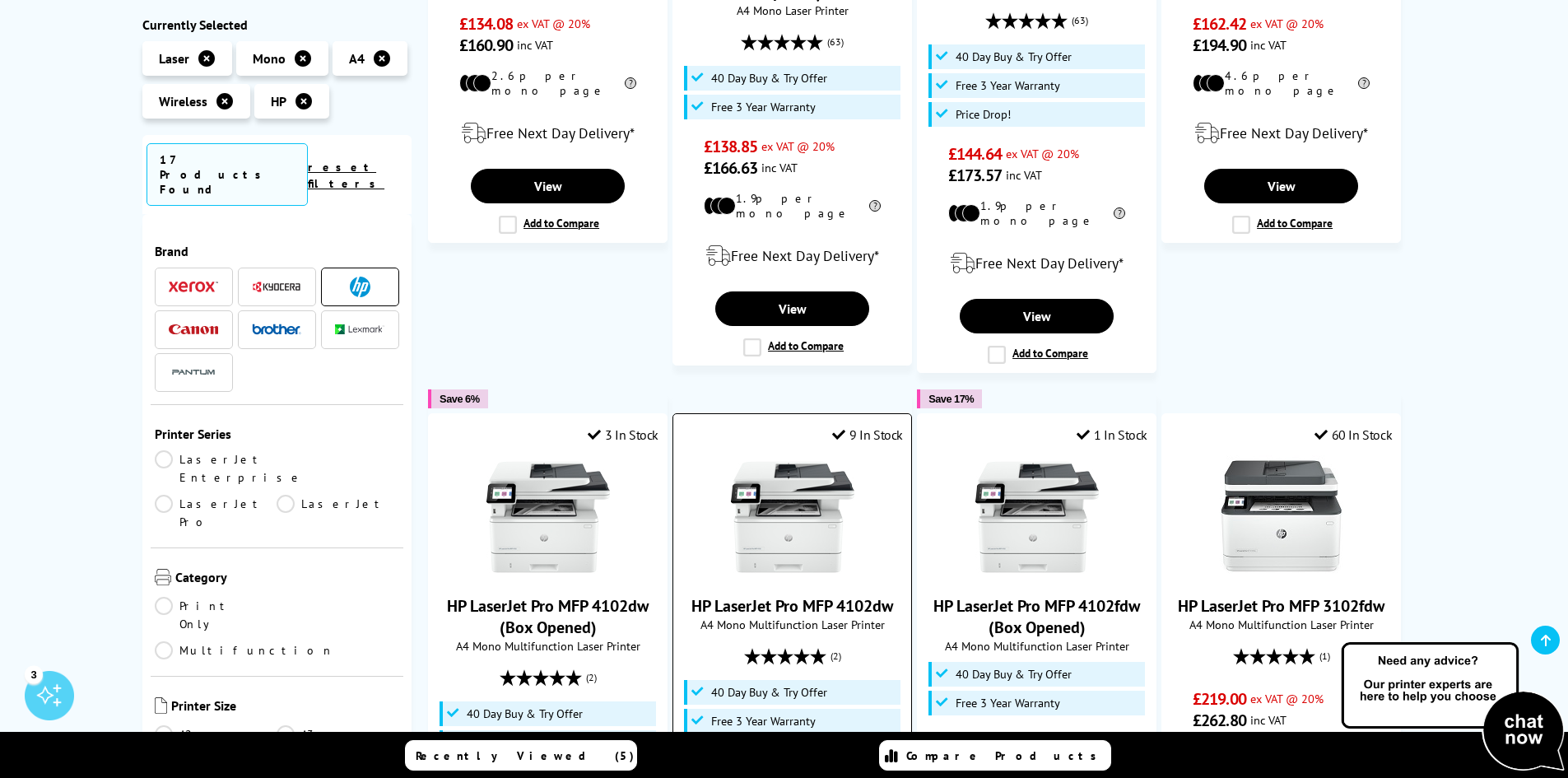
click at [781, 468] on img at bounding box center [792, 516] width 123 height 123
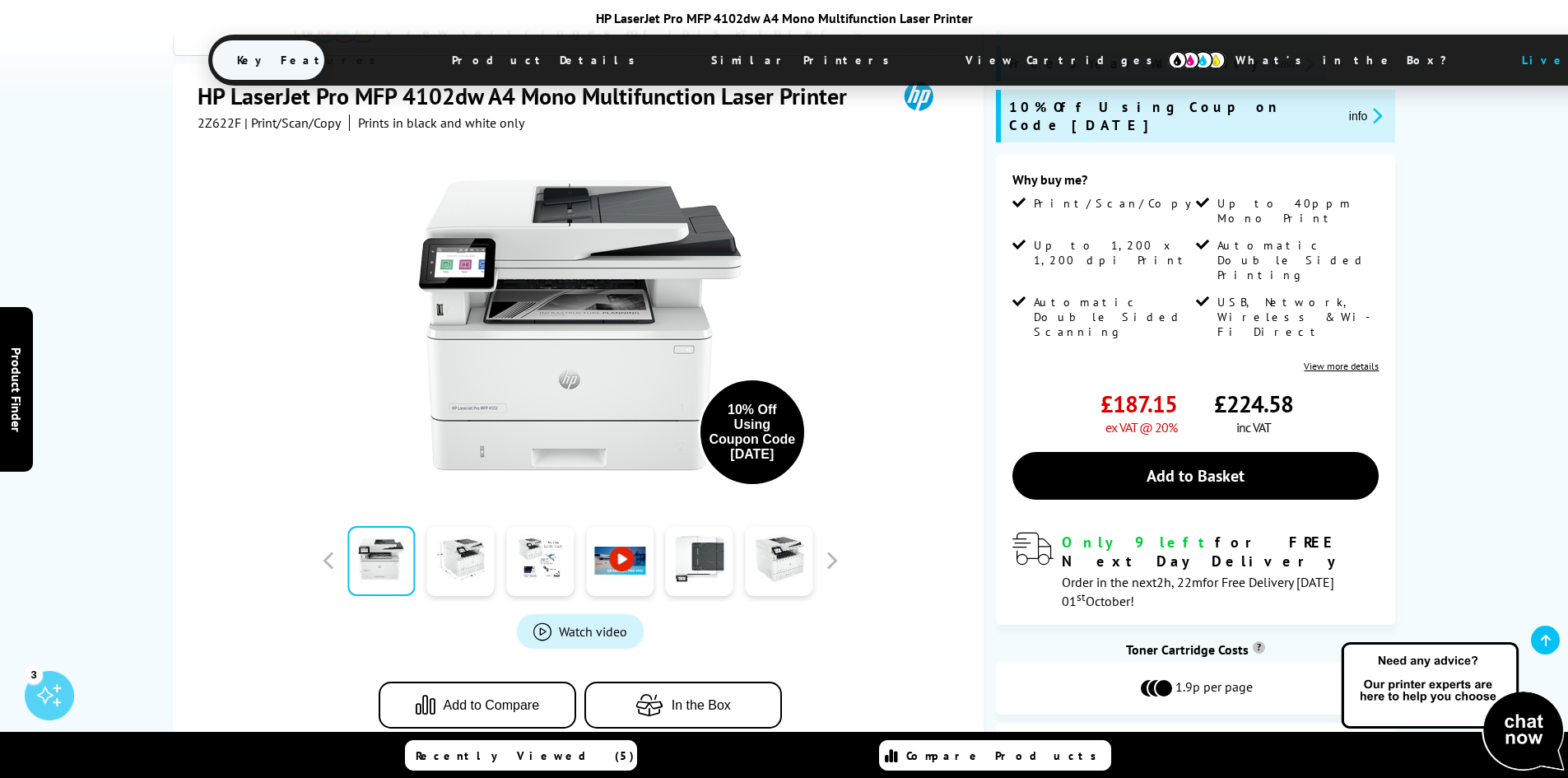
click at [1157, 722] on div "View Cartridges" at bounding box center [1196, 748] width 399 height 52
click at [1160, 736] on img at bounding box center [1141, 748] width 83 height 25
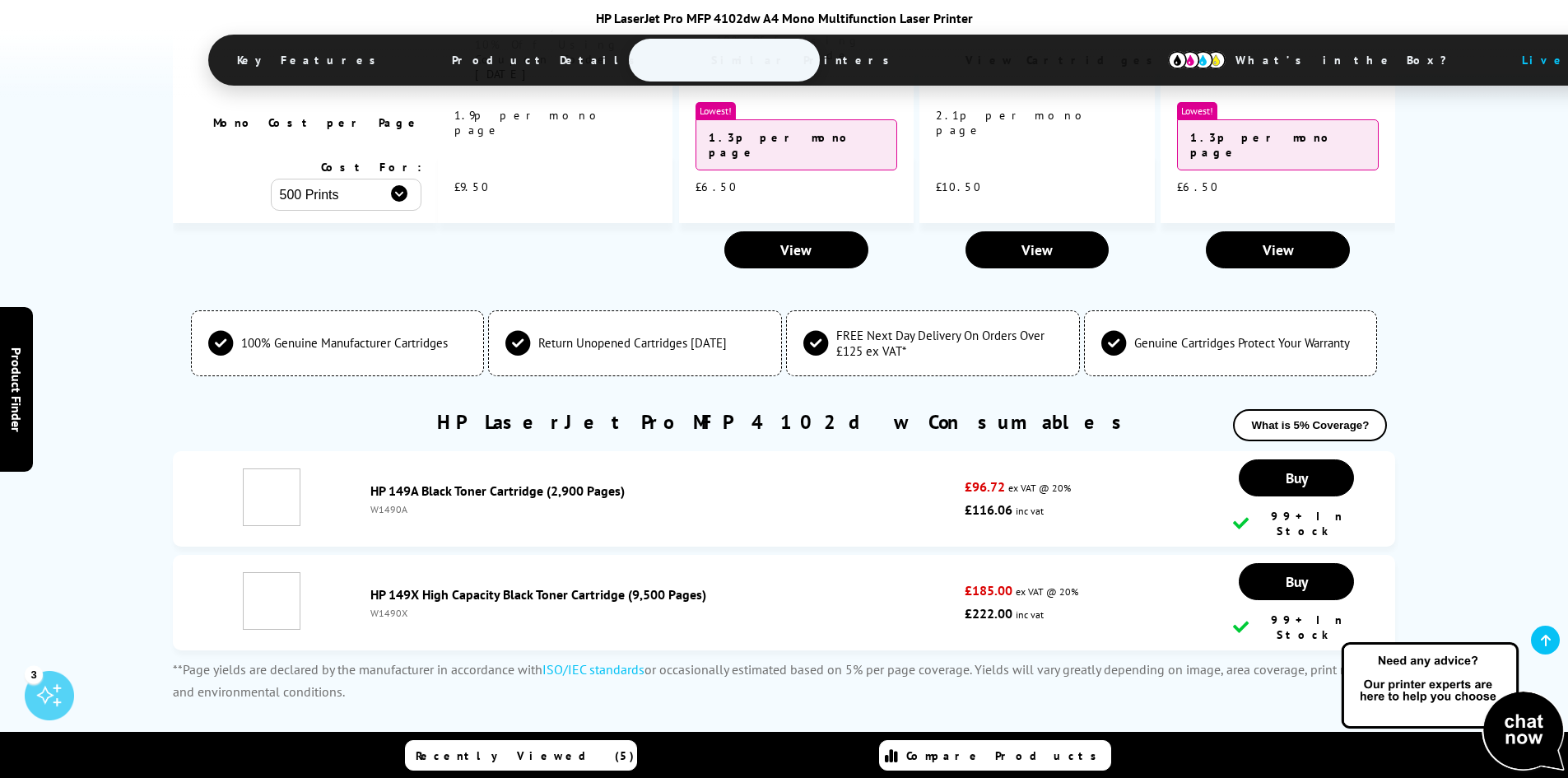
scroll to position [4314, 0]
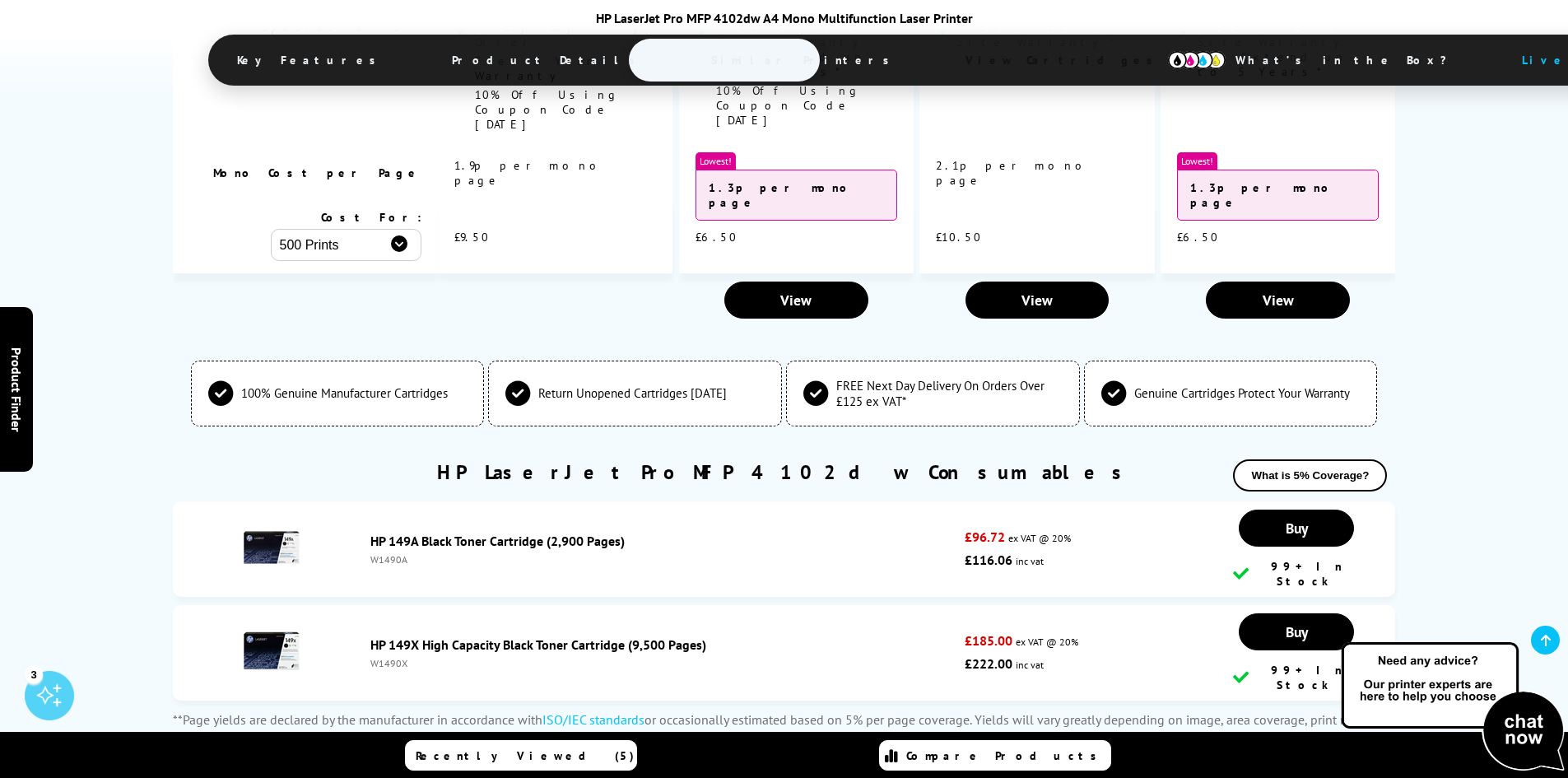
click at [606, 636] on link "HP 149X High Capacity Black Toner Cartridge (9,500 Pages)" at bounding box center [538, 644] width 336 height 17
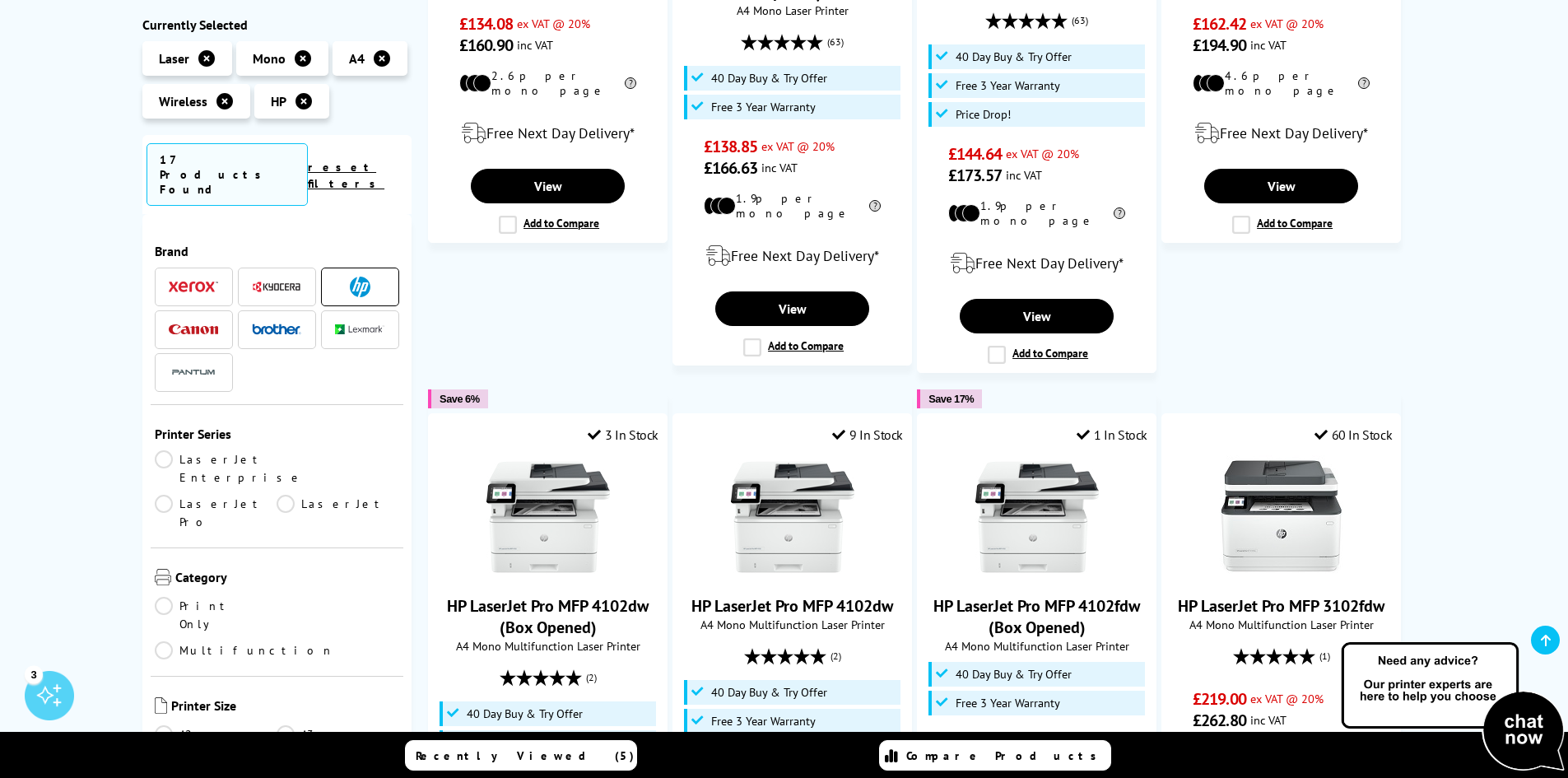
click at [324, 267] on li at bounding box center [360, 287] width 78 height 39
click at [351, 277] on img at bounding box center [360, 287] width 20 height 20
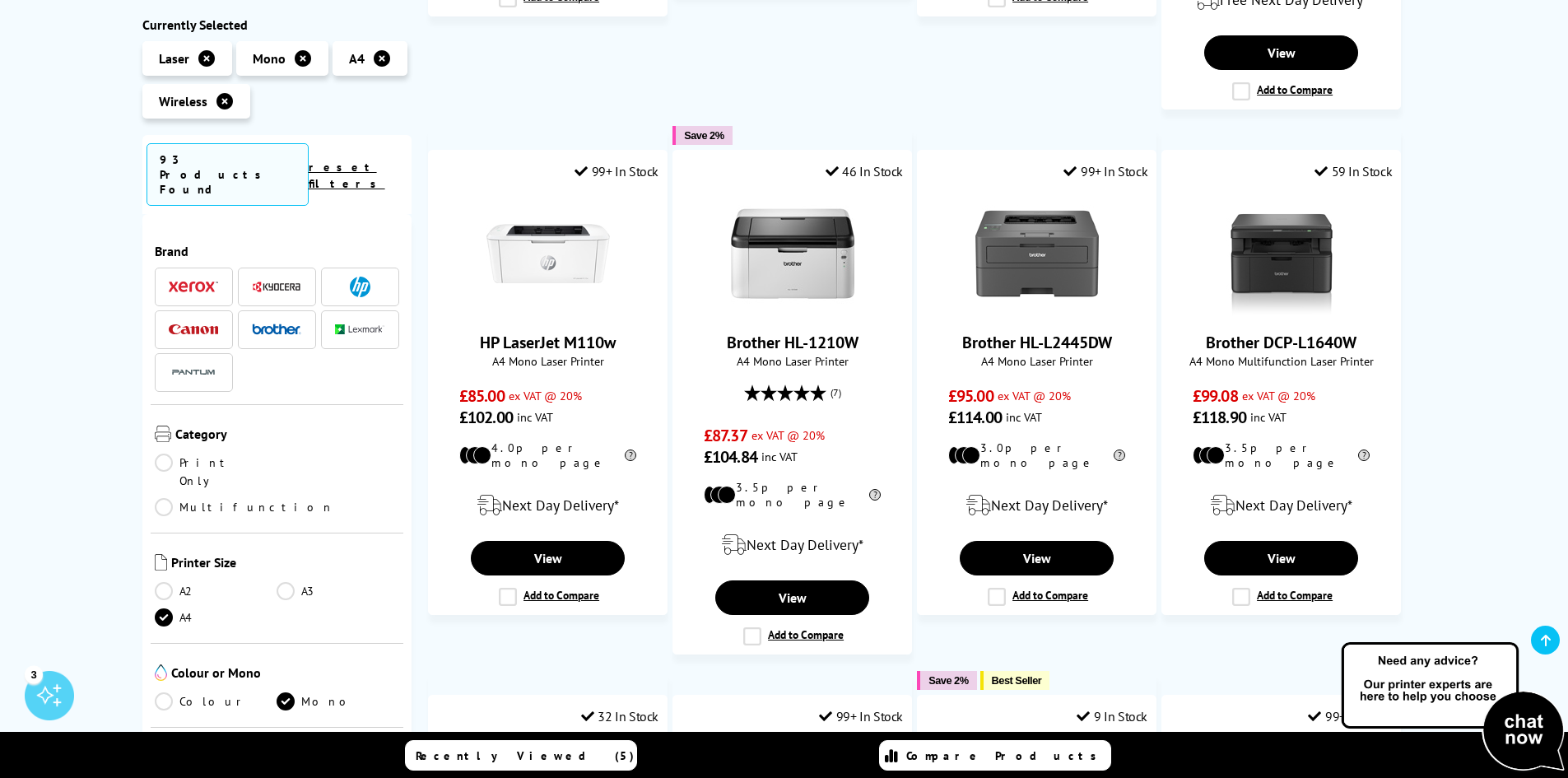
scroll to position [274, 0]
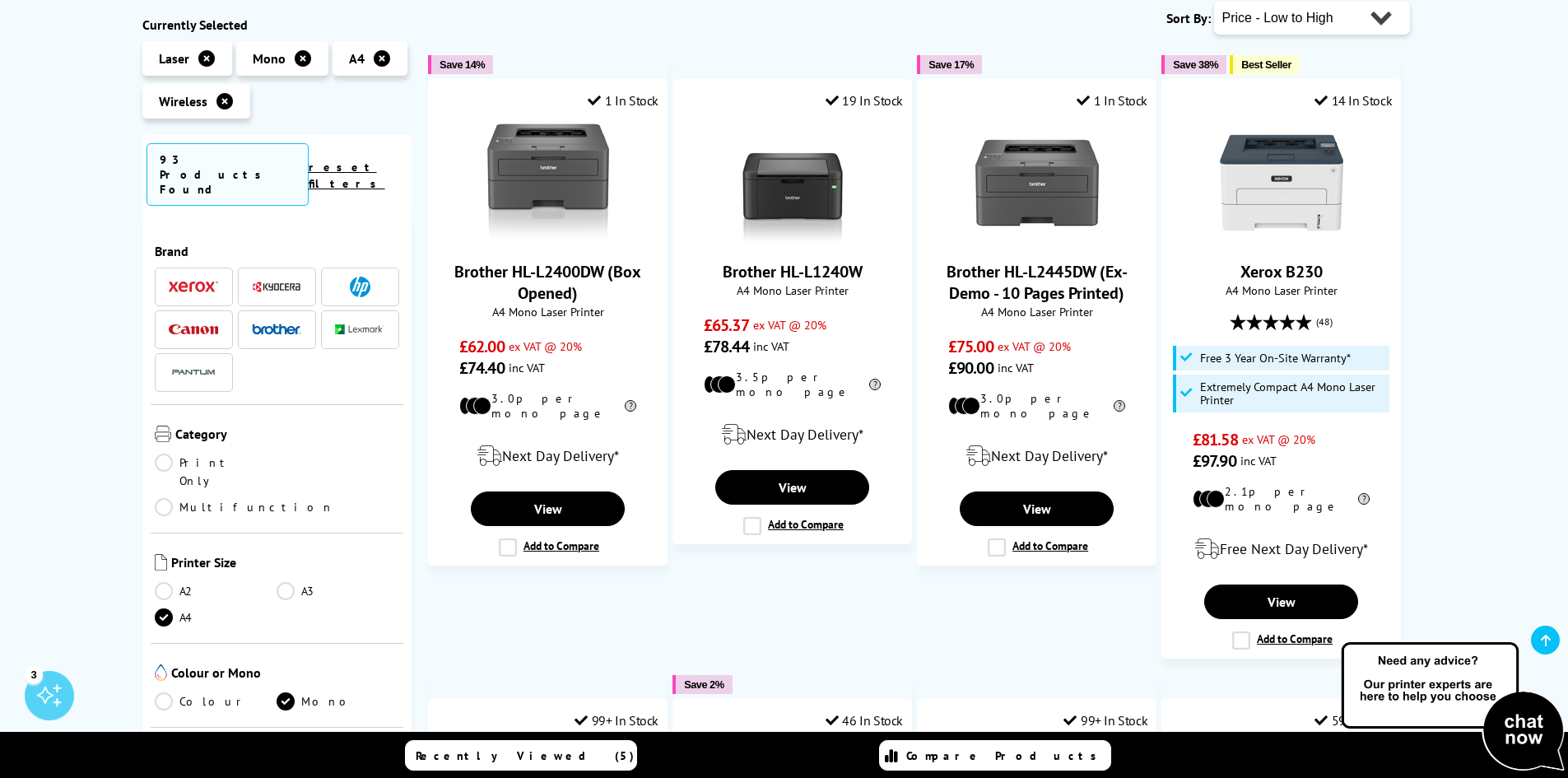
click at [281, 319] on span at bounding box center [276, 330] width 49 height 20
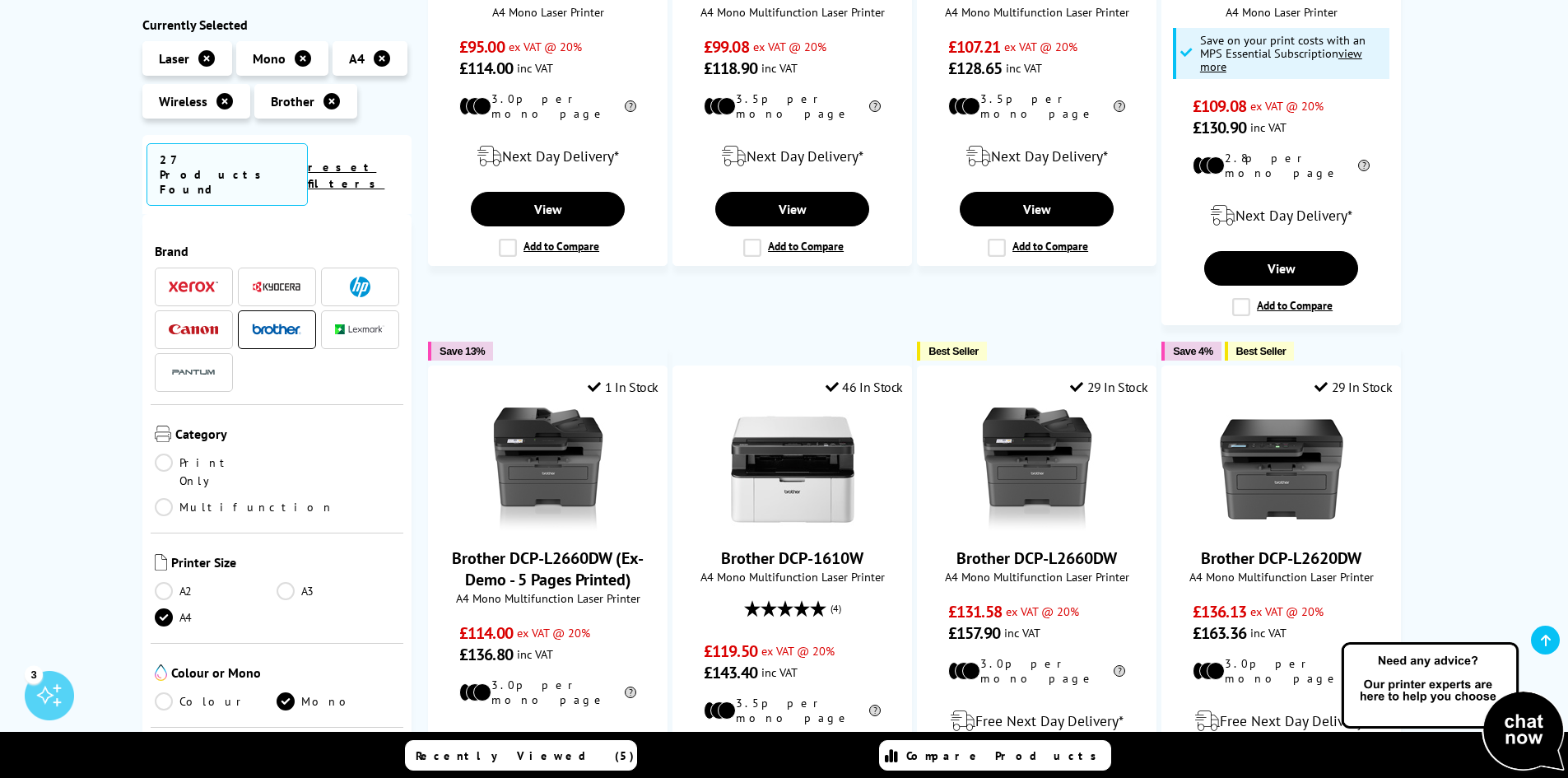
scroll to position [1372, 0]
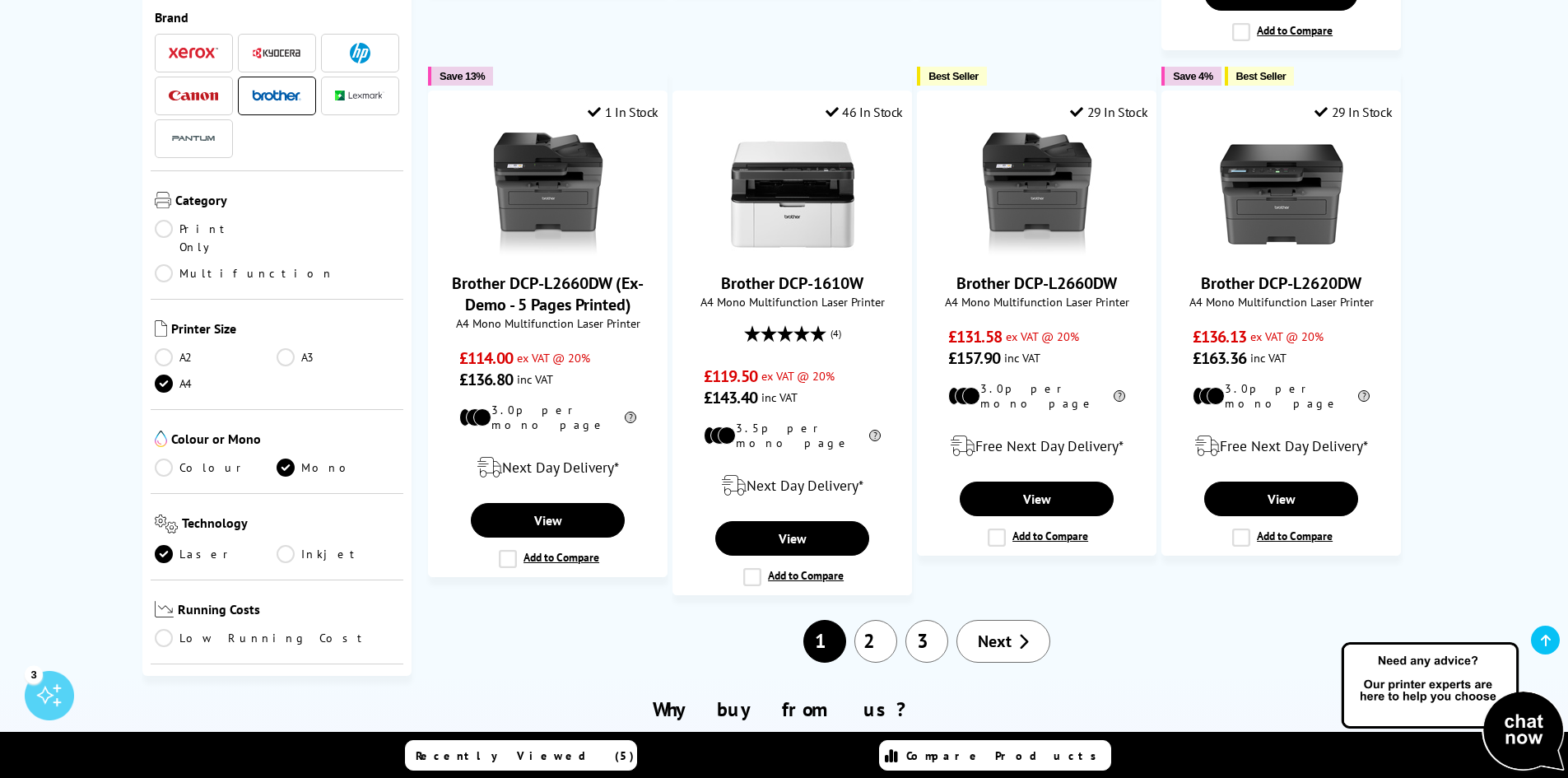
click at [884, 620] on link "2" at bounding box center [875, 642] width 43 height 43
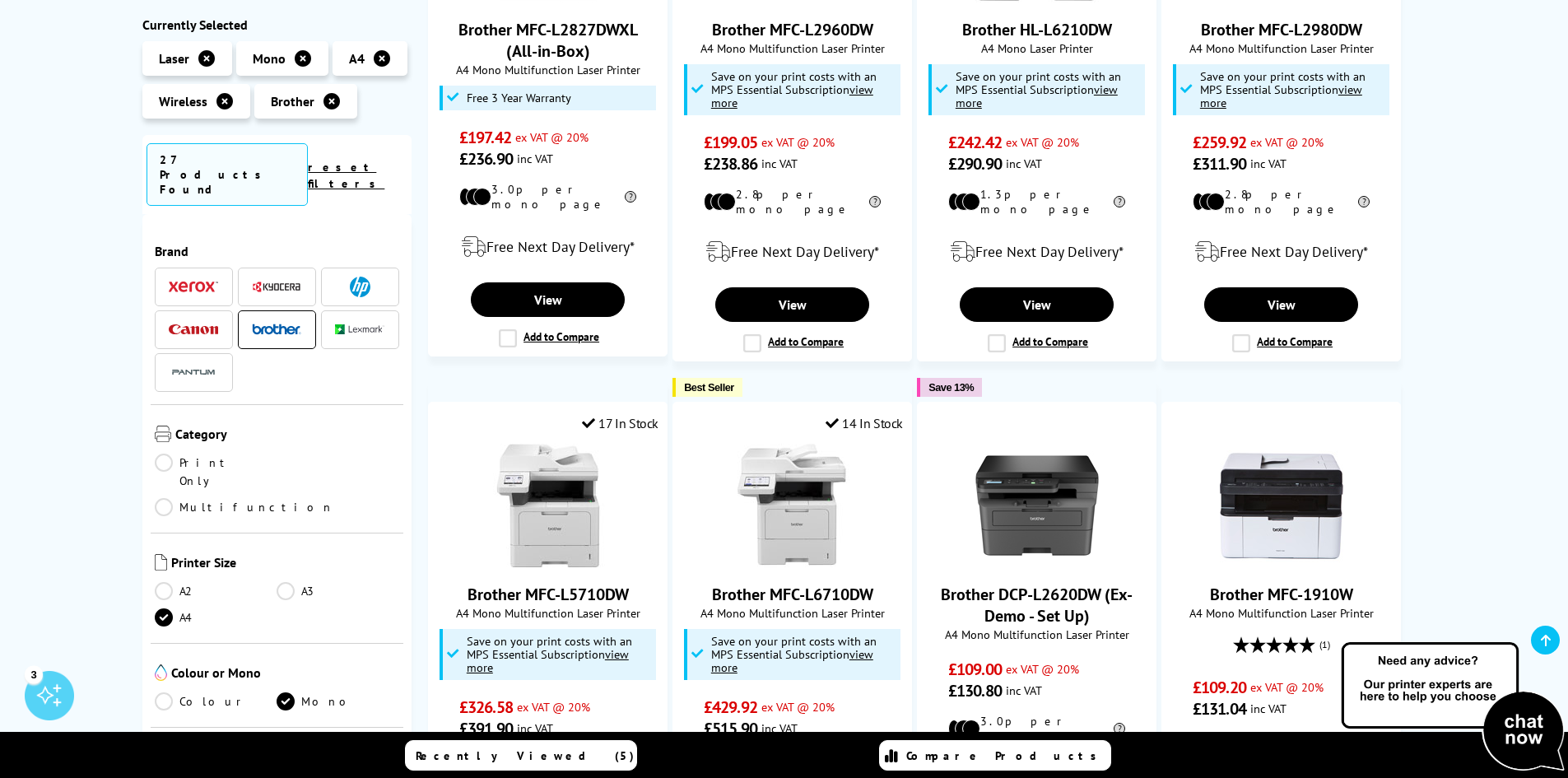
scroll to position [1372, 0]
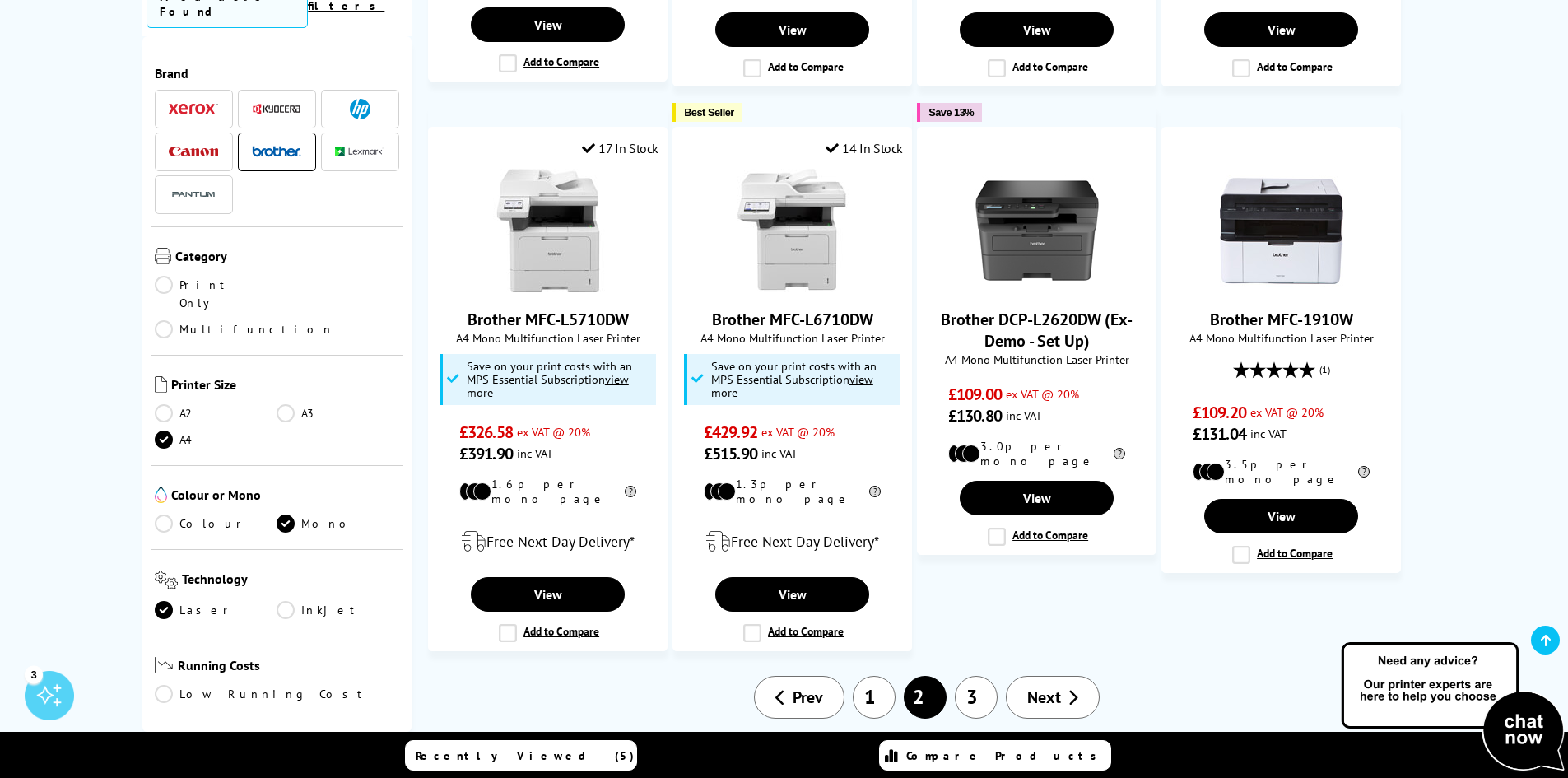
click at [295, 146] on img at bounding box center [276, 151] width 49 height 11
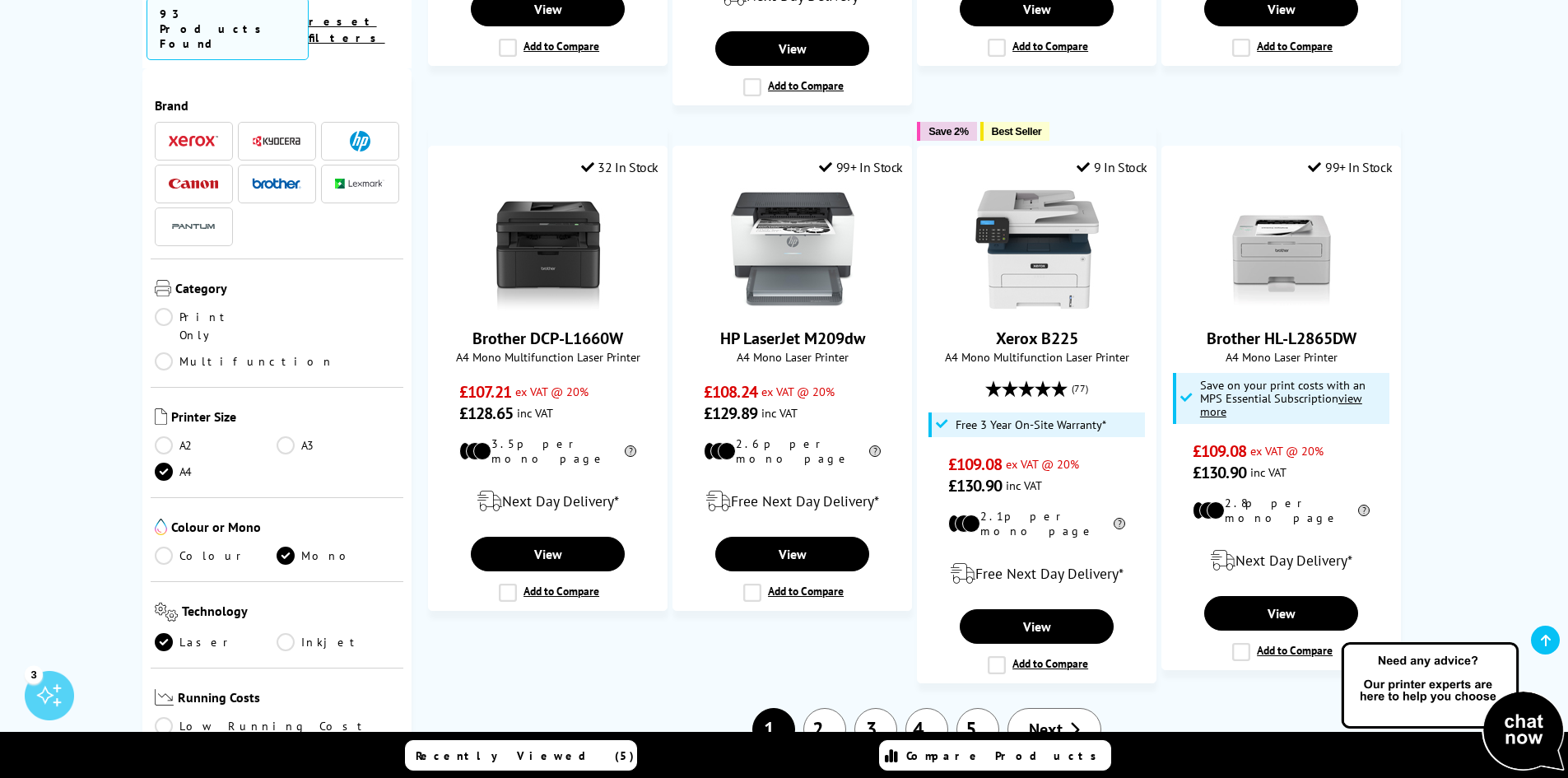
click at [1043, 719] on span "Next" at bounding box center [1045, 729] width 33 height 21
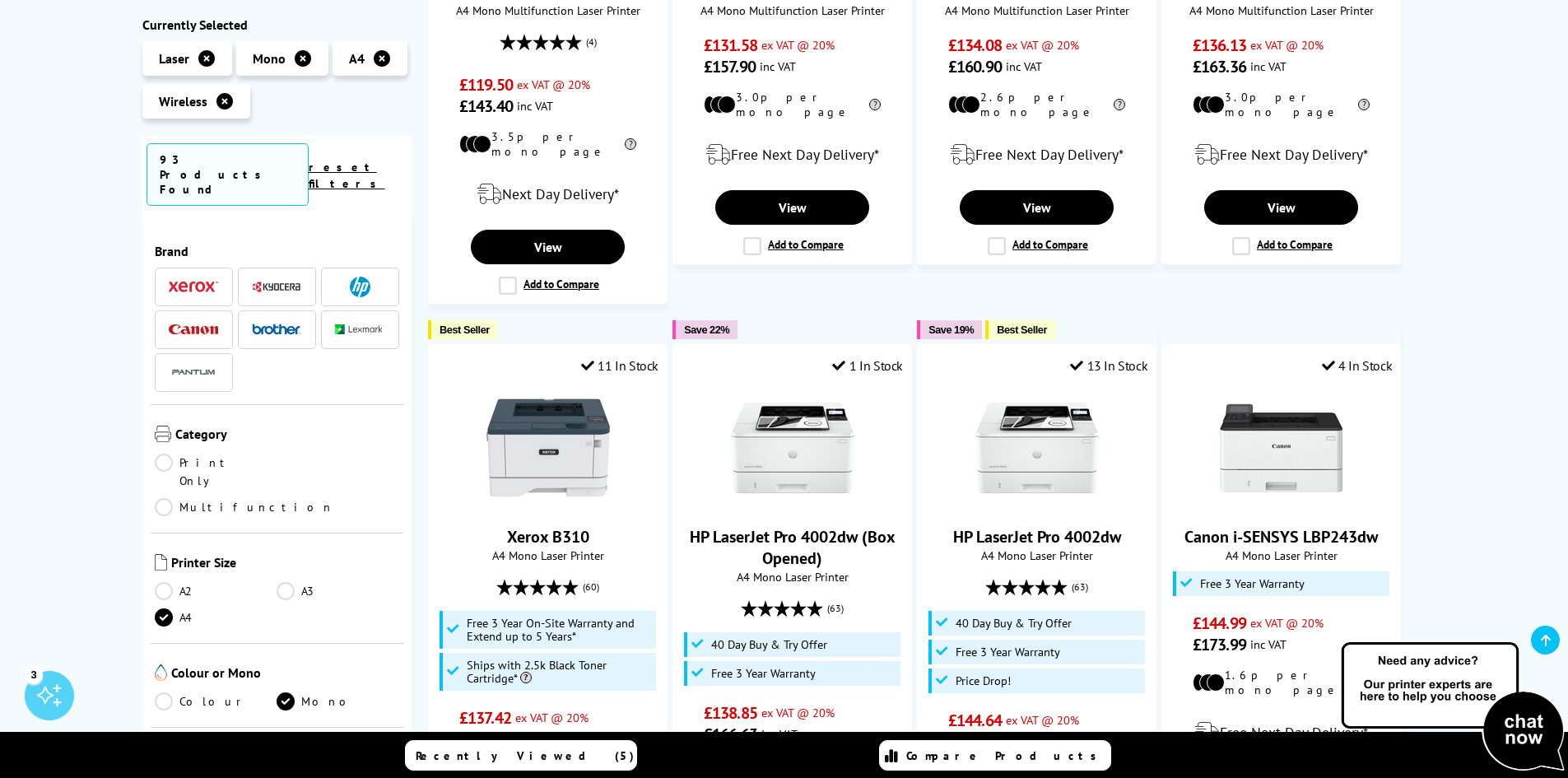
scroll to position [1372, 0]
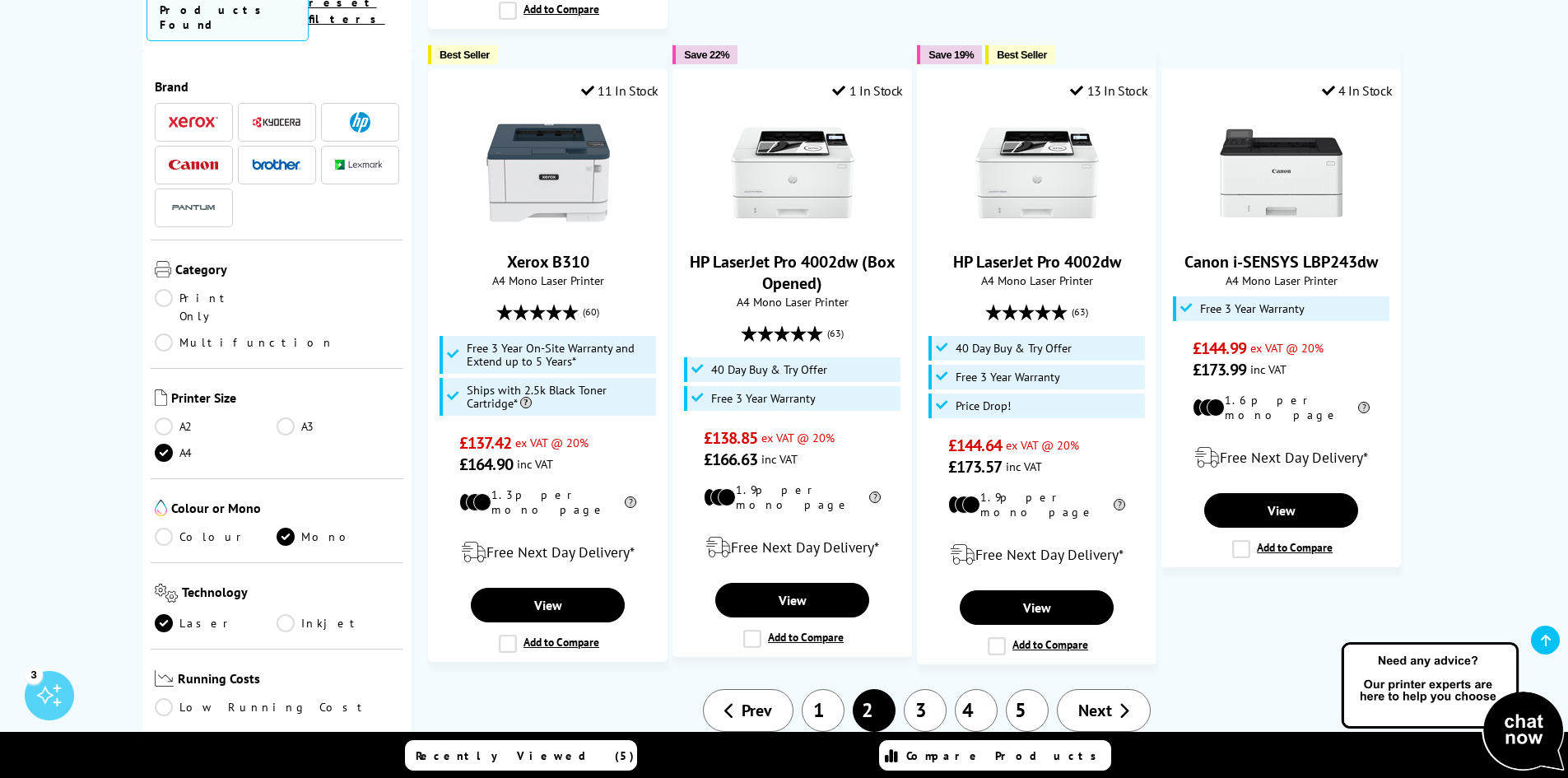
click at [1092, 700] on span "Next" at bounding box center [1095, 710] width 33 height 21
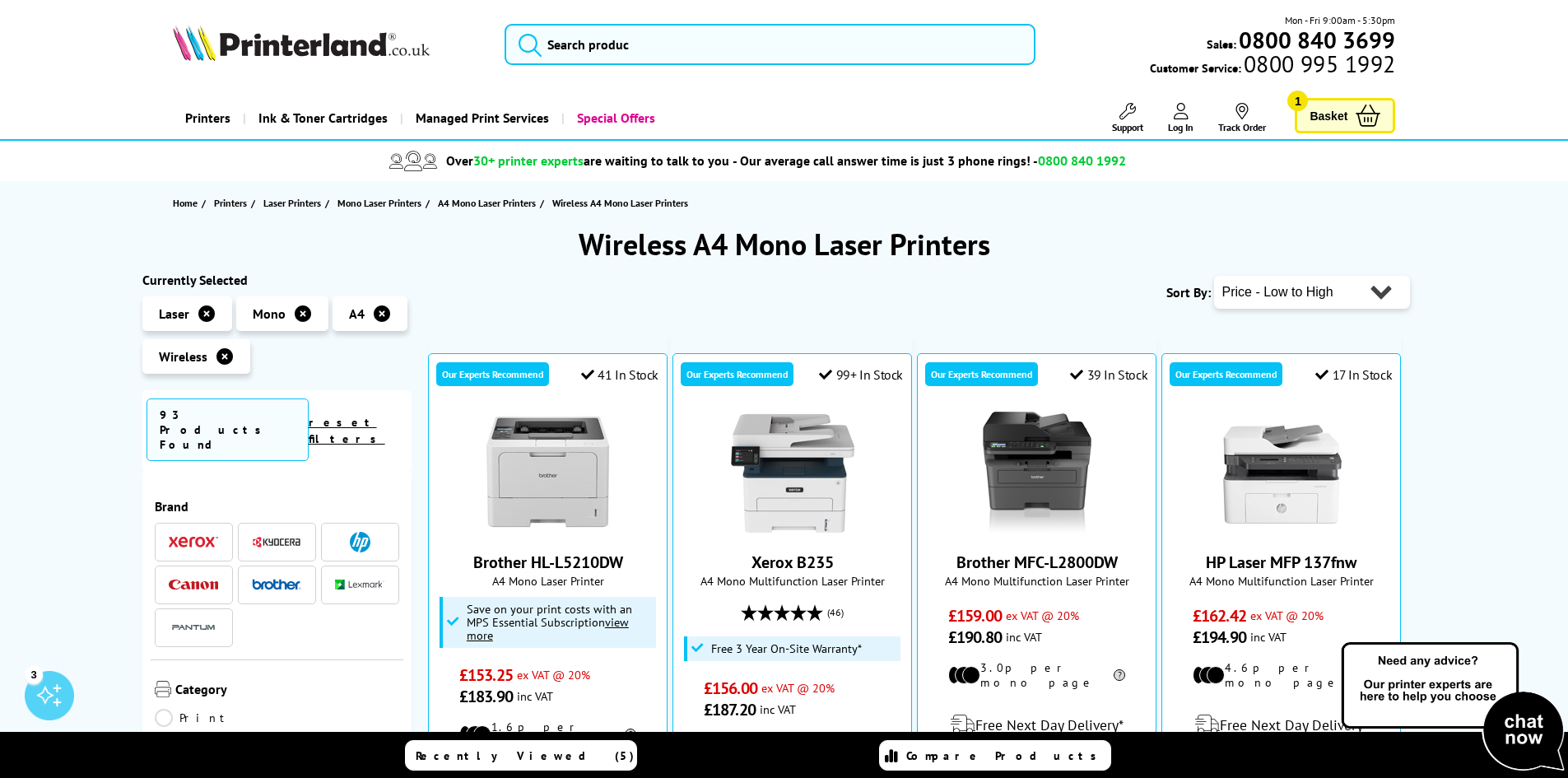
click at [363, 532] on img at bounding box center [360, 542] width 20 height 20
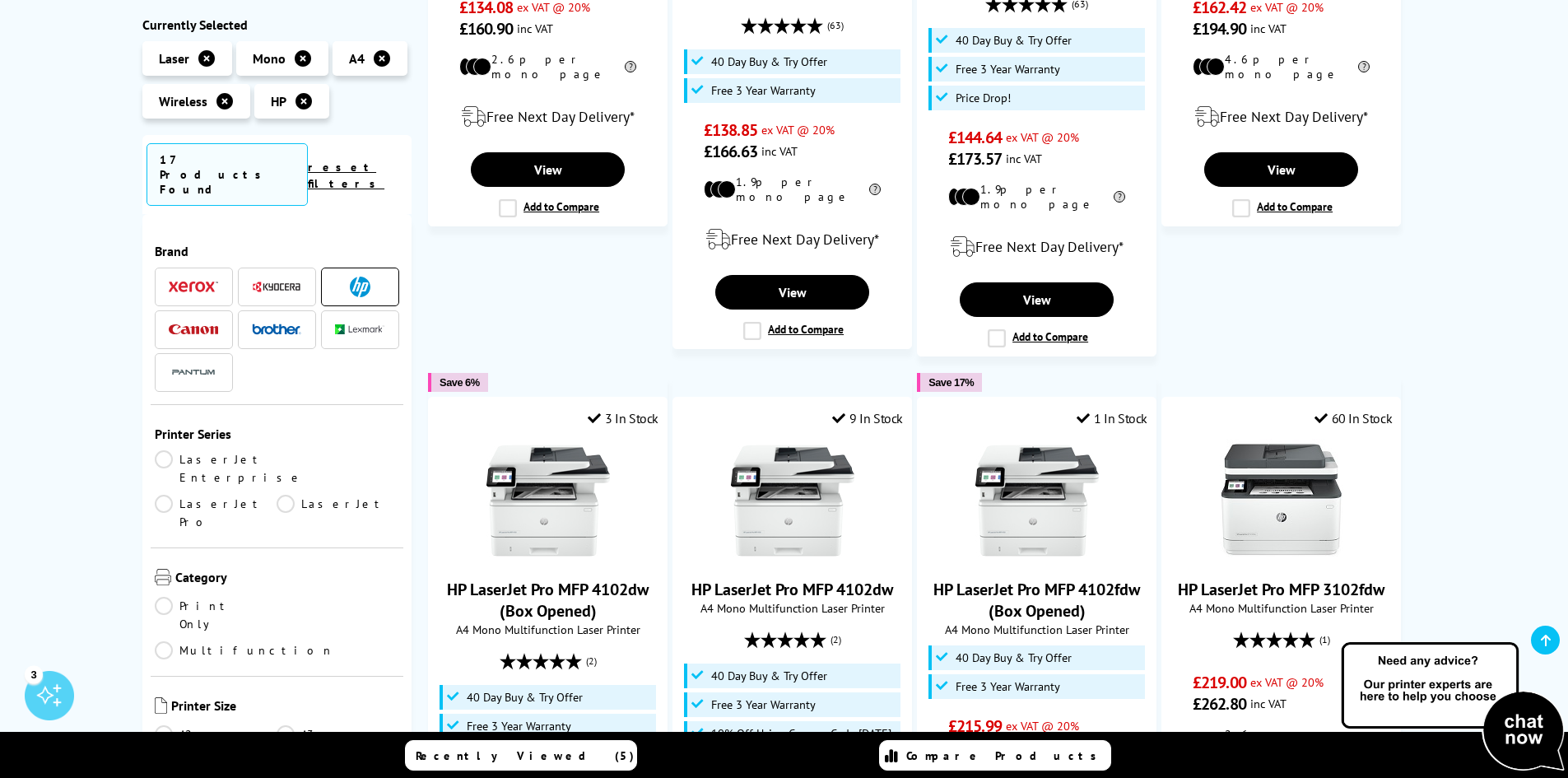
scroll to position [1372, 0]
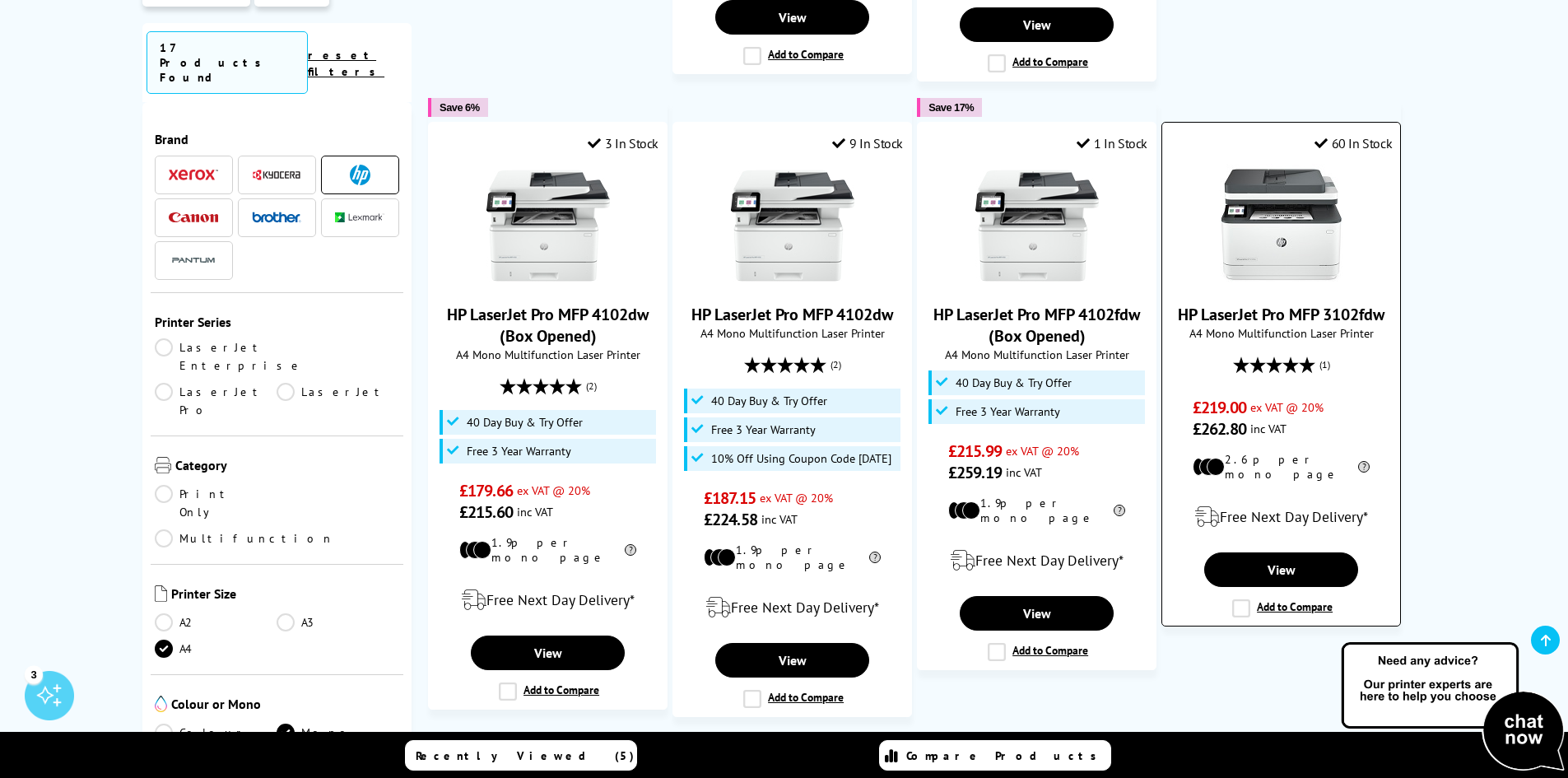
click at [1301, 304] on link "HP LaserJet Pro MFP 3102fdw" at bounding box center [1281, 314] width 207 height 21
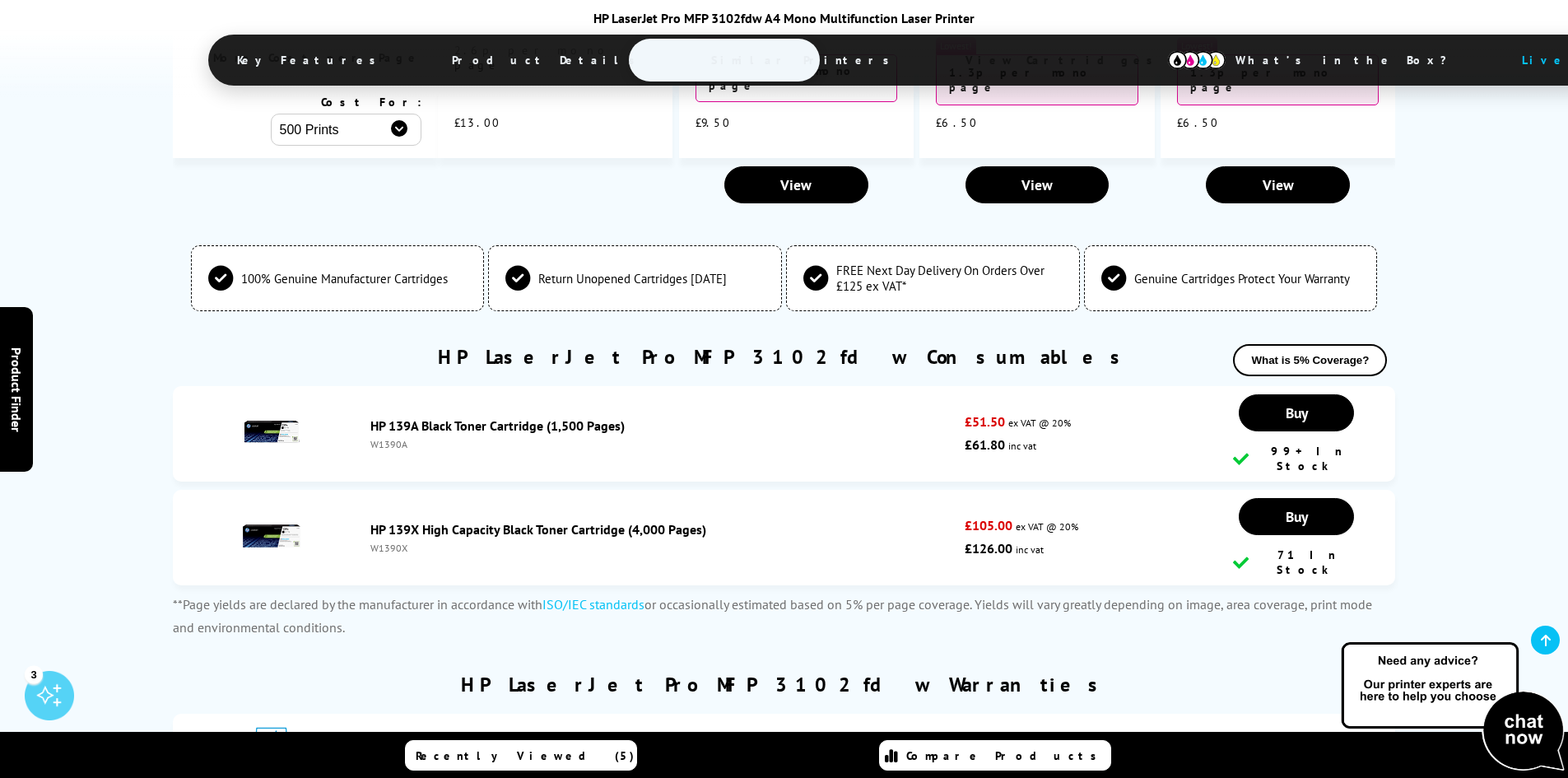
click at [564, 521] on link "HP 139X High Capacity Black Toner Cartridge (4,000 Pages)" at bounding box center [538, 529] width 336 height 17
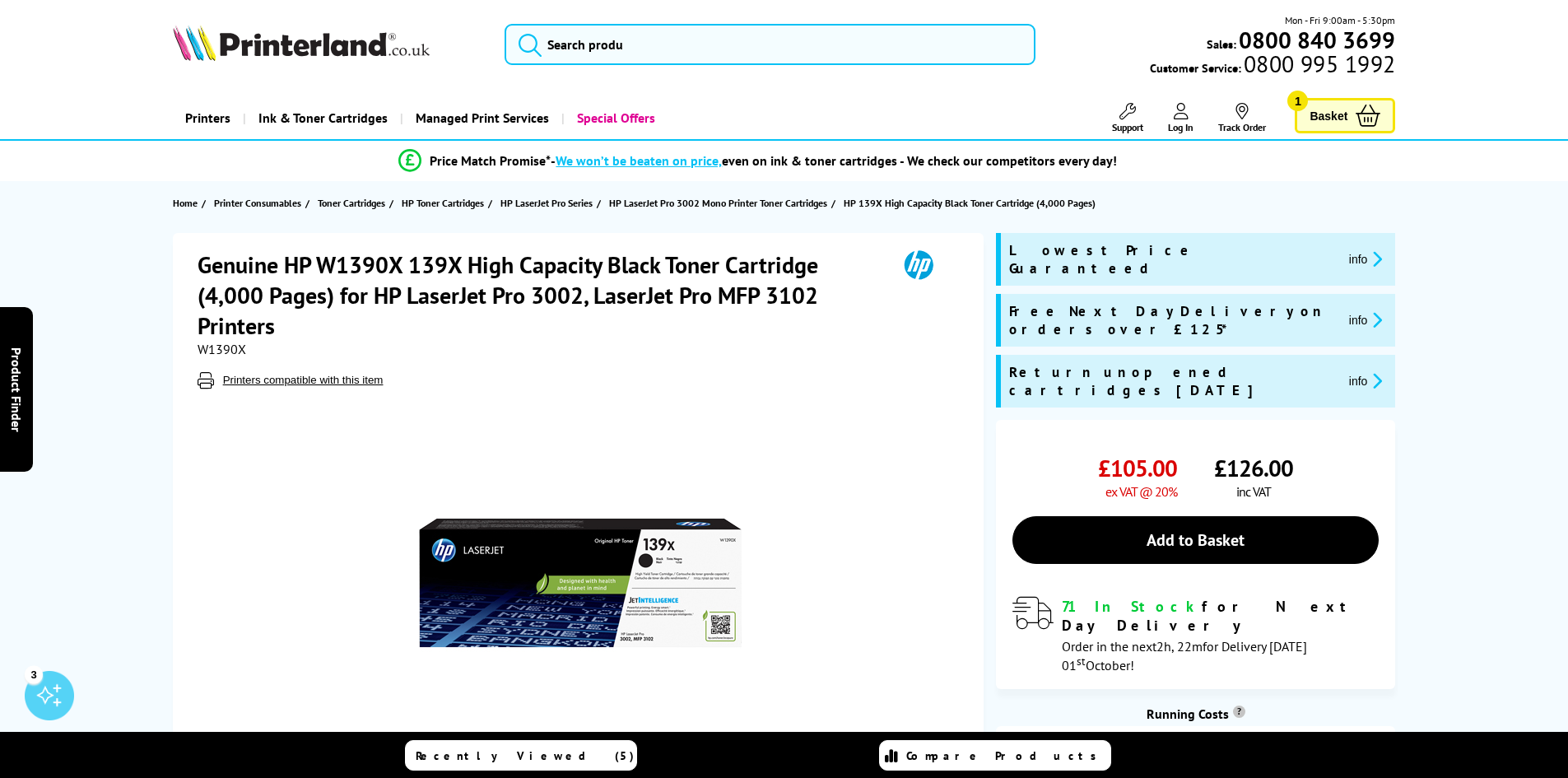
click at [434, 264] on h1 "Genuine HP W1390X 139X High Capacity Black Toner Cartridge (4,000 Pages) for HP…" at bounding box center [539, 295] width 683 height 91
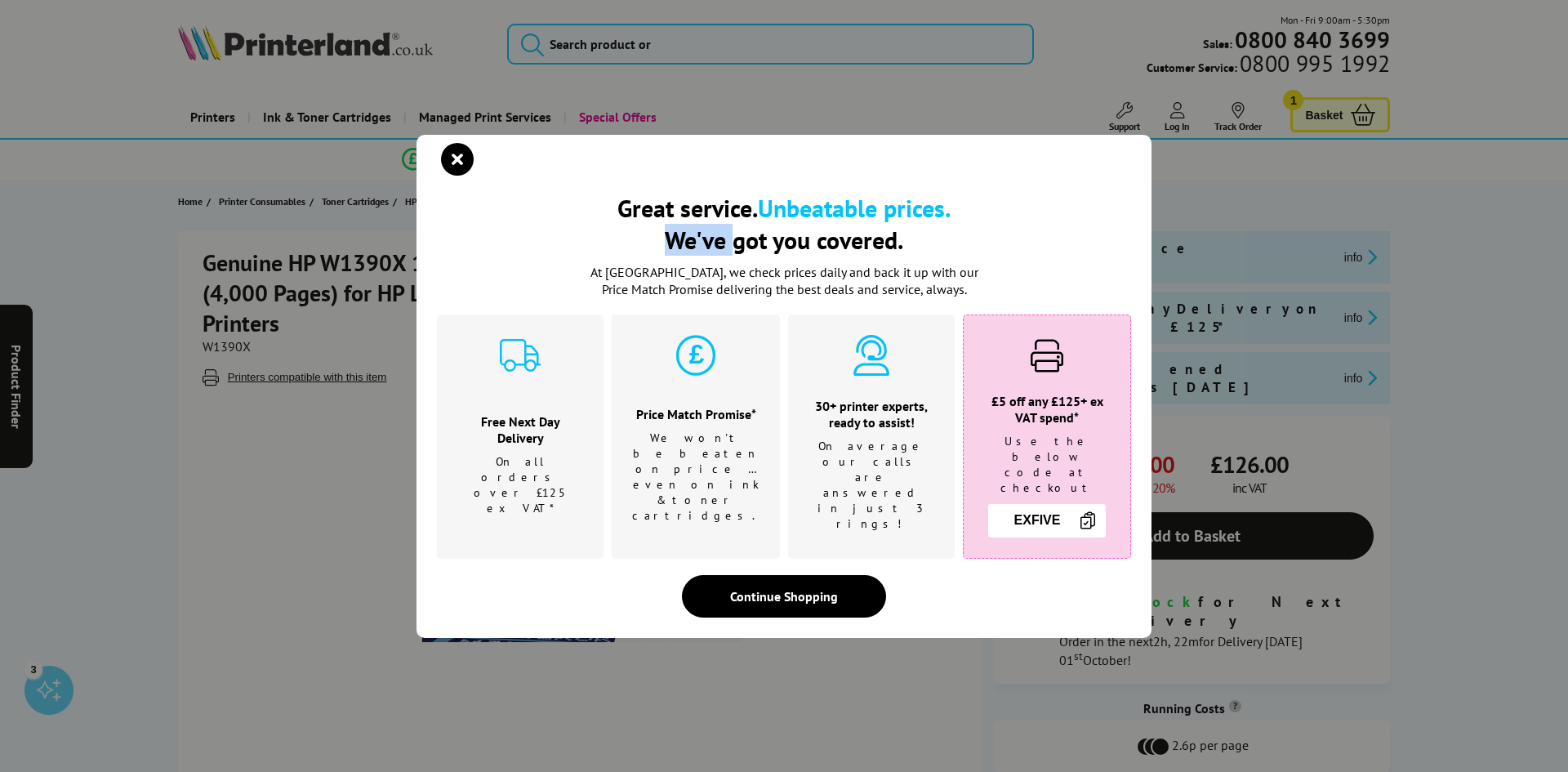
click at [431, 262] on div "Great service. Unbeatable prices. We've got you covered. Great service. Unbeata…" at bounding box center [784, 386] width 735 height 503
click at [1092, 596] on div "Great service. Unbeatable prices. We've got you covered. At [GEOGRAPHIC_DATA], …" at bounding box center [784, 404] width 695 height 426
click at [1362, 656] on div "Great service. Unbeatable prices. We've got you covered. Great service. Unbeata…" at bounding box center [784, 386] width 1568 height 772
click at [451, 170] on icon "close modal" at bounding box center [457, 158] width 32 height 32
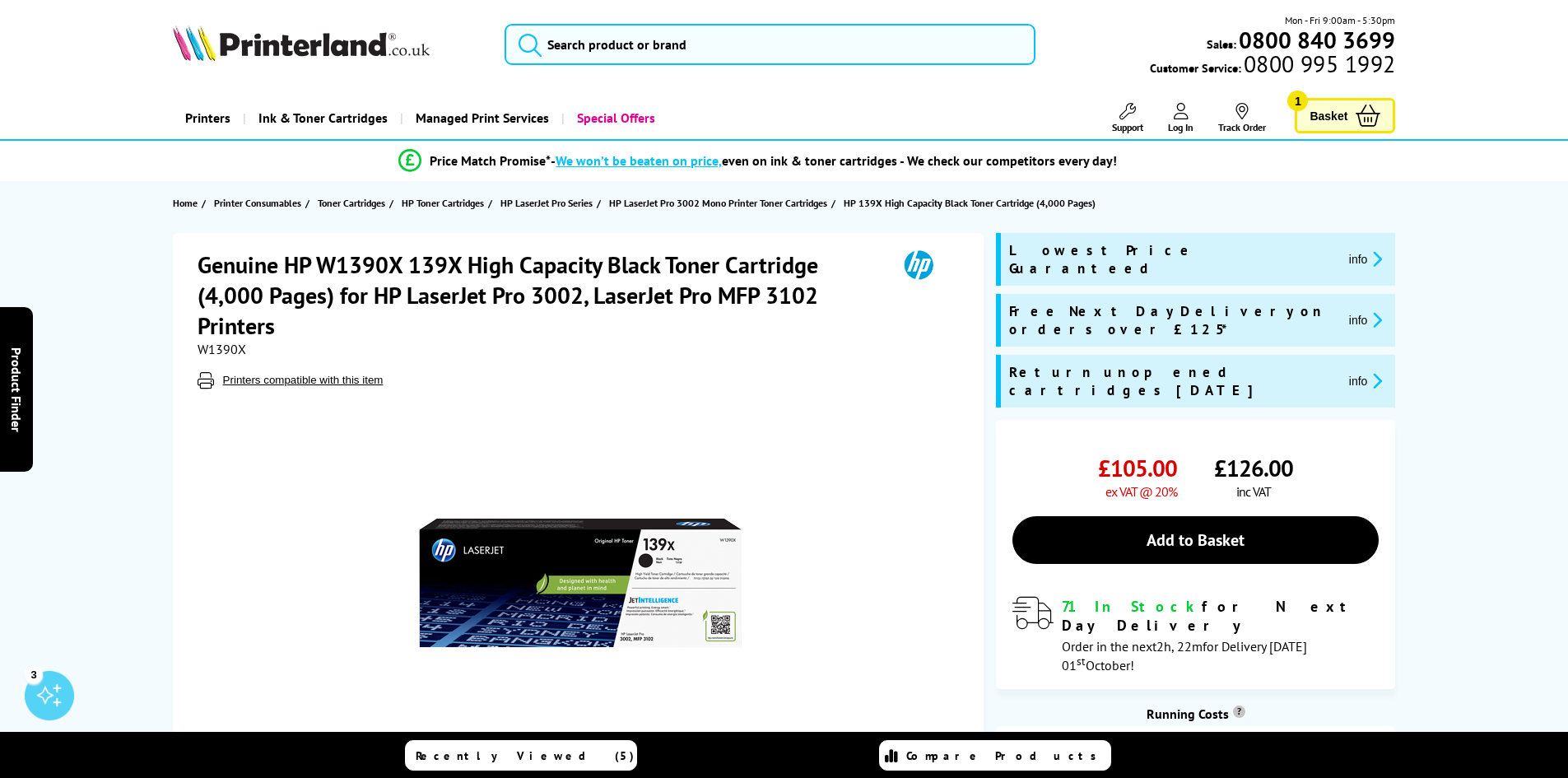
click at [456, 274] on h1 "Genuine HP W1390X 139X High Capacity Black Toner Cartridge (4,000 Pages) for HP…" at bounding box center [539, 295] width 683 height 91
click at [446, 260] on h1 "Genuine HP W1390X 139X High Capacity Black Toner Cartridge (4,000 Pages) for HP…" at bounding box center [539, 295] width 683 height 91
copy h1 "139X"
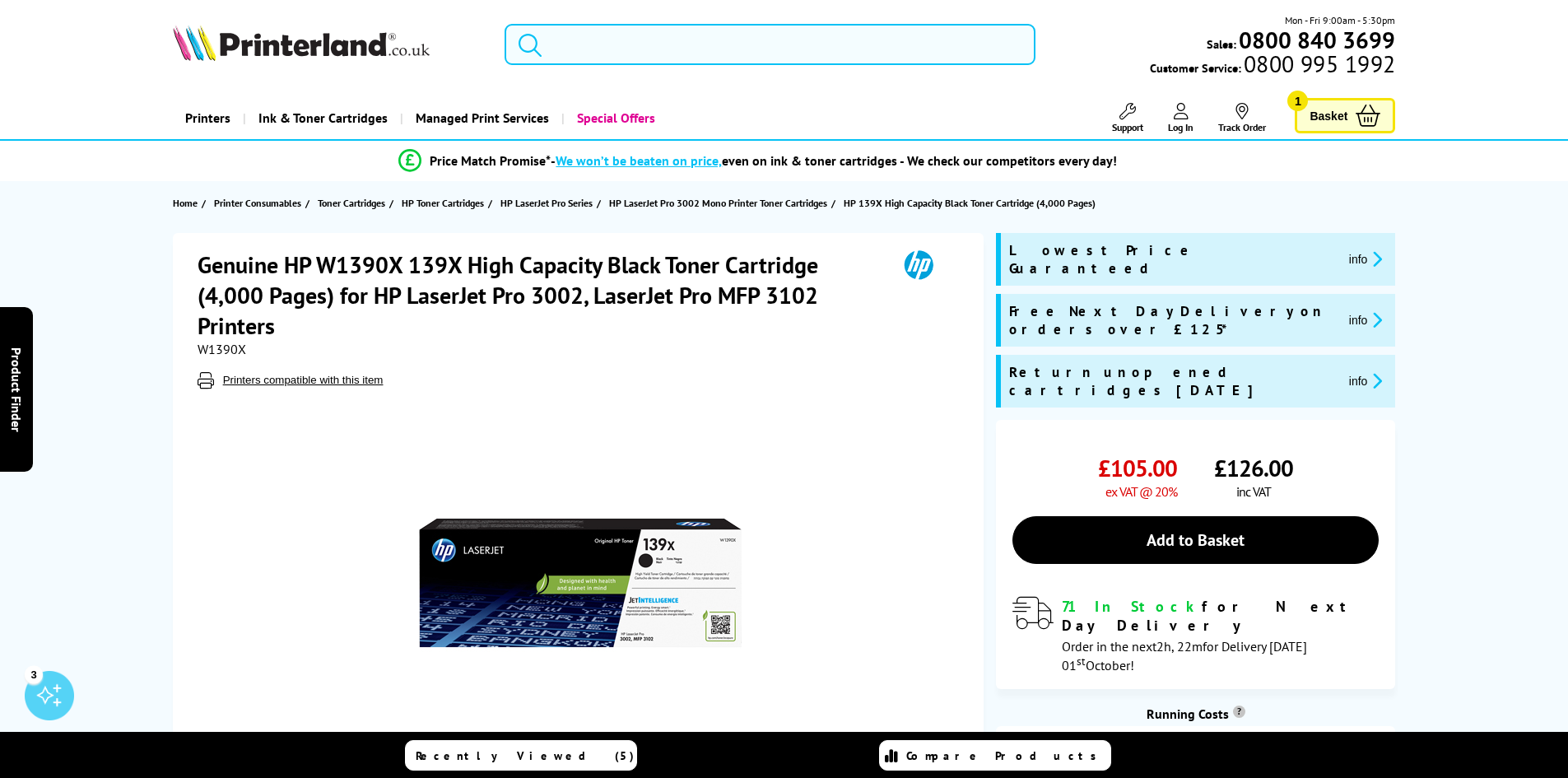
click at [164, 480] on div "Genuine HP W1390X 139X High Capacity Black Toner Cartridge (4,000 Pages) for HP…" at bounding box center [784, 552] width 1317 height 639
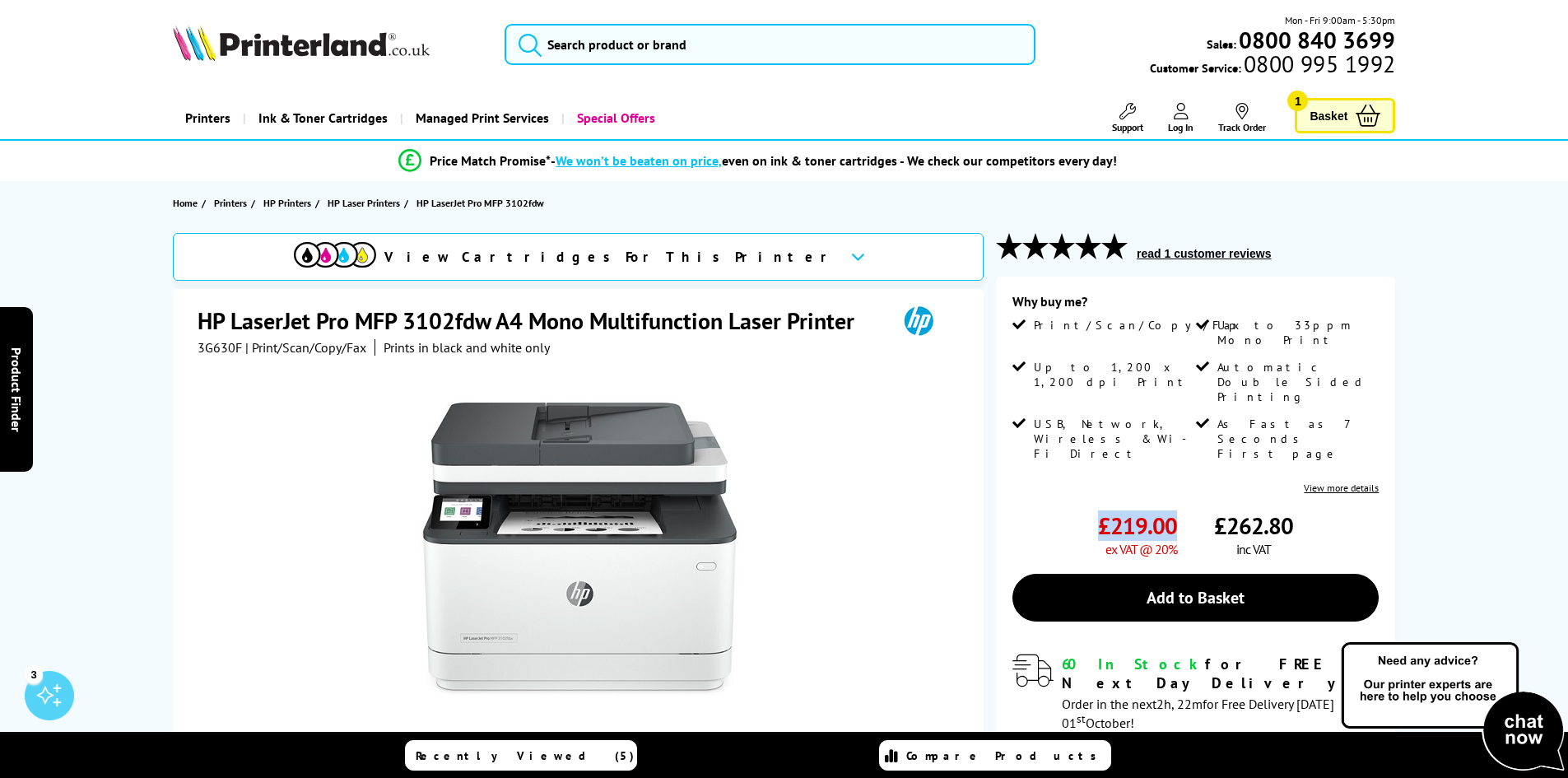
drag, startPoint x: 1174, startPoint y: 482, endPoint x: 1032, endPoint y: 485, distance: 142.0
click at [1069, 511] on div "£219.00 ex VAT @ 20%" at bounding box center [1095, 534] width 164 height 47
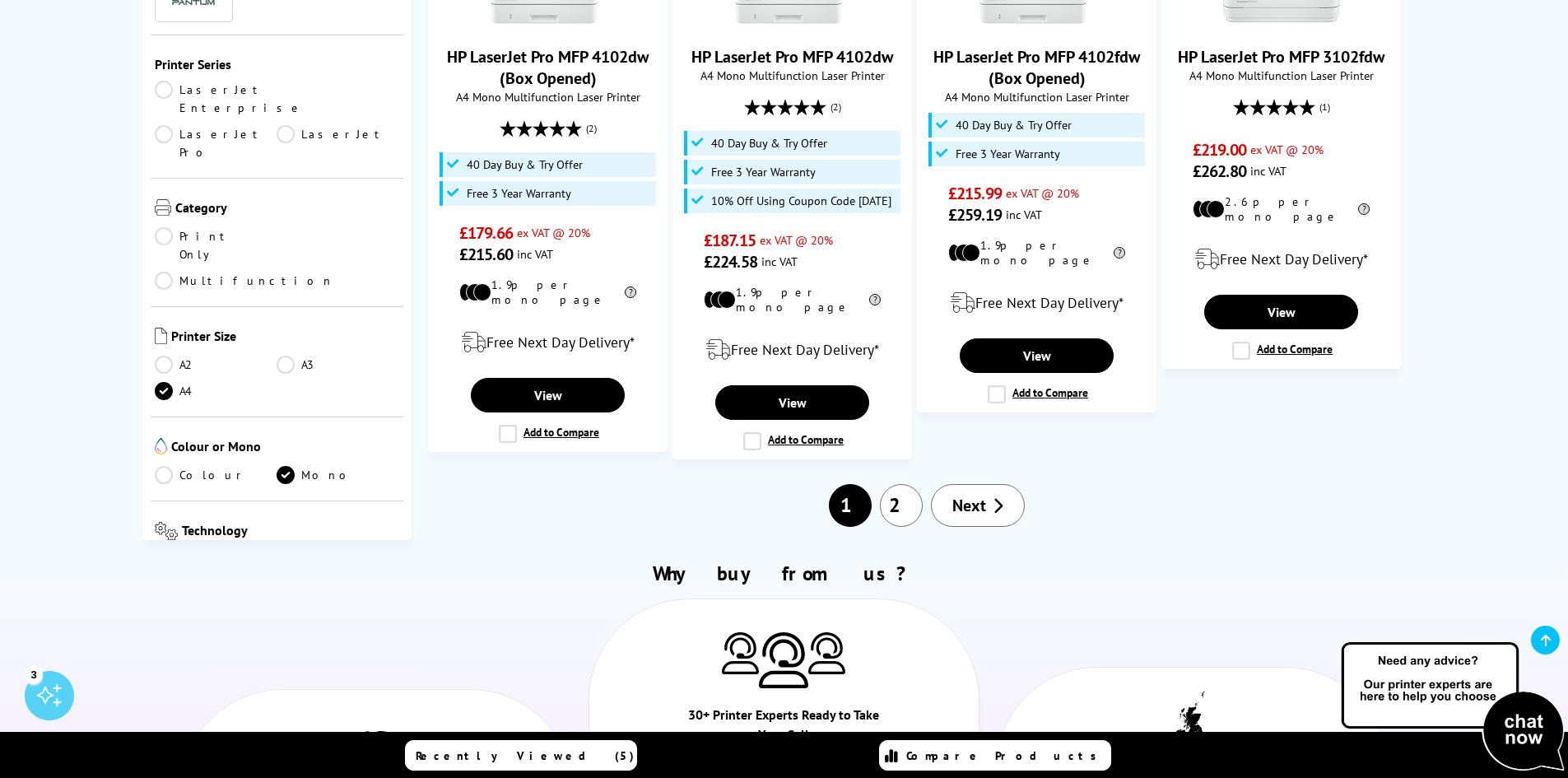
scroll to position [1920, 0]
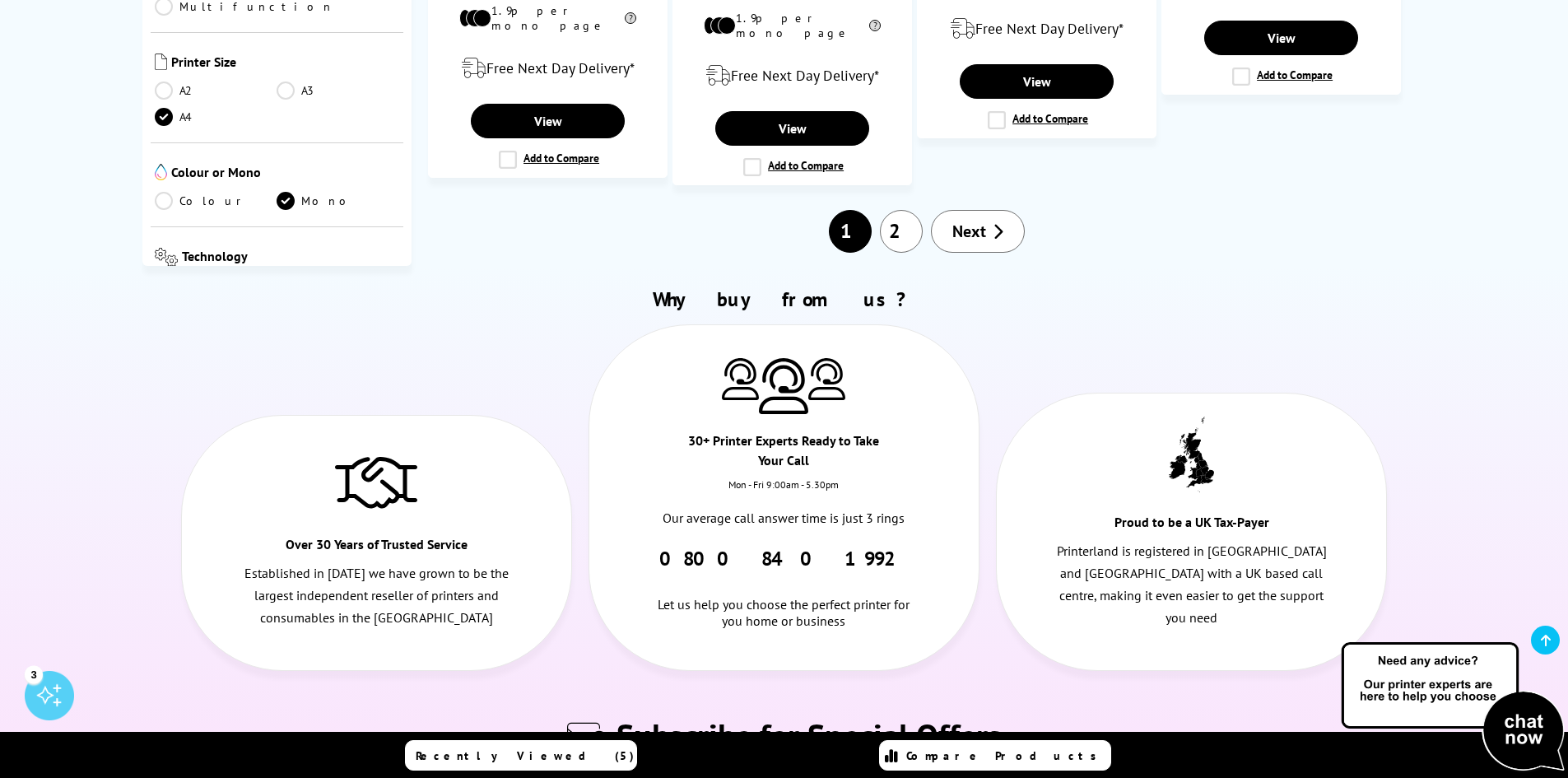
click at [906, 210] on link "2" at bounding box center [901, 231] width 43 height 43
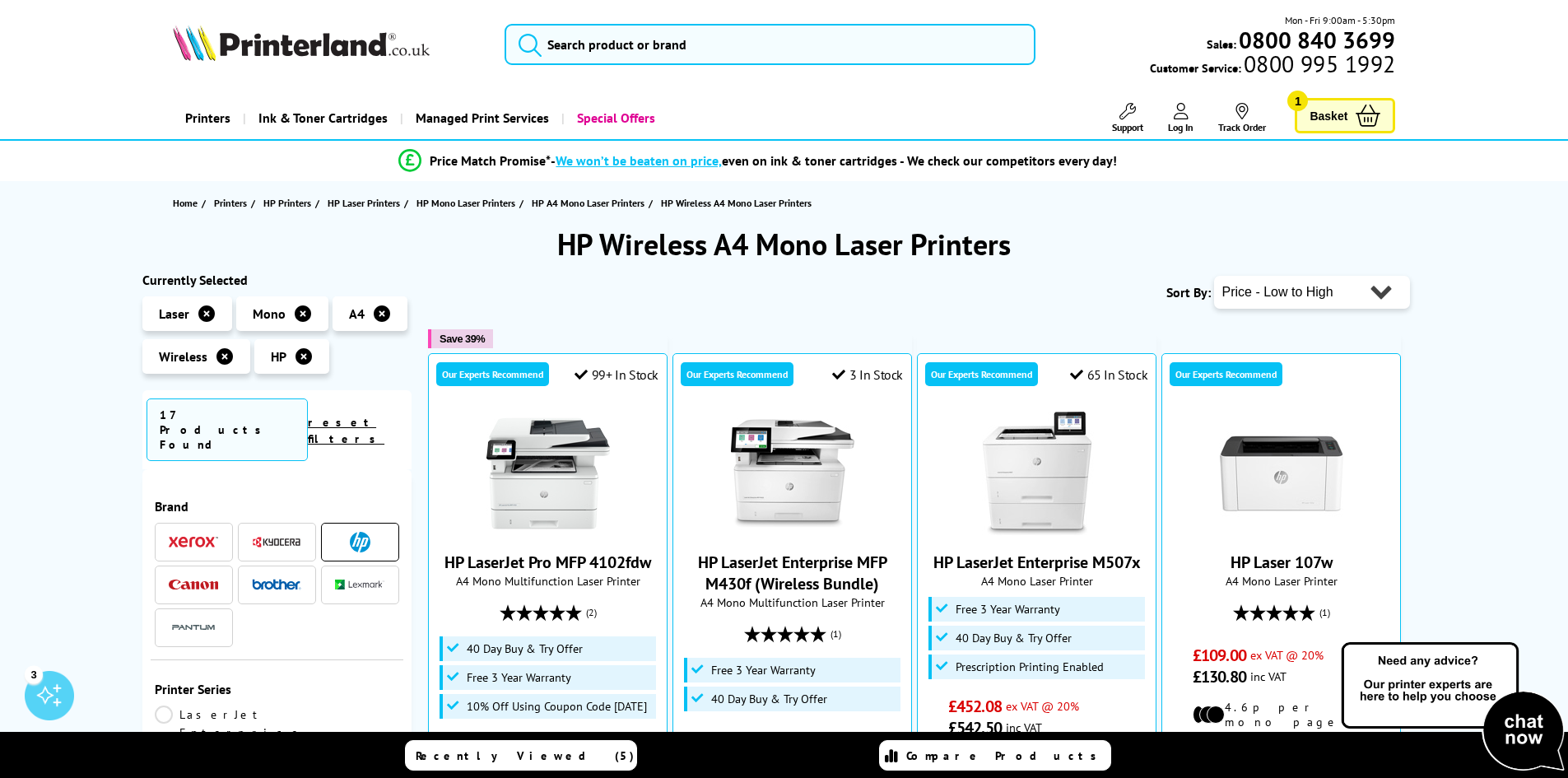
scroll to position [823, 0]
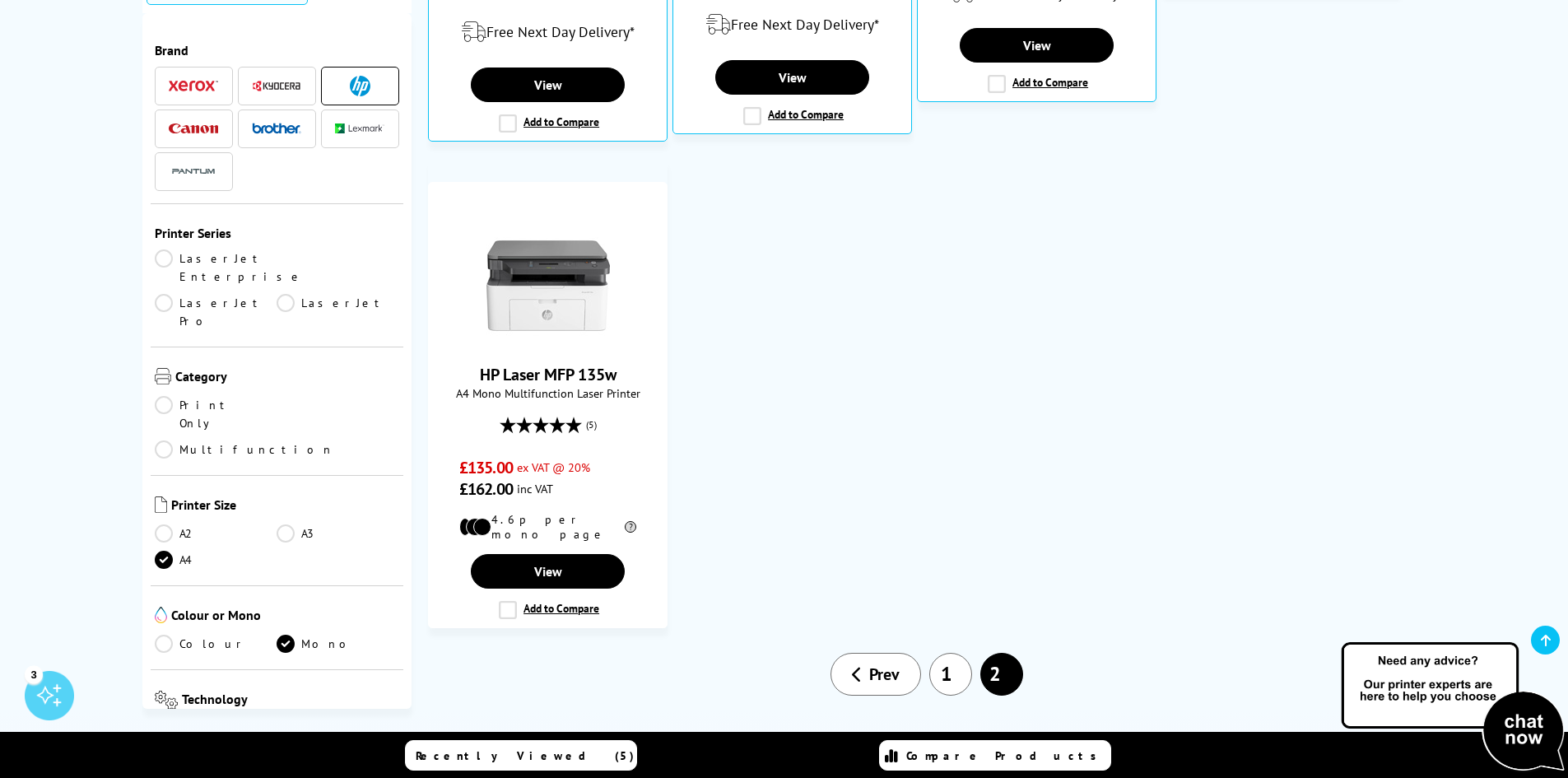
click at [949, 653] on link "1" at bounding box center [951, 674] width 43 height 43
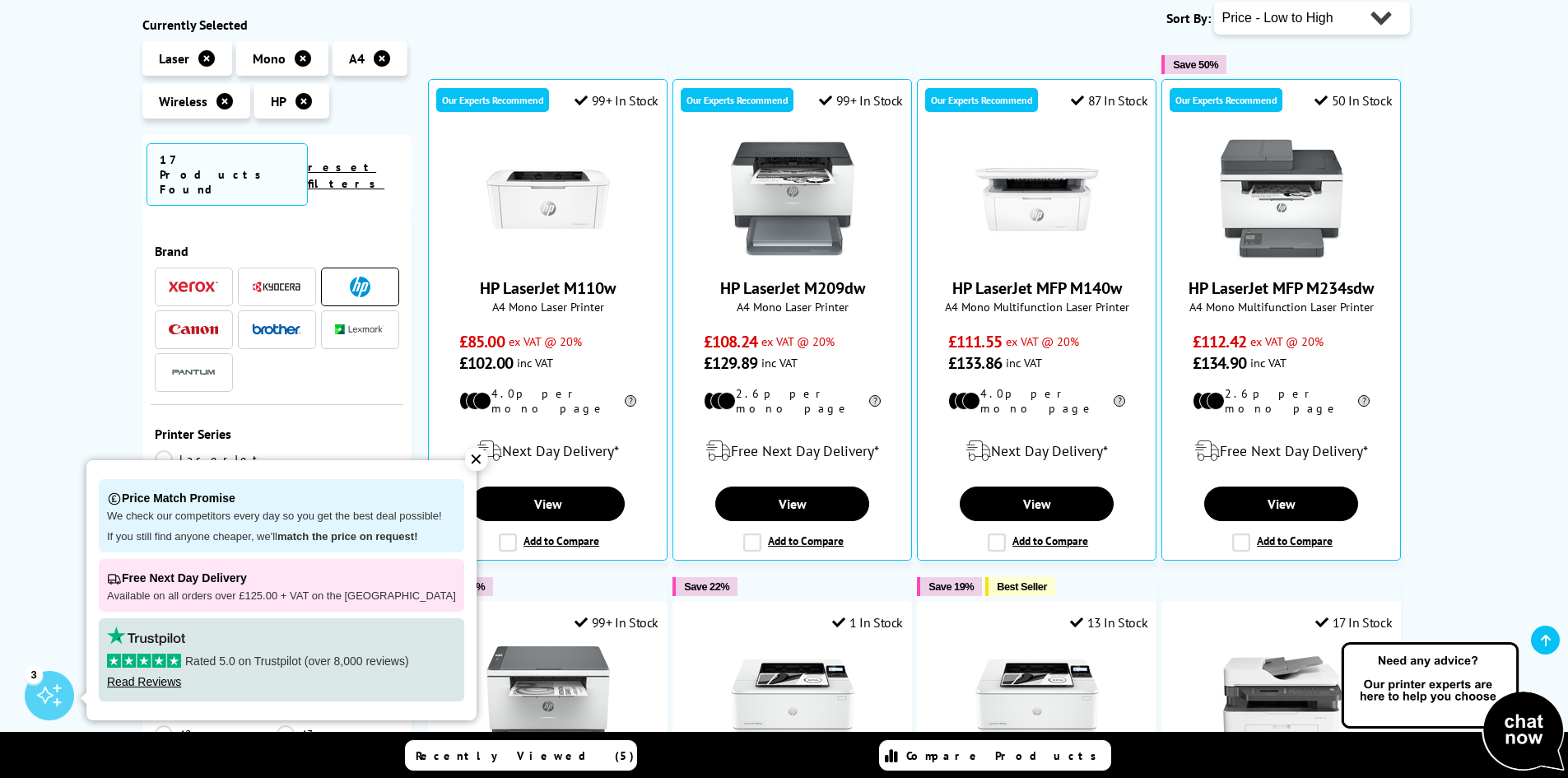
scroll to position [274, 0]
click at [272, 323] on img at bounding box center [276, 329] width 49 height 11
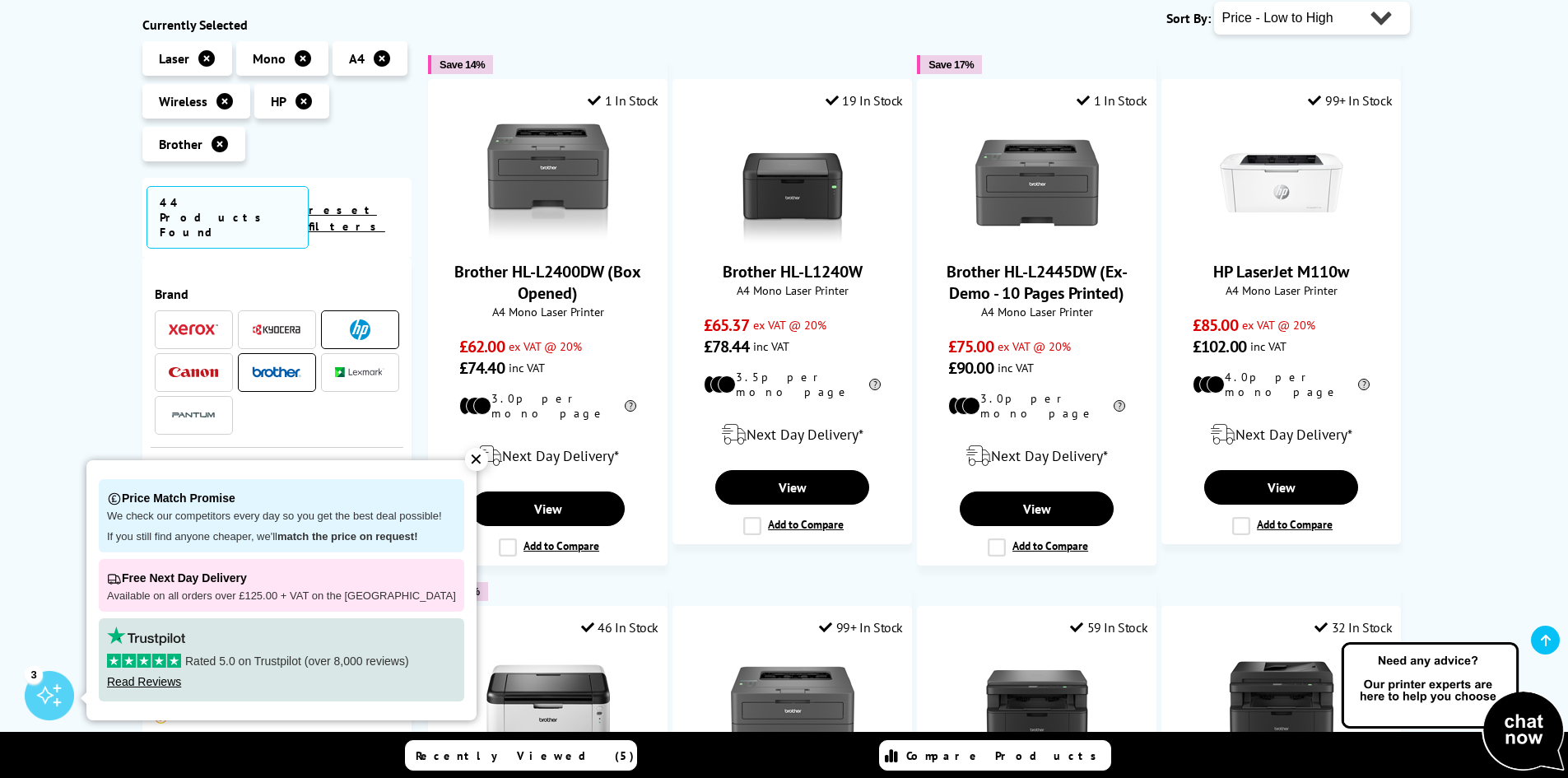
click at [339, 319] on span at bounding box center [359, 330] width 49 height 20
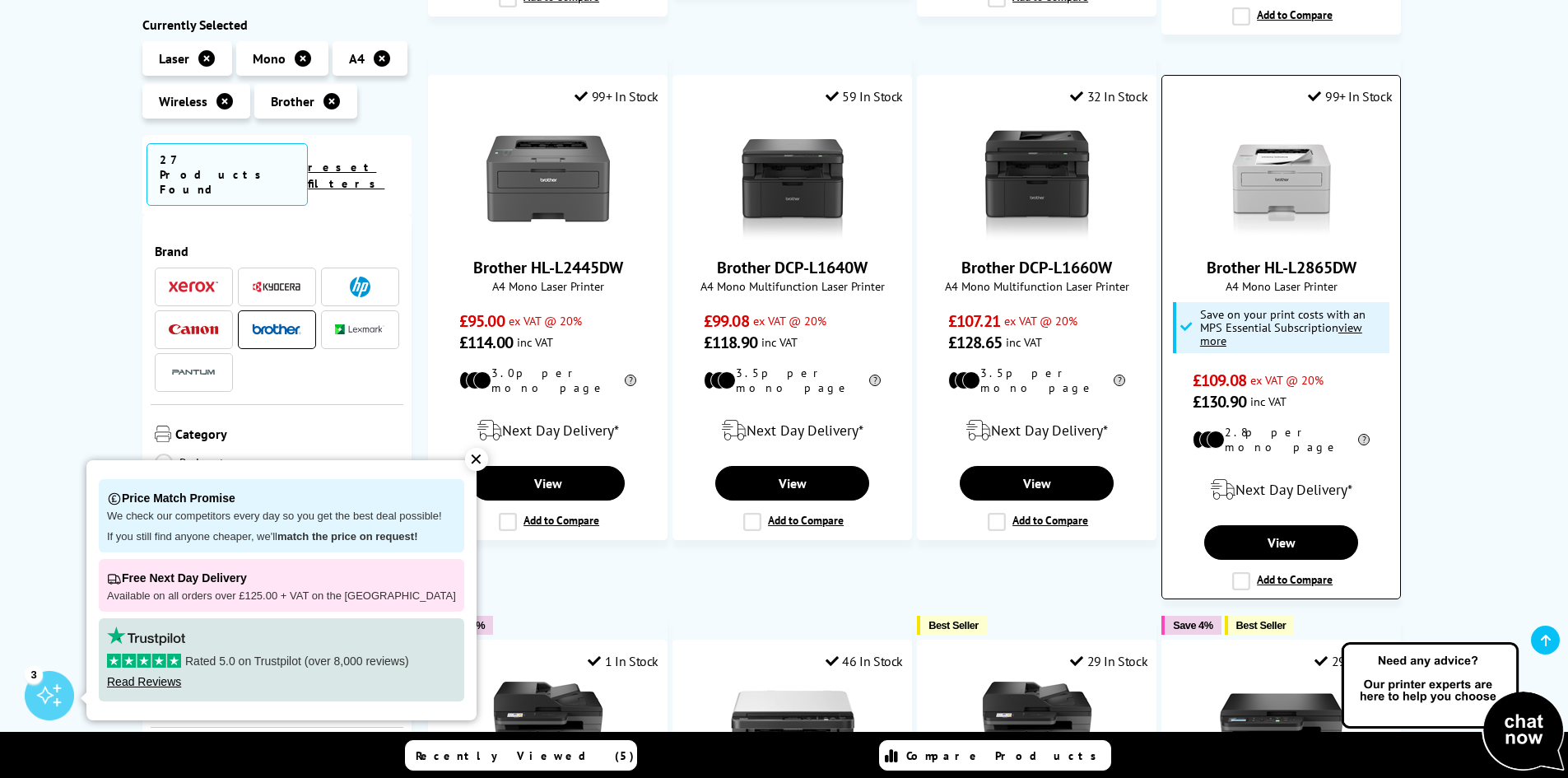
scroll to position [1372, 0]
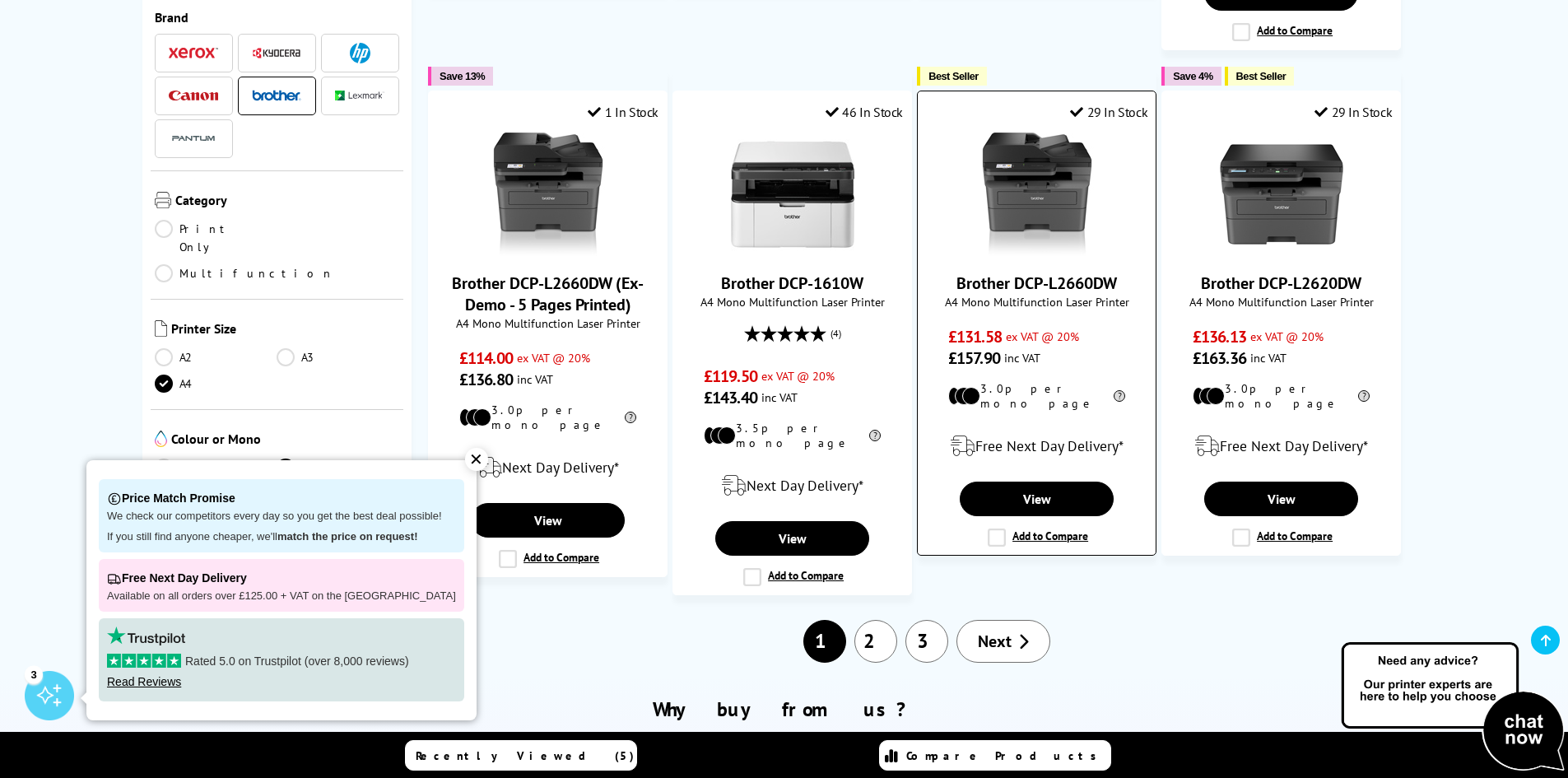
click at [1088, 272] on link "Brother DCP-L2660DW" at bounding box center [1036, 282] width 161 height 21
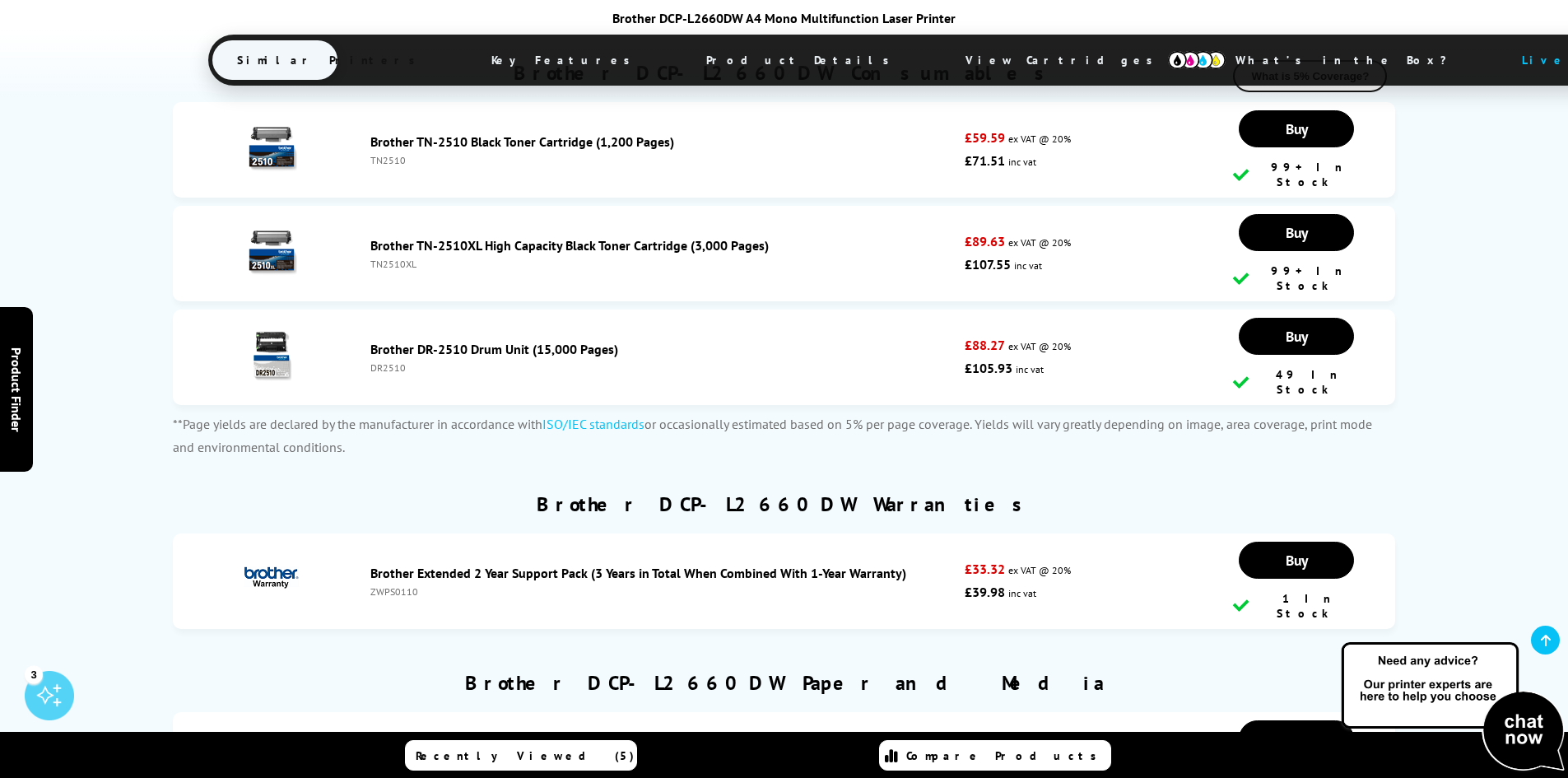
scroll to position [4613, 0]
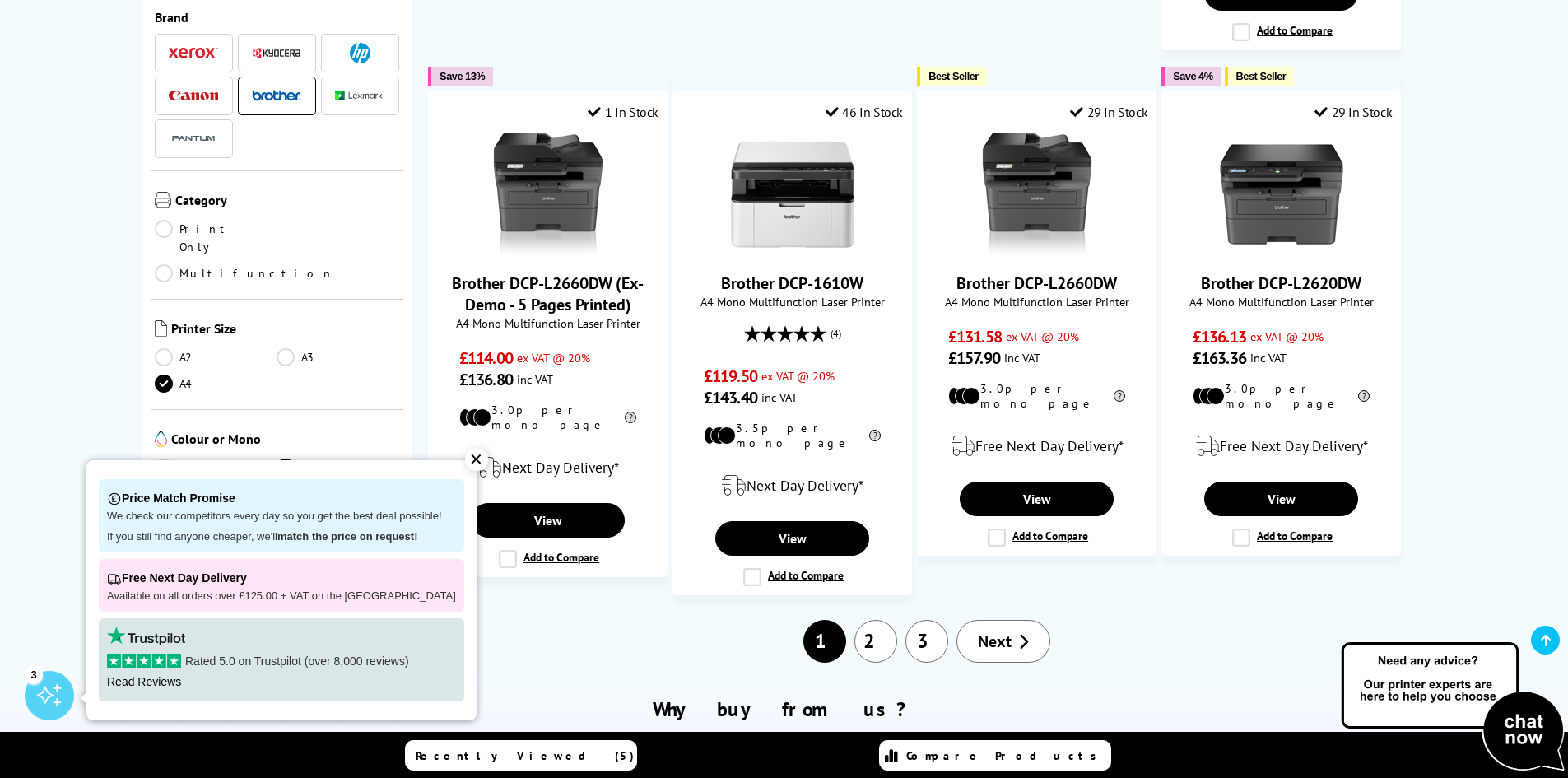
click at [878, 620] on link "2" at bounding box center [875, 642] width 43 height 43
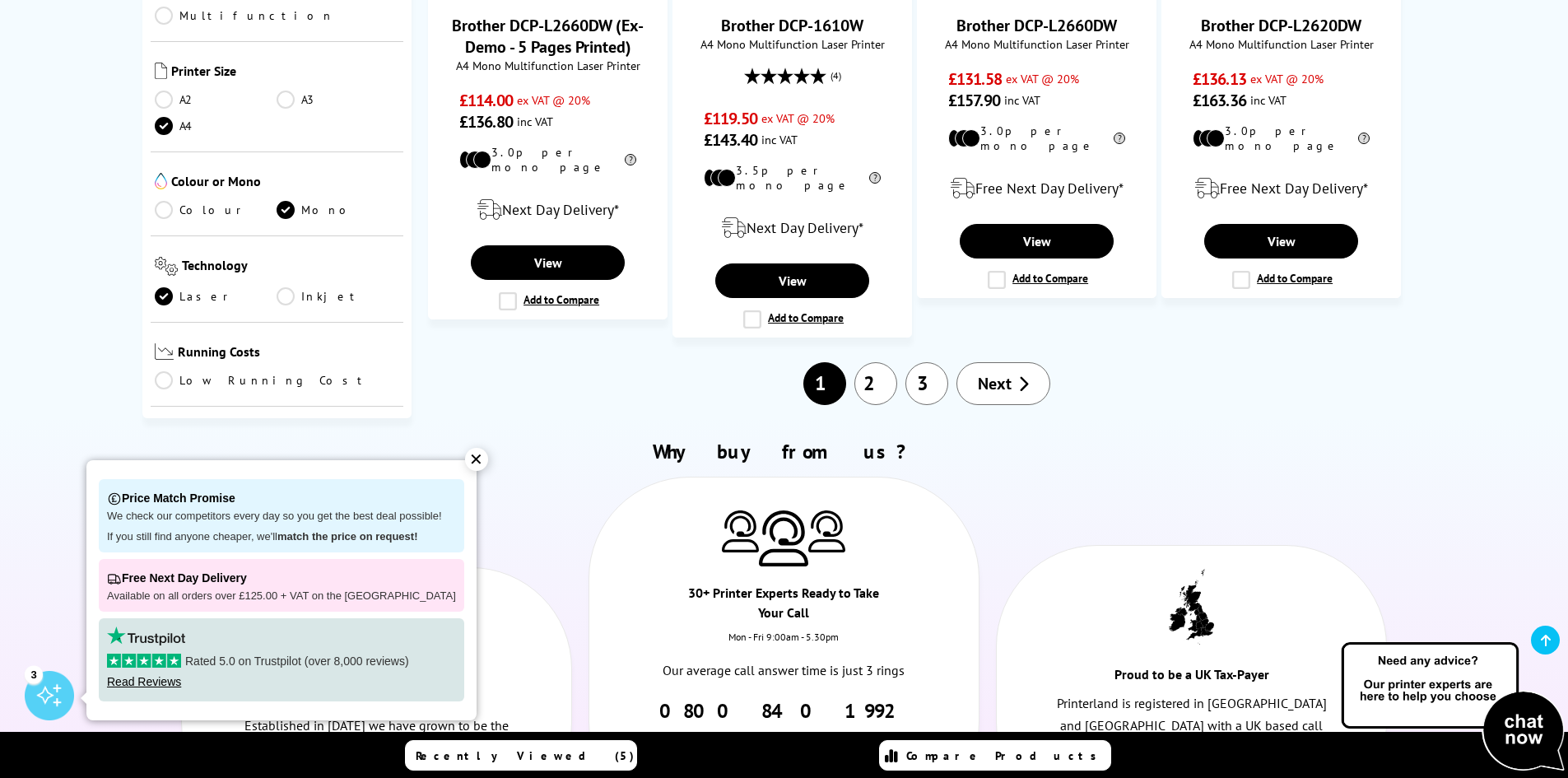
scroll to position [823, 0]
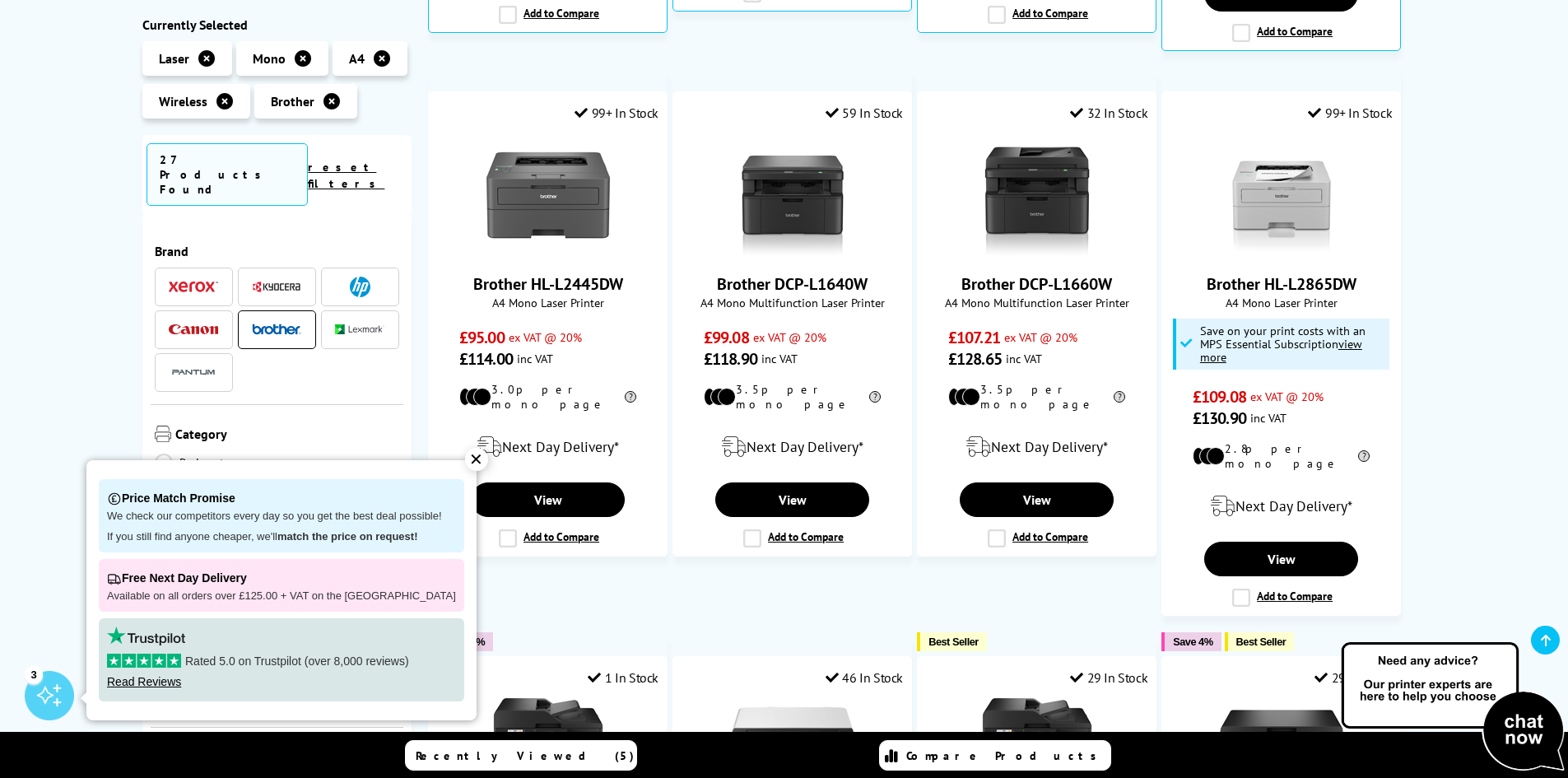
click at [465, 451] on div "✕" at bounding box center [476, 459] width 23 height 23
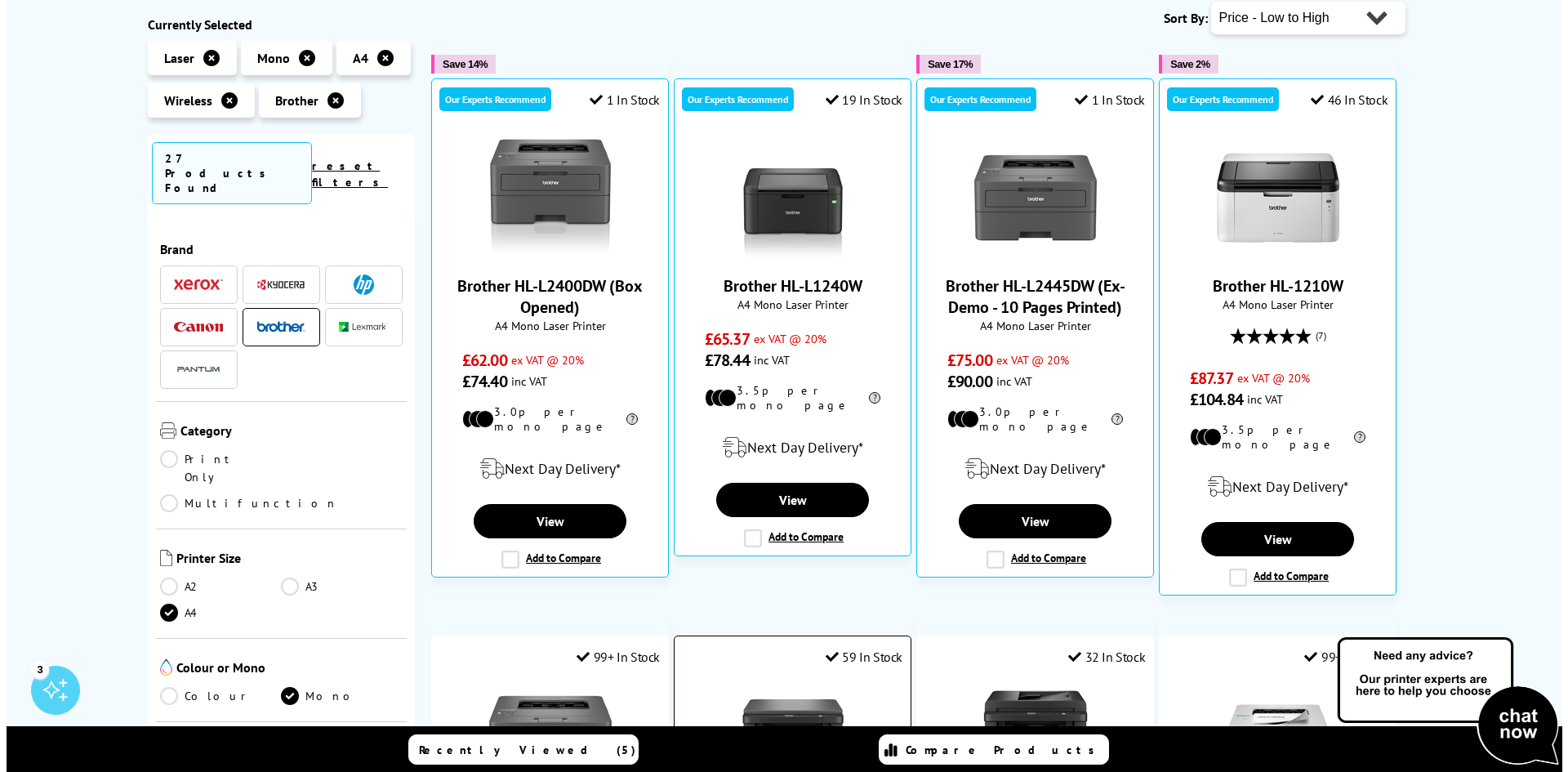
scroll to position [0, 0]
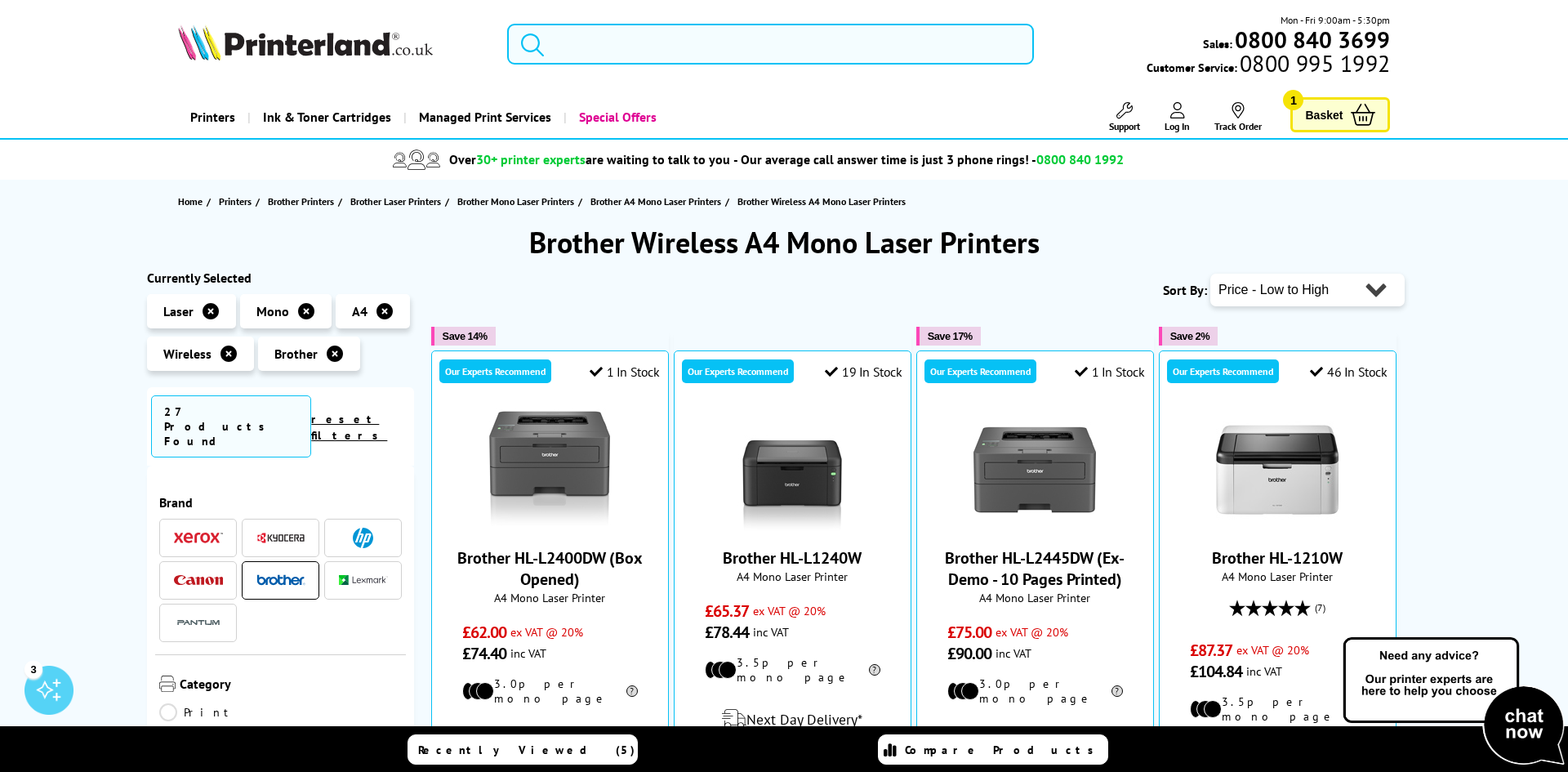
click at [612, 42] on input "search" at bounding box center [771, 44] width 527 height 41
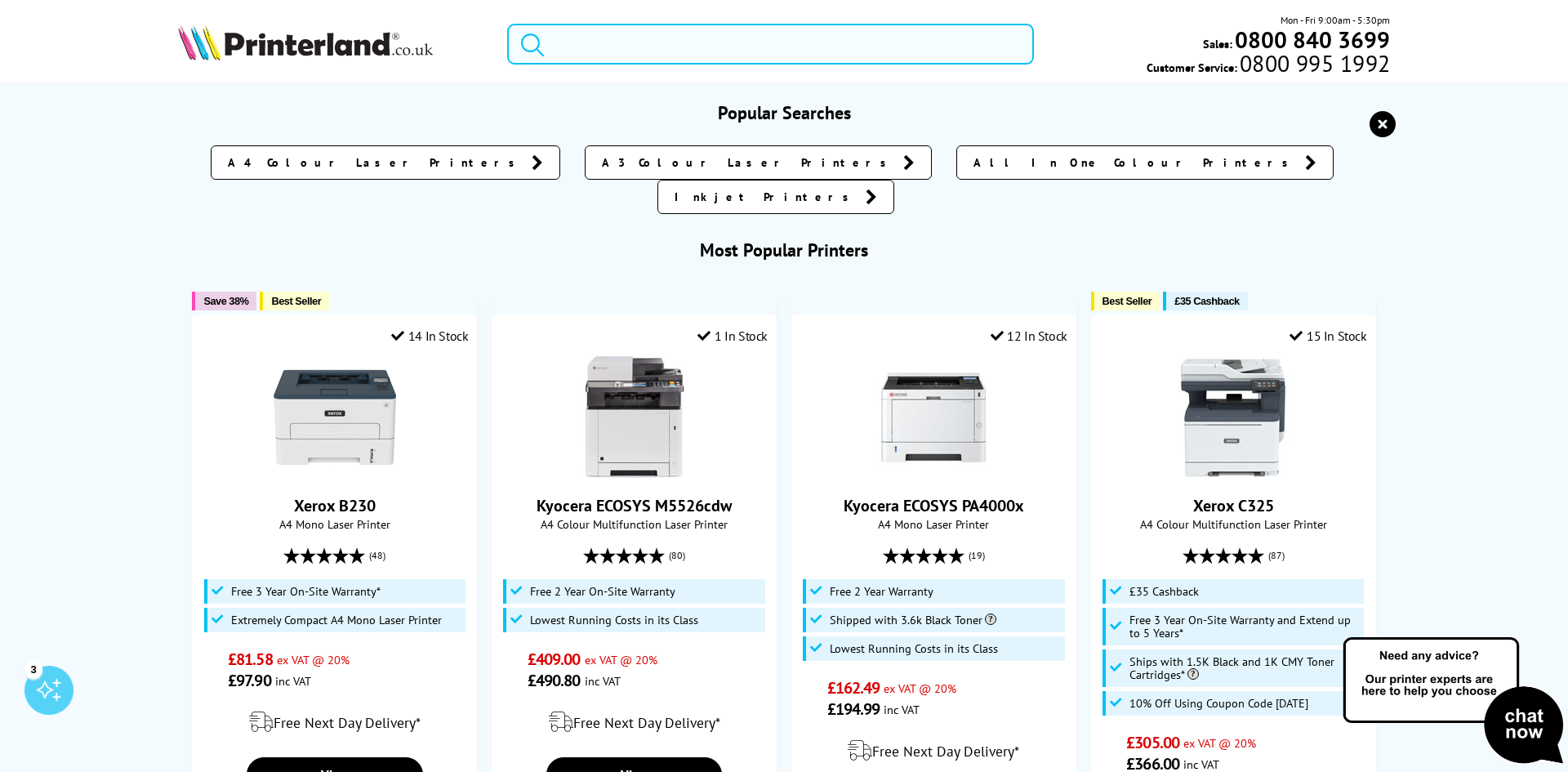
paste input "HP LaserJet Pro MFP3102fdw"
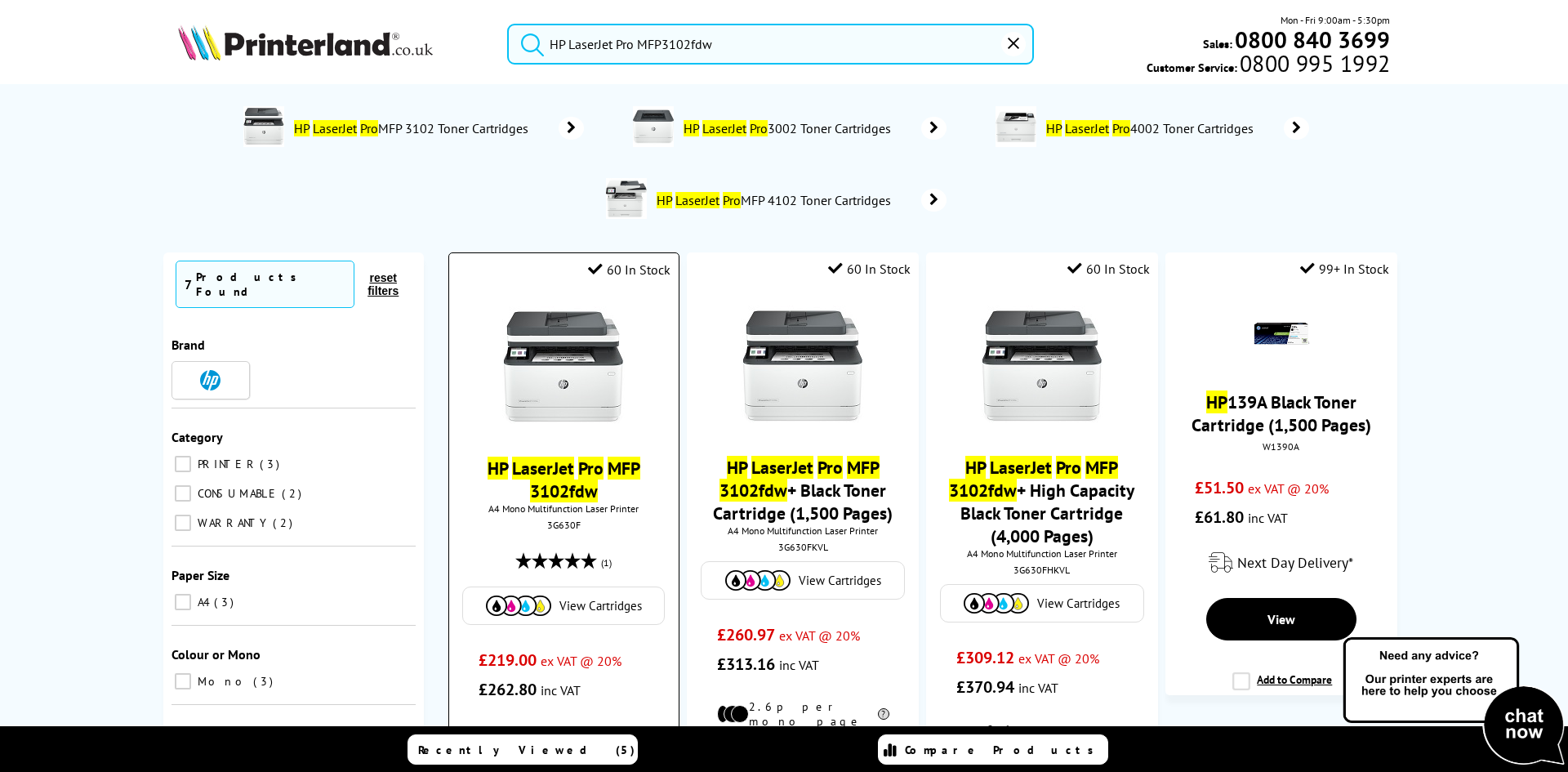
type input "HP LaserJet Pro MFP3102fdw"
click at [560, 495] on mark "MFP 3102fdw" at bounding box center [585, 480] width 111 height 46
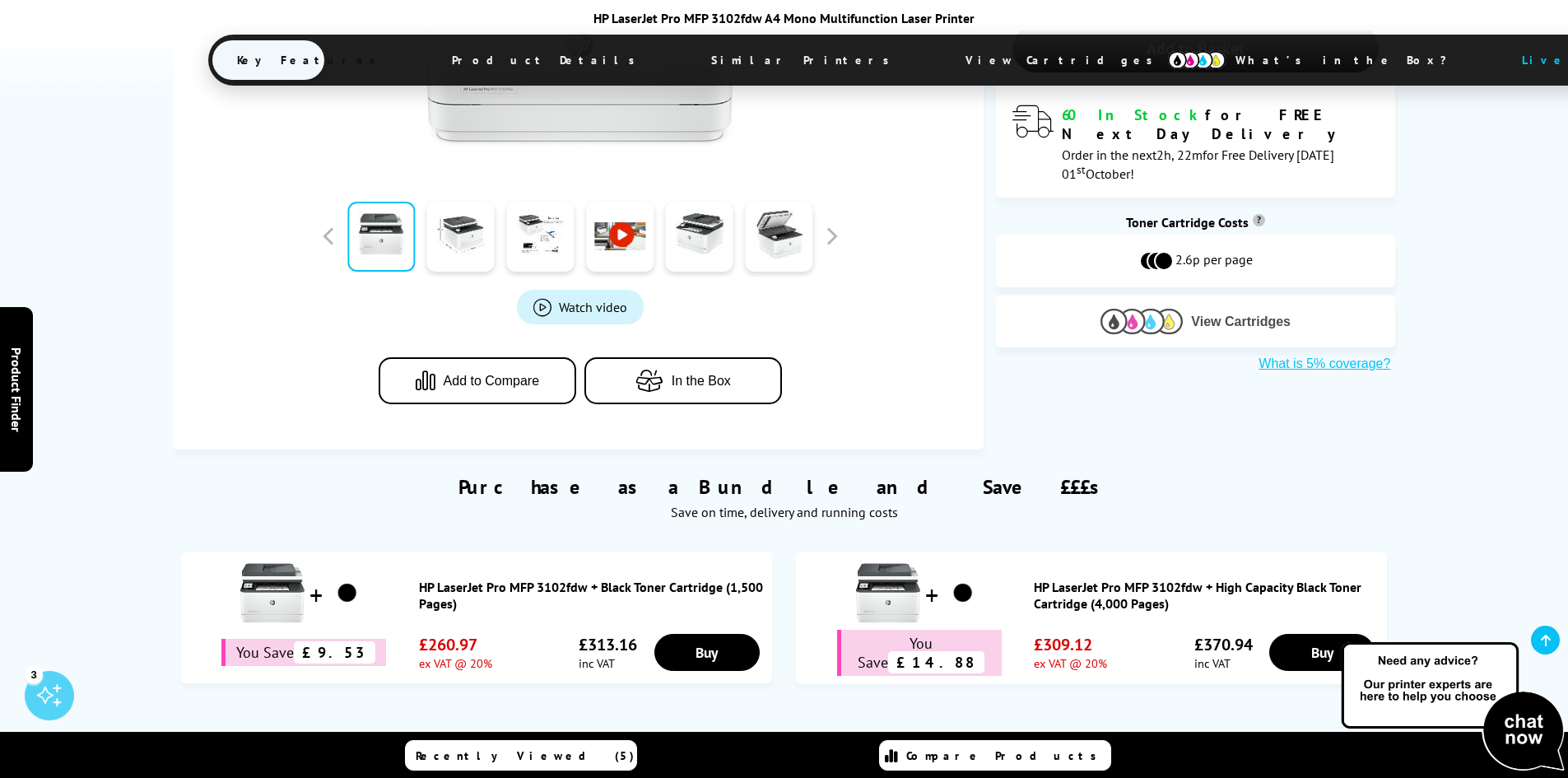
click at [1126, 308] on img at bounding box center [1141, 320] width 83 height 25
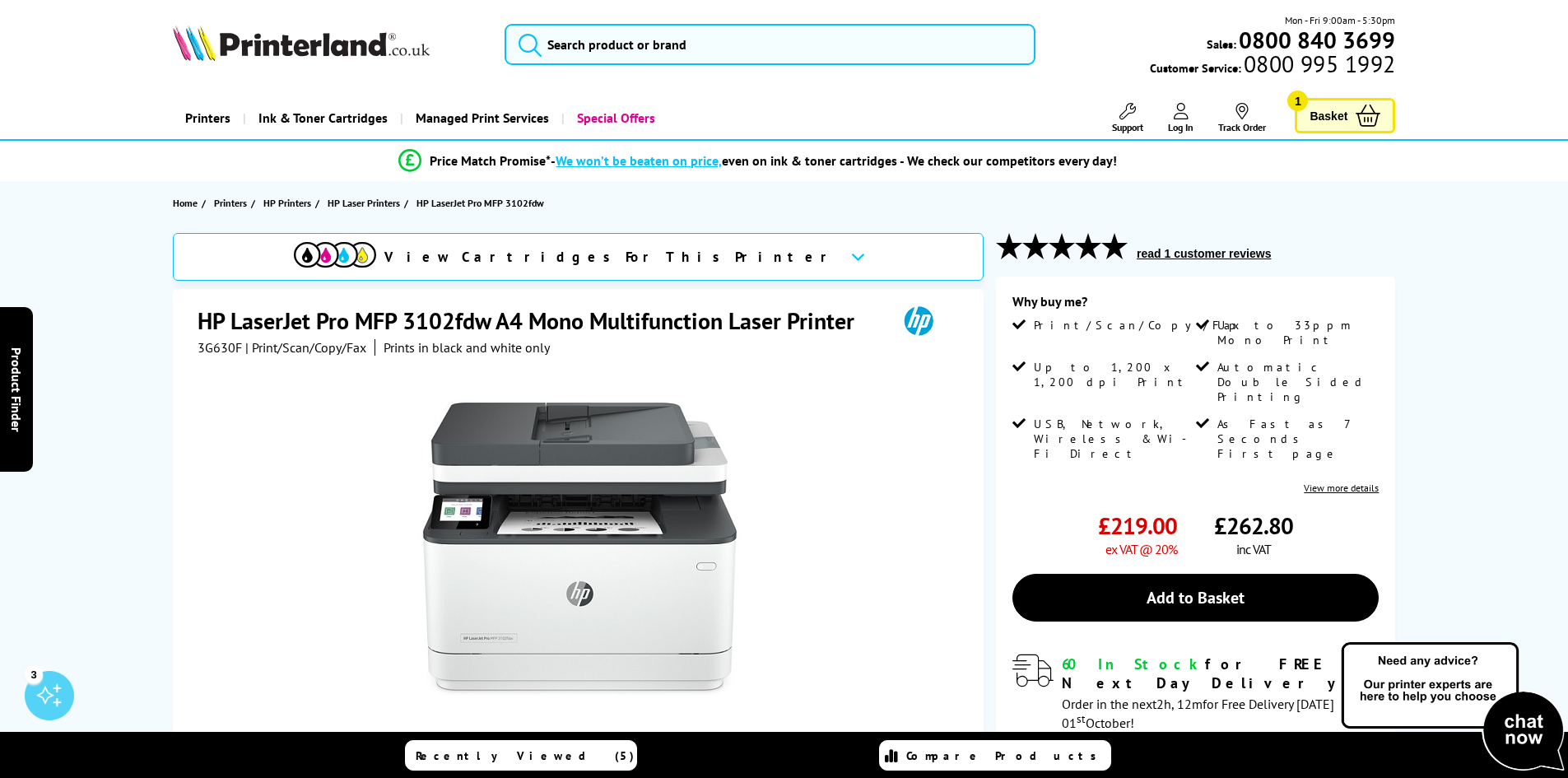
scroll to position [274, 0]
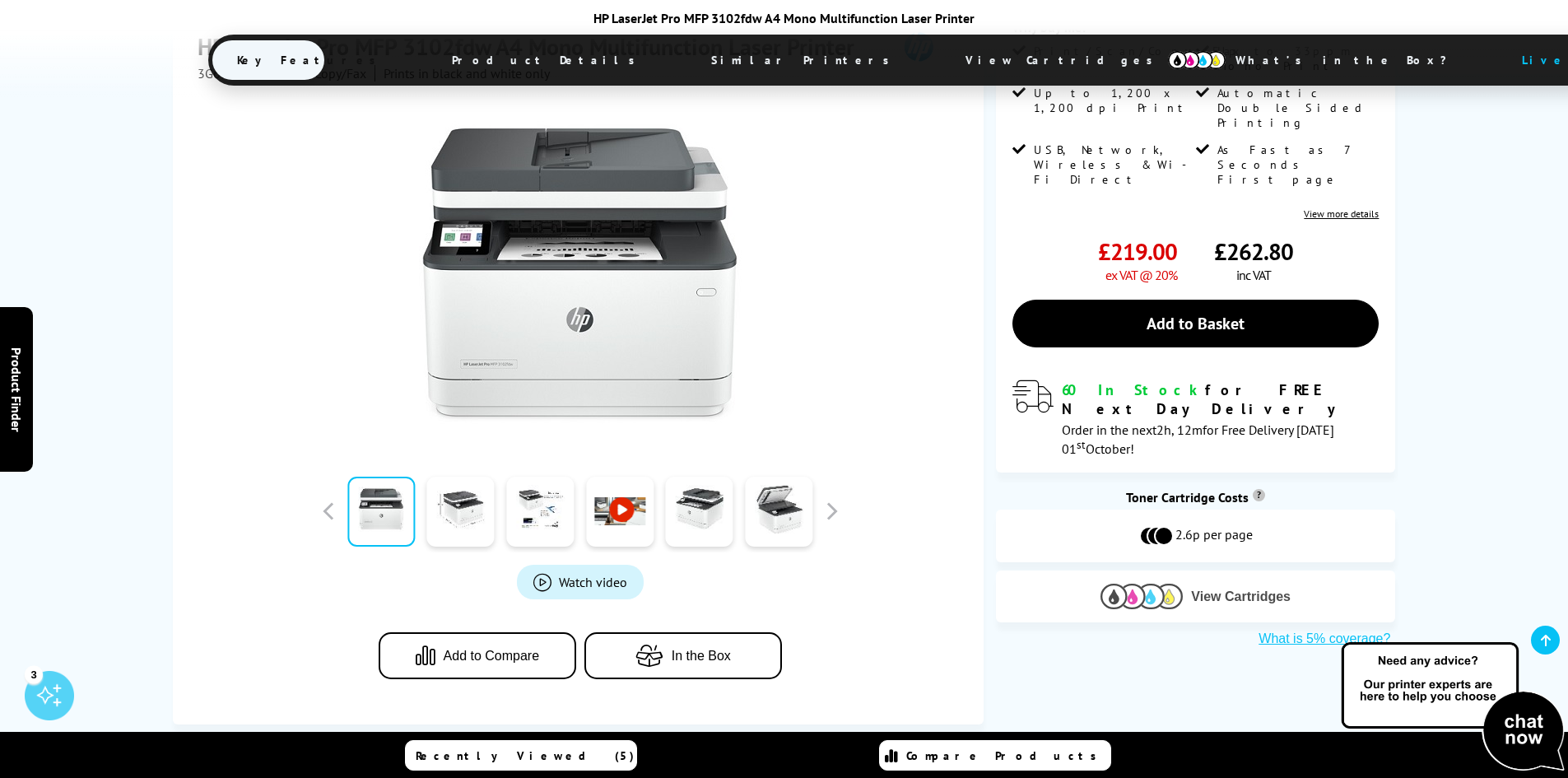
click at [1095, 583] on button "View Cartridges" at bounding box center [1195, 596] width 374 height 27
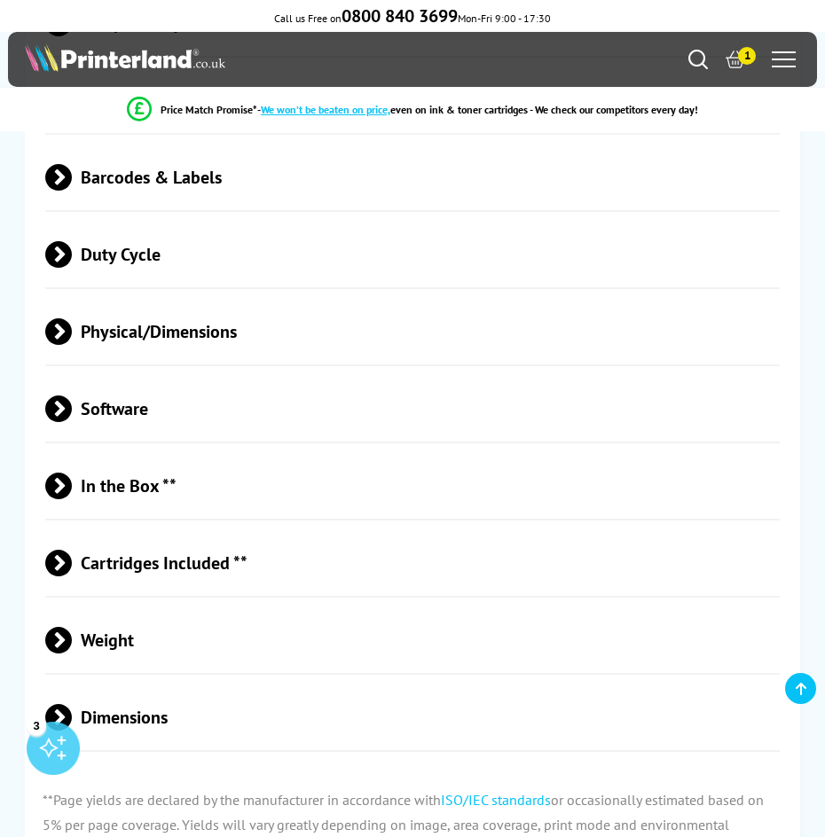
scroll to position [4673, 0]
